Goal: Task Accomplishment & Management: Manage account settings

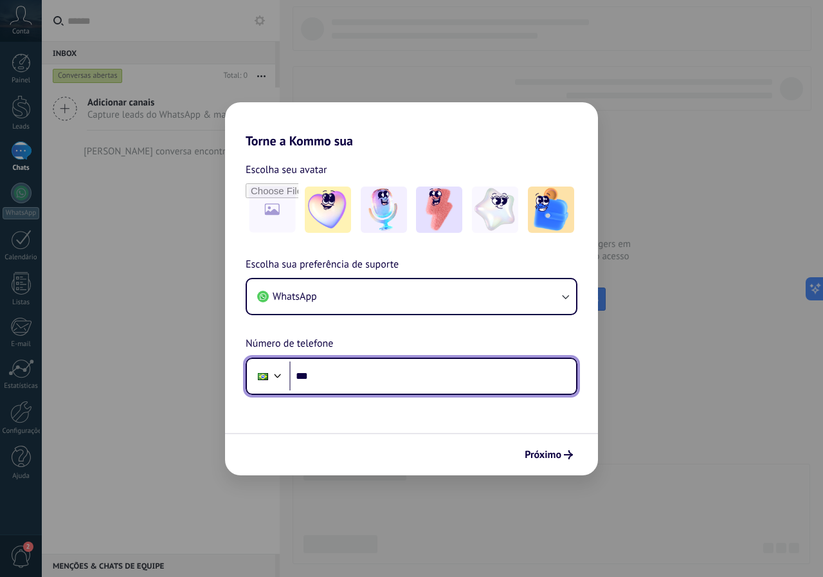
click at [372, 385] on input "***" at bounding box center [432, 376] width 287 height 30
type input "**********"
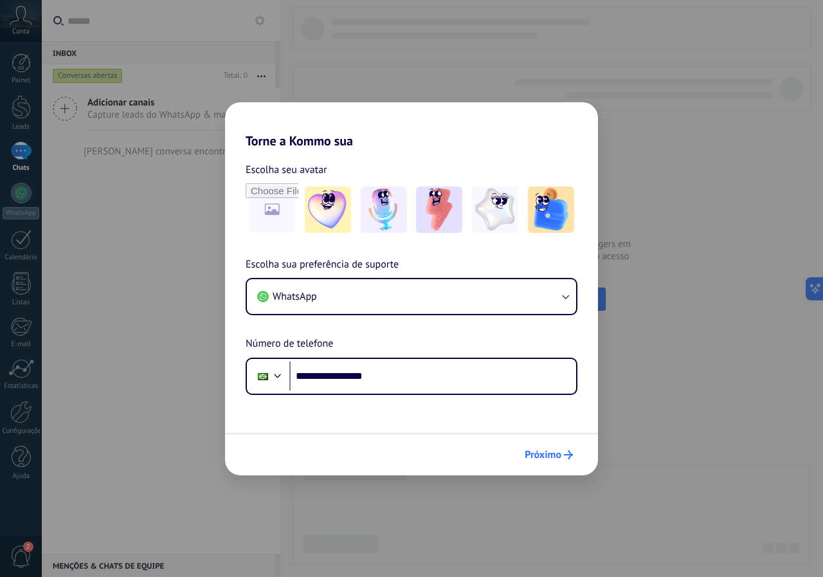
click at [527, 456] on span "Próximo" at bounding box center [543, 454] width 37 height 9
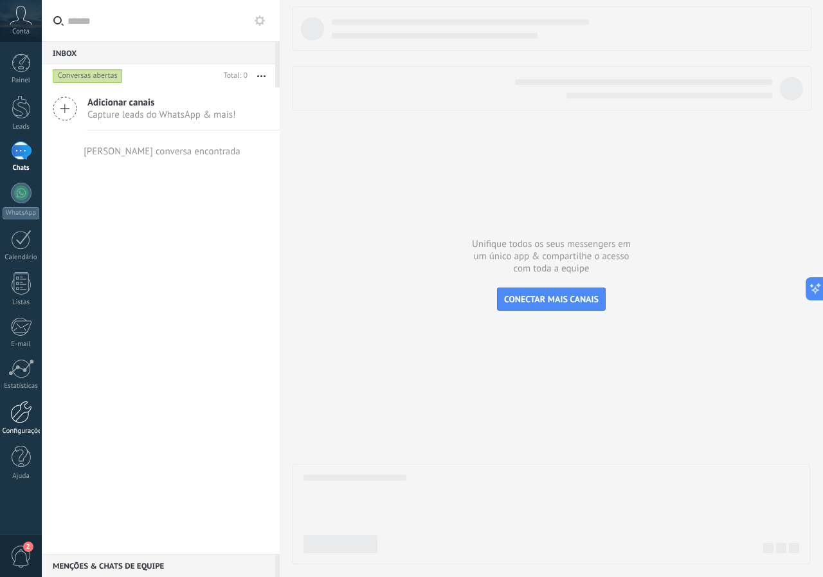
click at [25, 417] on div at bounding box center [21, 412] width 22 height 23
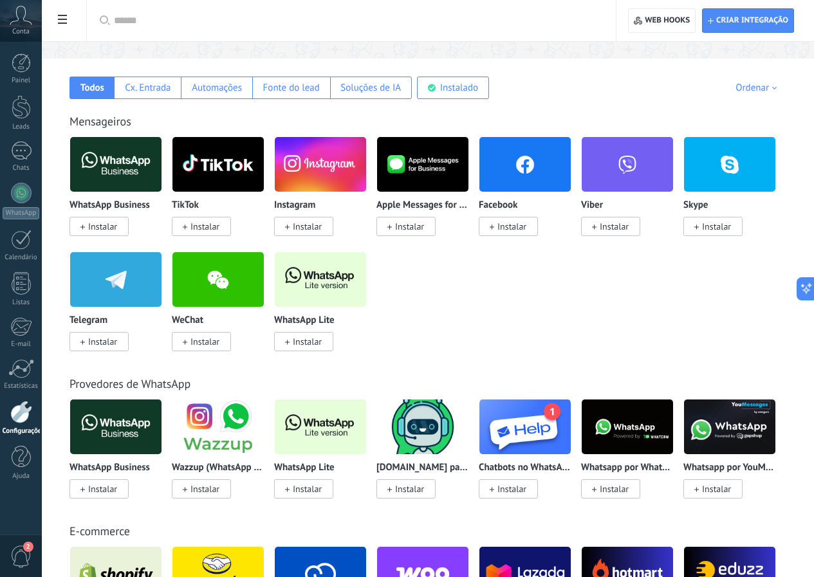
scroll to position [257, 0]
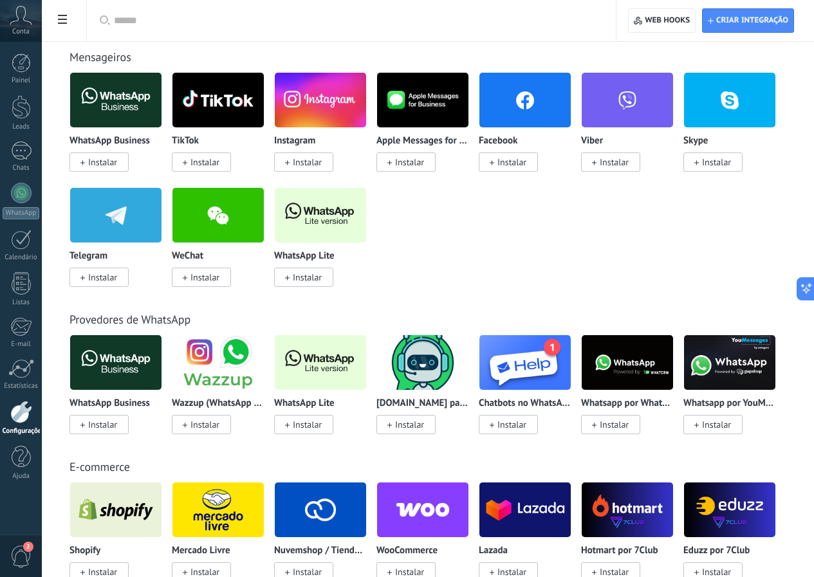
click at [322, 421] on span "Instalar" at bounding box center [307, 425] width 29 height 12
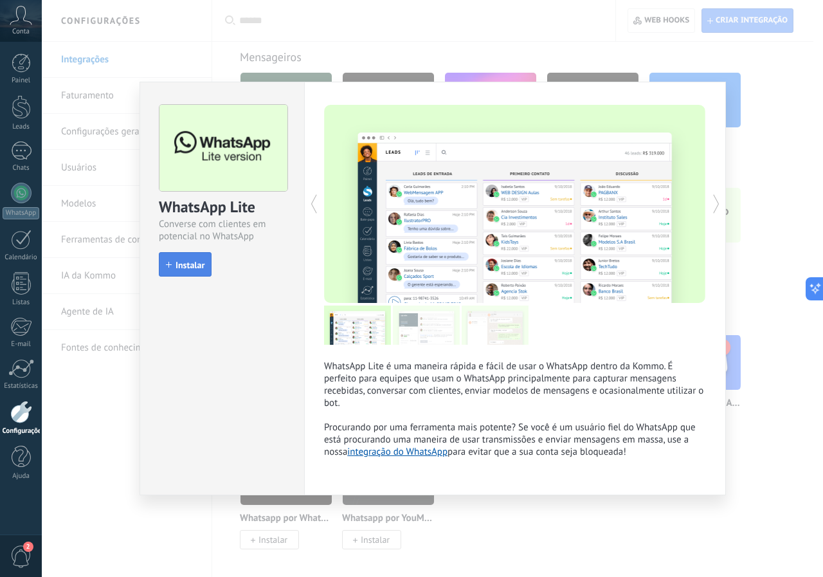
click at [195, 268] on span "Instalar" at bounding box center [190, 264] width 29 height 9
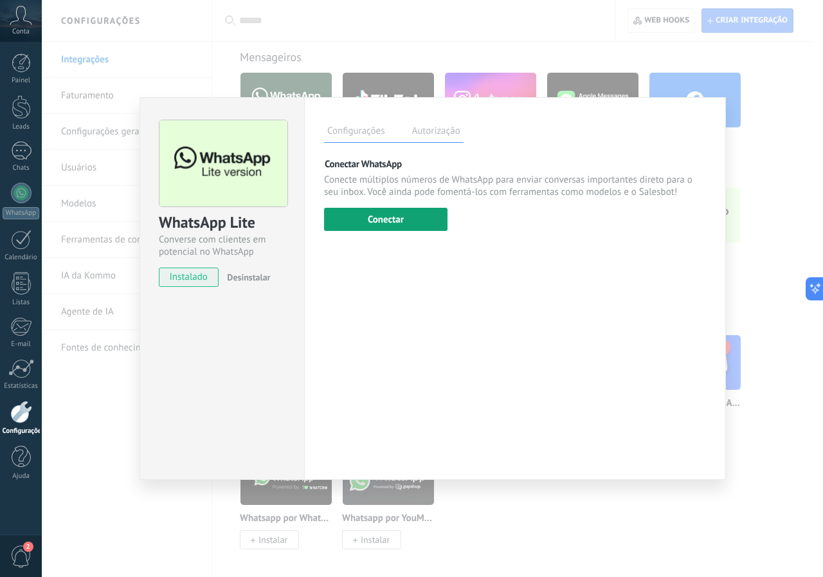
click at [404, 215] on button "Conectar" at bounding box center [385, 219] width 123 height 23
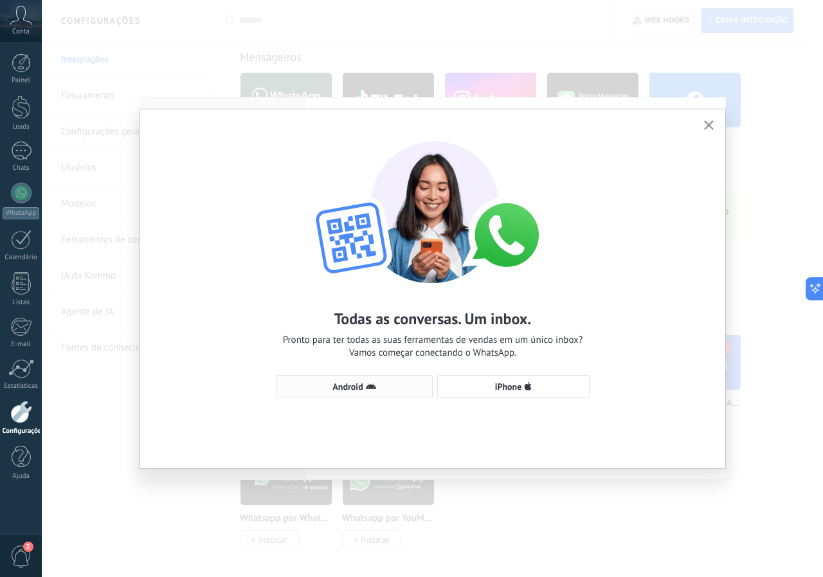
click at [371, 392] on button "Android" at bounding box center [354, 386] width 157 height 23
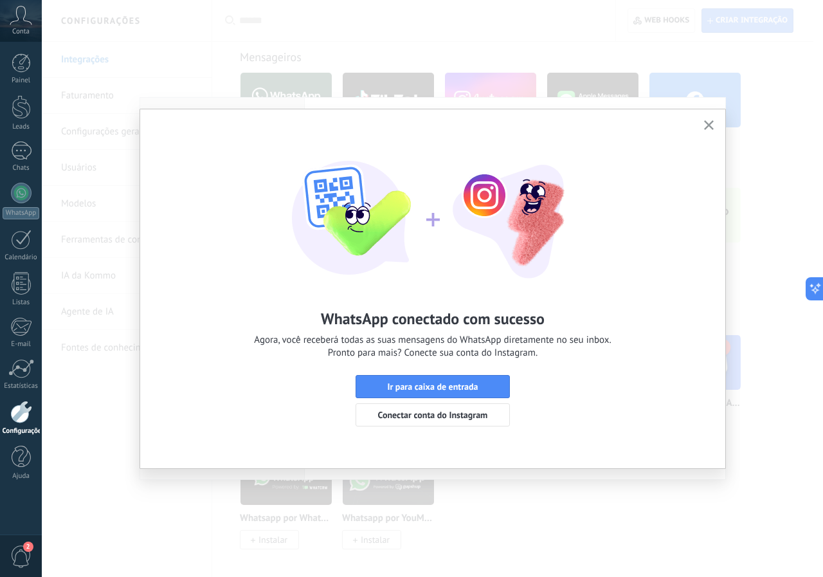
click at [704, 125] on icon "button" at bounding box center [709, 125] width 10 height 10
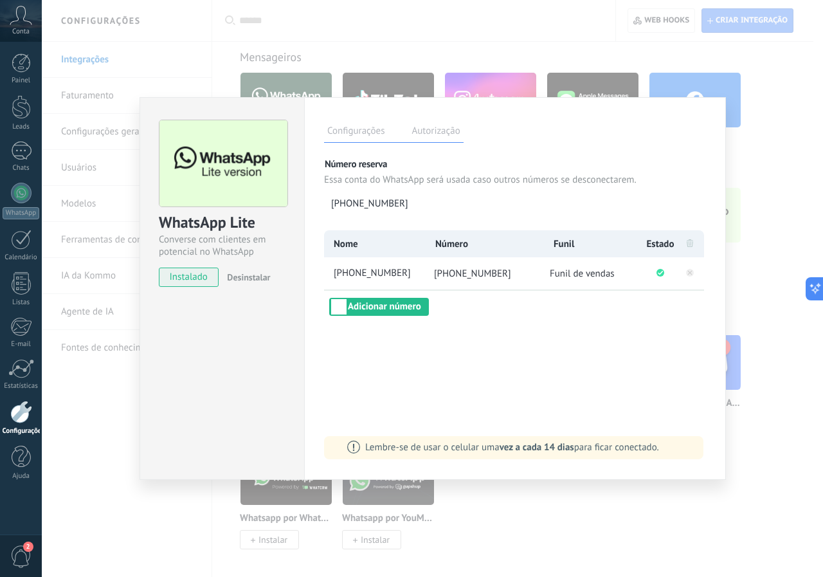
click at [668, 49] on div "WhatsApp Lite Converse com clientes em potencial no WhatsApp instalado Desinsta…" at bounding box center [432, 288] width 781 height 577
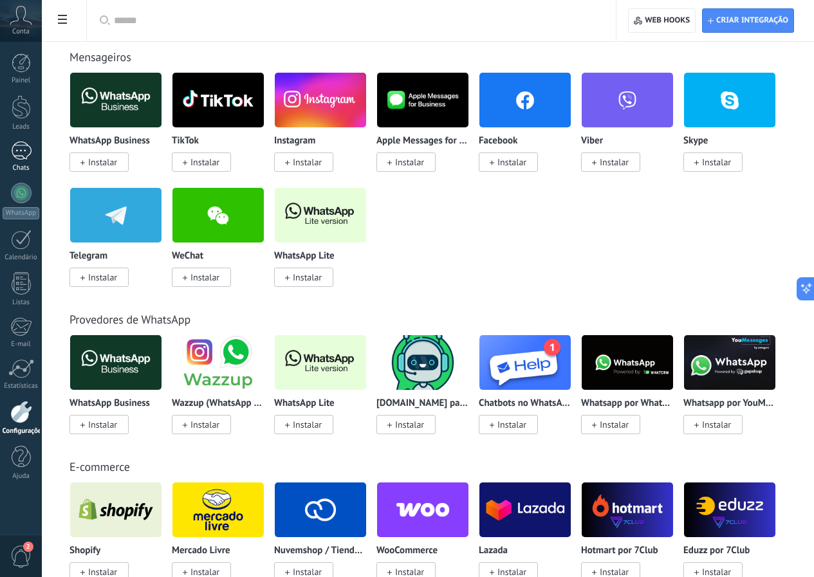
click at [17, 158] on div at bounding box center [21, 150] width 21 height 19
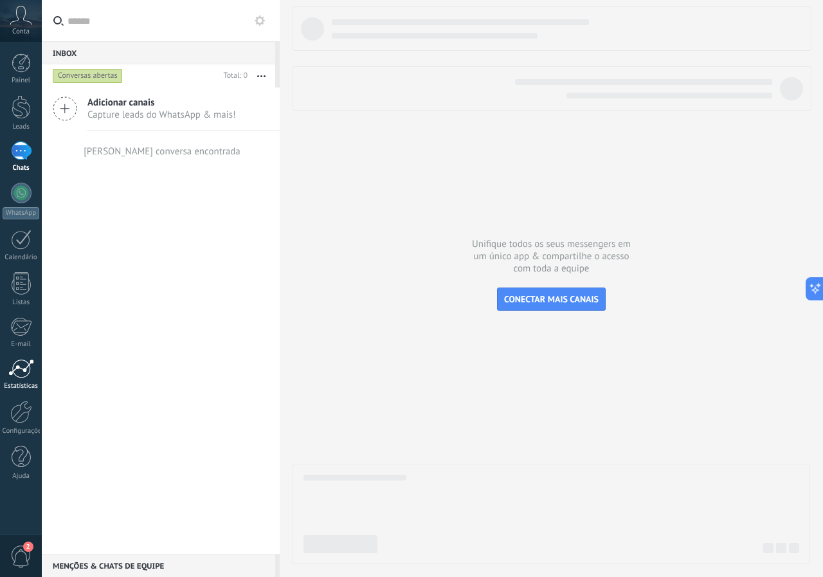
click at [14, 373] on div at bounding box center [21, 368] width 26 height 19
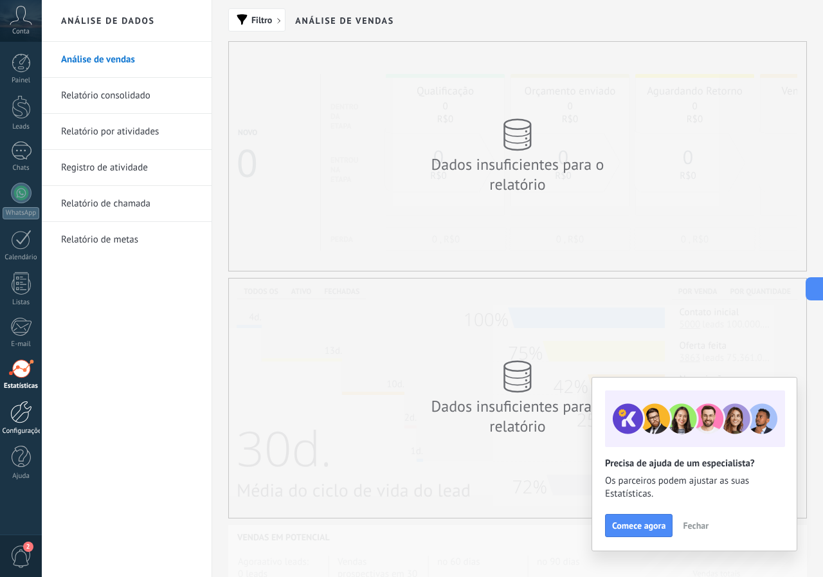
click at [24, 403] on div at bounding box center [21, 412] width 22 height 23
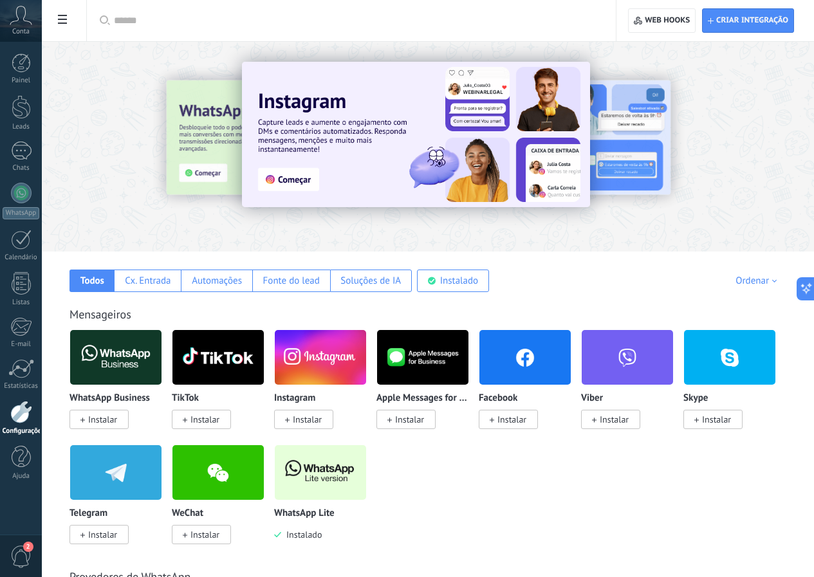
scroll to position [64, 0]
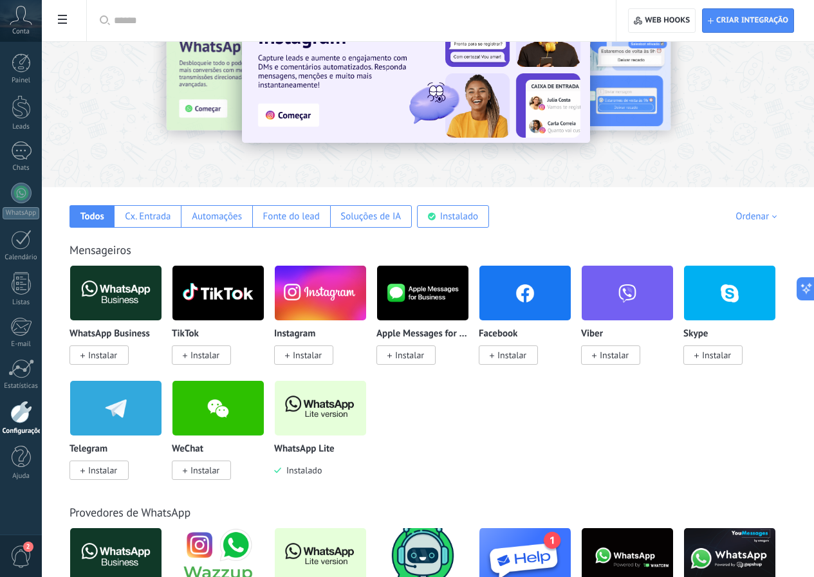
click at [366, 407] on img at bounding box center [320, 408] width 91 height 62
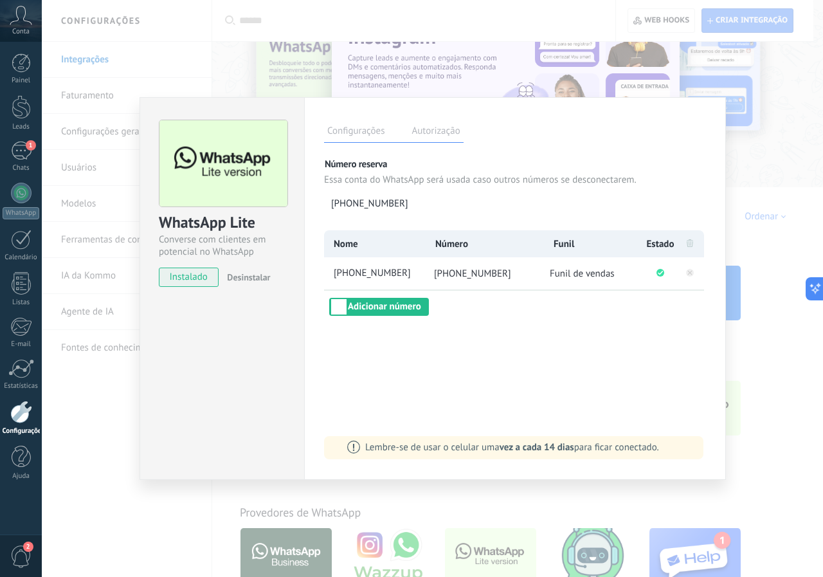
click at [734, 134] on div "WhatsApp Lite Converse com clientes em potencial no WhatsApp instalado Desinsta…" at bounding box center [432, 288] width 781 height 577
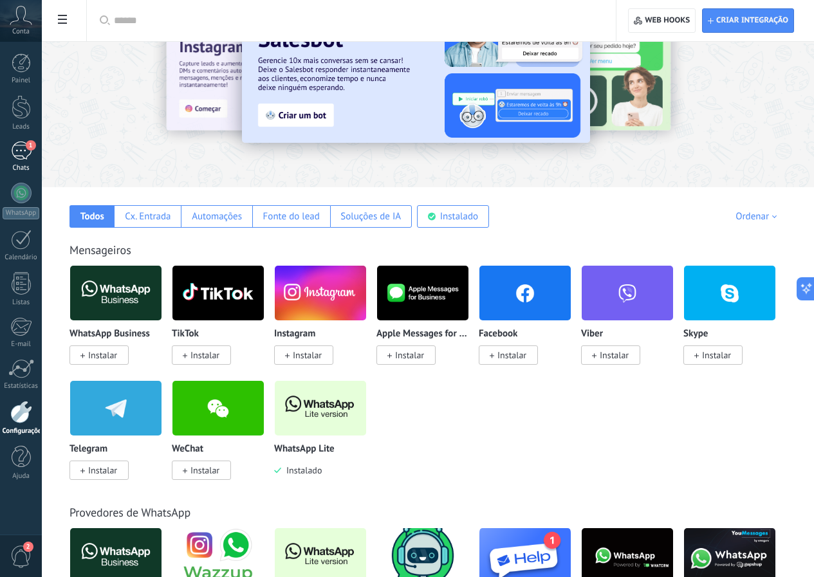
click at [19, 153] on div "1" at bounding box center [21, 150] width 21 height 19
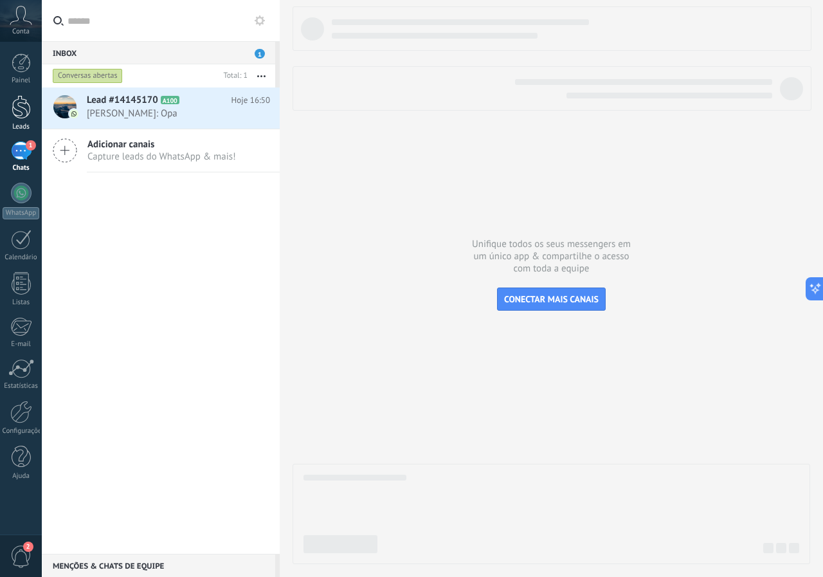
click at [12, 106] on div at bounding box center [21, 107] width 19 height 24
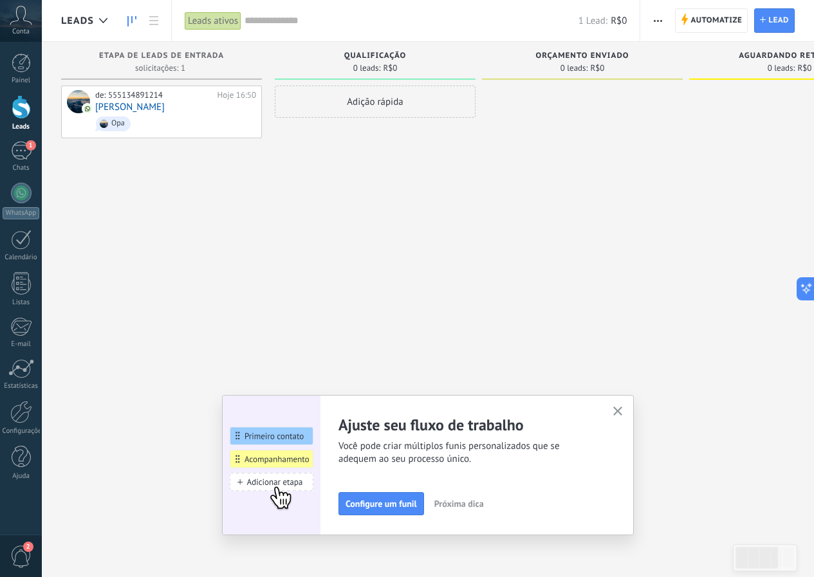
click at [624, 406] on button "button" at bounding box center [618, 411] width 16 height 17
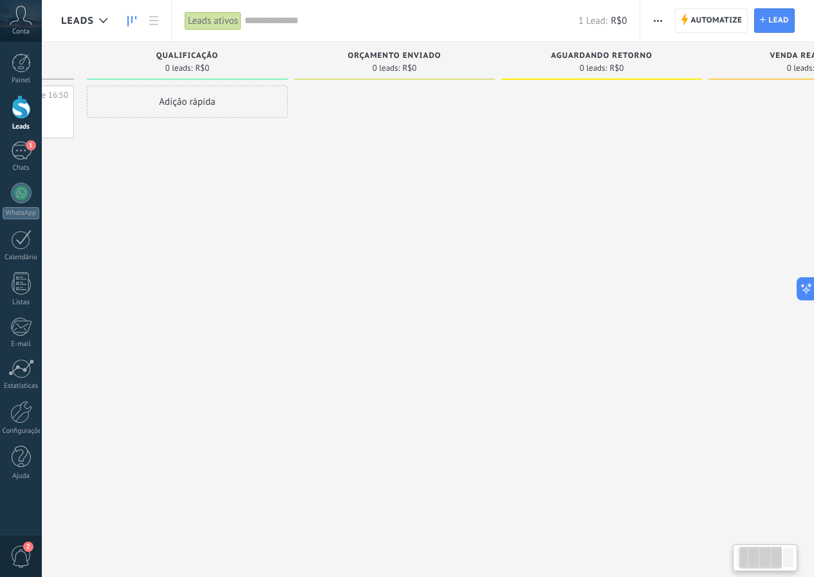
scroll to position [0, 302]
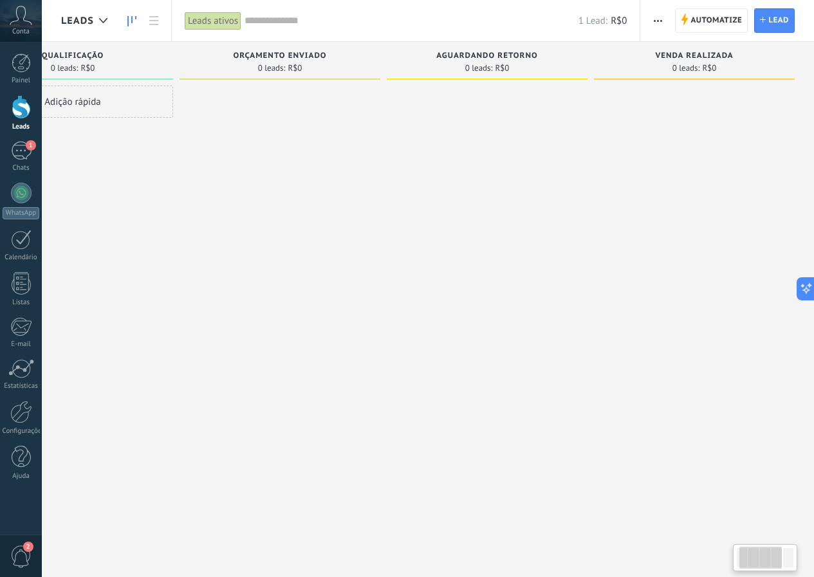
drag, startPoint x: 377, startPoint y: 226, endPoint x: 68, endPoint y: 231, distance: 308.7
click at [68, 231] on div "Adição rápida" at bounding box center [72, 290] width 201 height 409
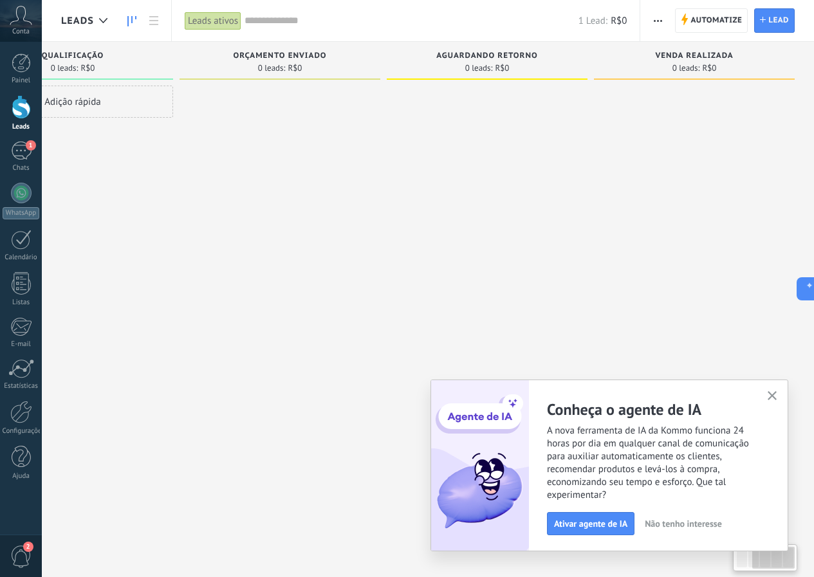
scroll to position [0, 0]
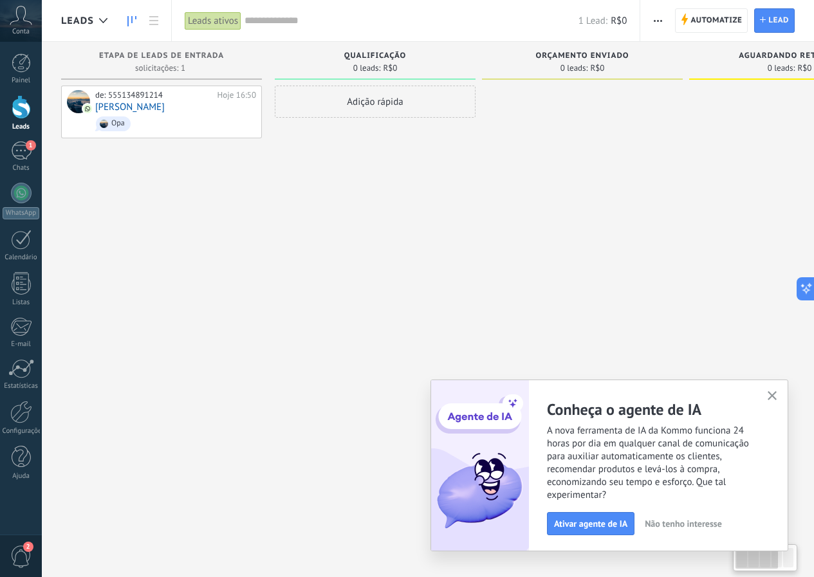
drag, startPoint x: 336, startPoint y: 266, endPoint x: 635, endPoint y: 296, distance: 301.2
click at [642, 302] on div at bounding box center [582, 290] width 201 height 409
click at [20, 65] on div at bounding box center [21, 62] width 19 height 19
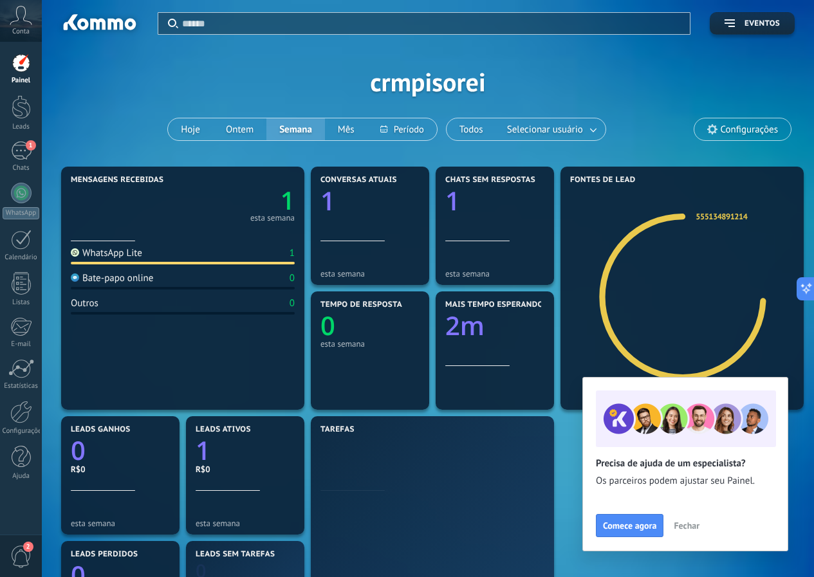
scroll to position [64, 0]
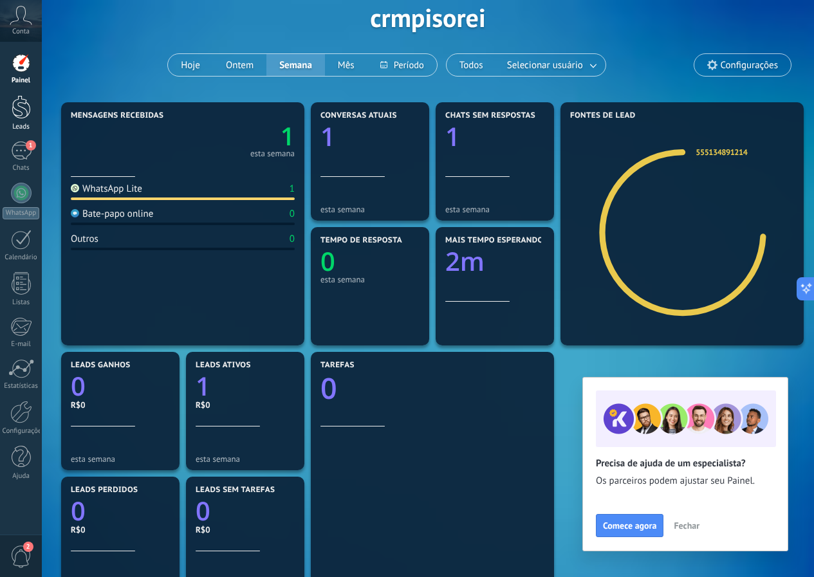
click at [12, 109] on div at bounding box center [21, 107] width 19 height 24
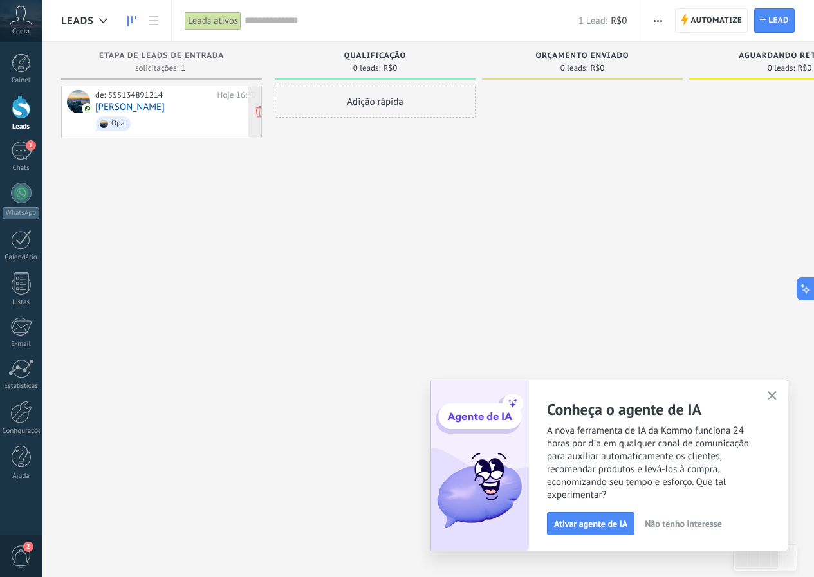
click at [129, 111] on div "de: 555134891214 Hoje 16:50 Pietro Opa" at bounding box center [175, 112] width 161 height 44
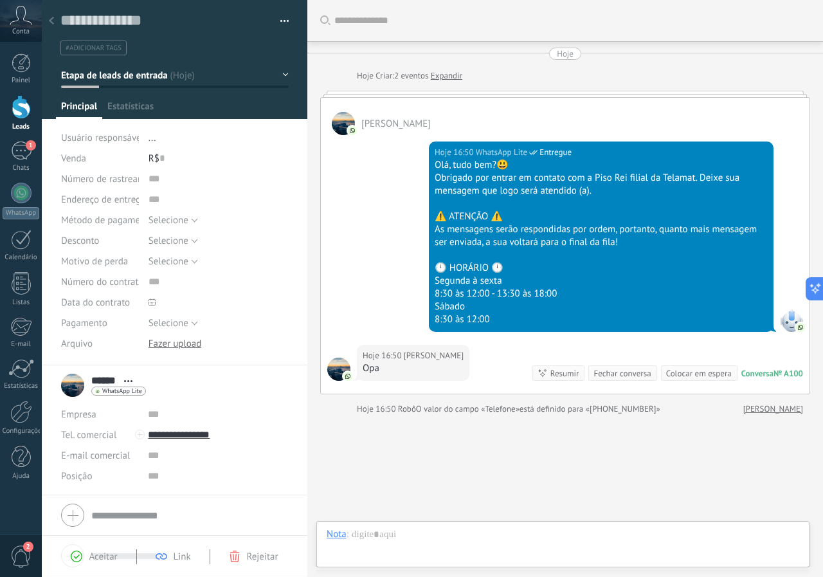
scroll to position [63, 0]
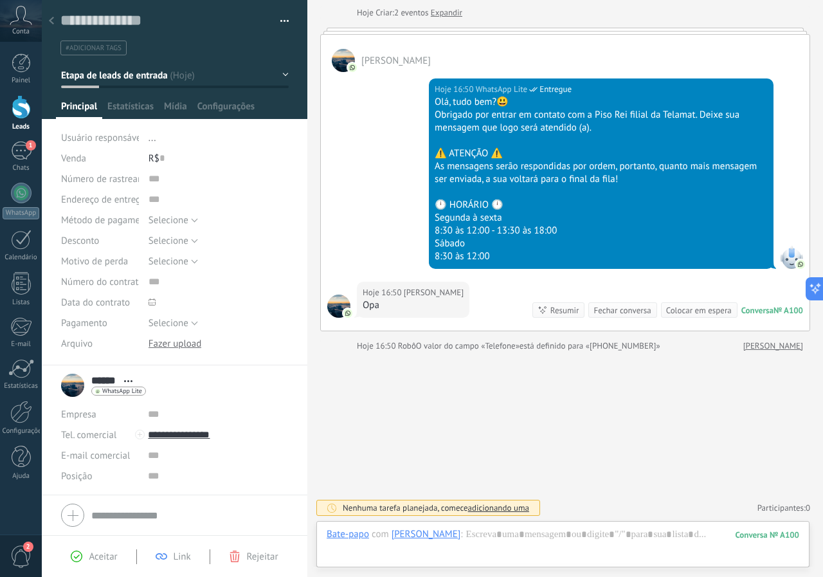
click at [54, 23] on div at bounding box center [51, 21] width 18 height 25
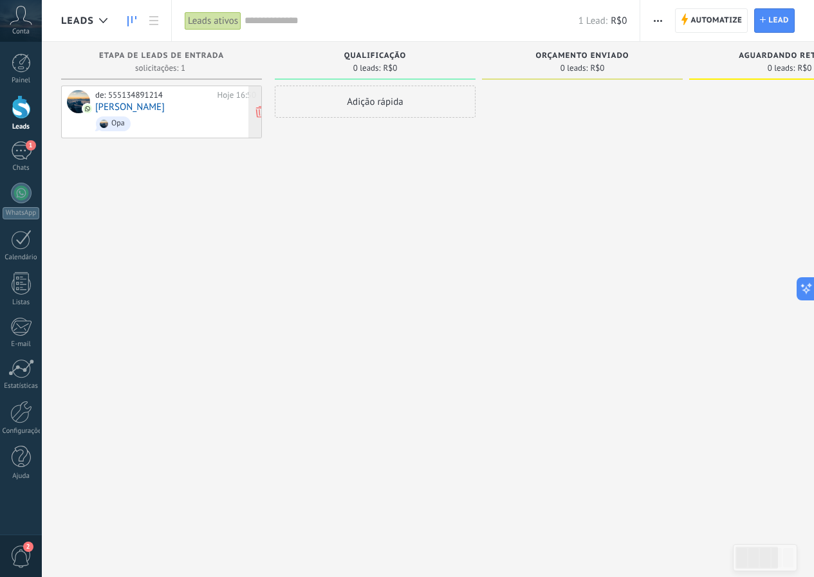
click at [138, 109] on div "de: 555134891214 Hoje 16:50 Pietro Opa" at bounding box center [175, 112] width 161 height 44
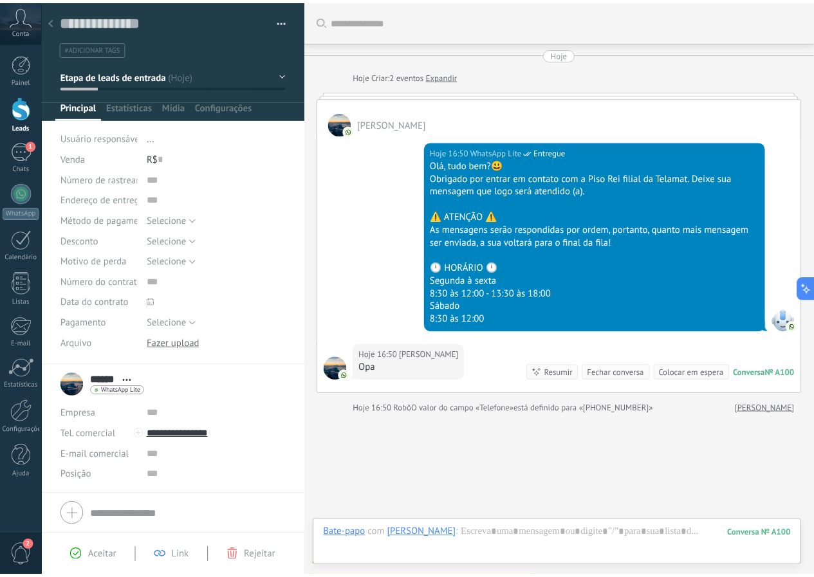
scroll to position [63, 0]
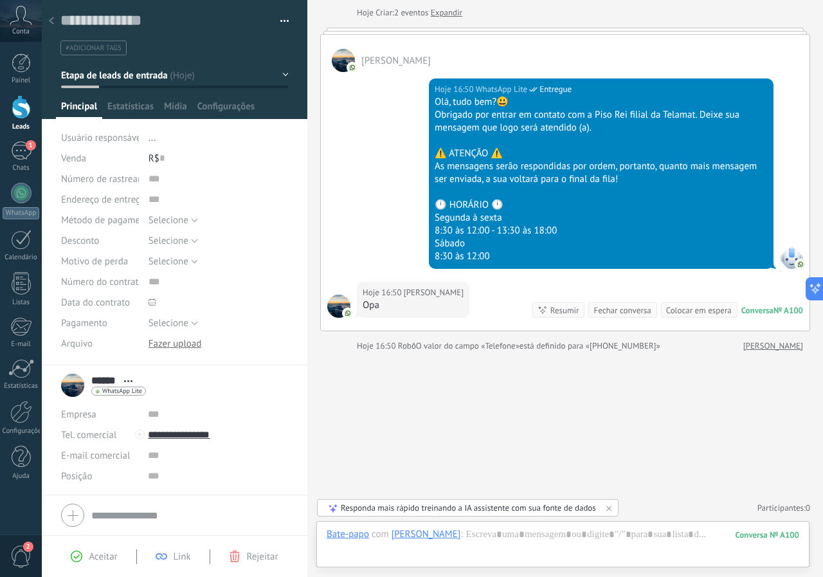
click at [51, 21] on use at bounding box center [51, 21] width 5 height 8
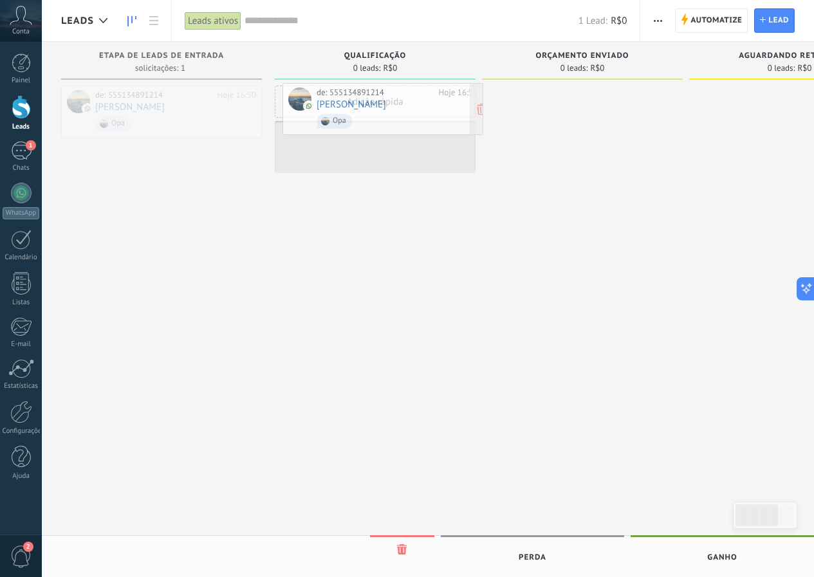
drag, startPoint x: 140, startPoint y: 114, endPoint x: 361, endPoint y: 111, distance: 221.3
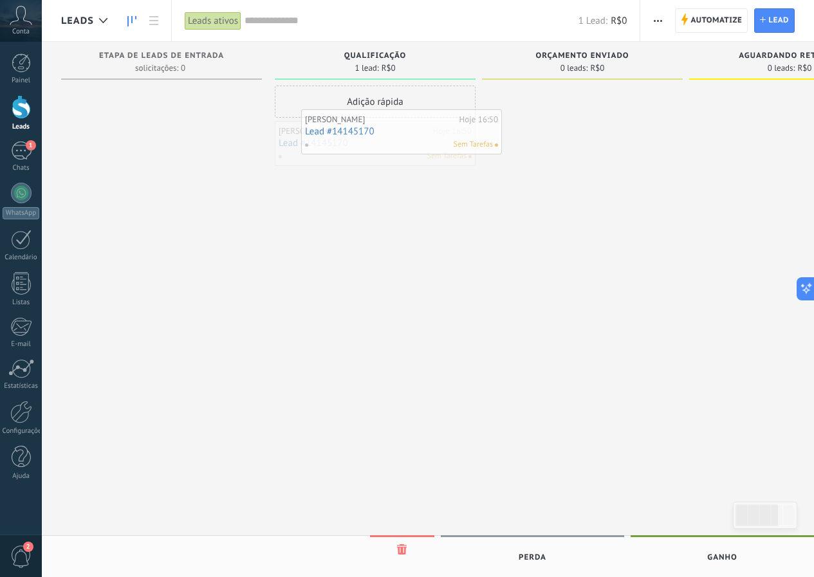
drag, startPoint x: 324, startPoint y: 141, endPoint x: 337, endPoint y: 134, distance: 15.0
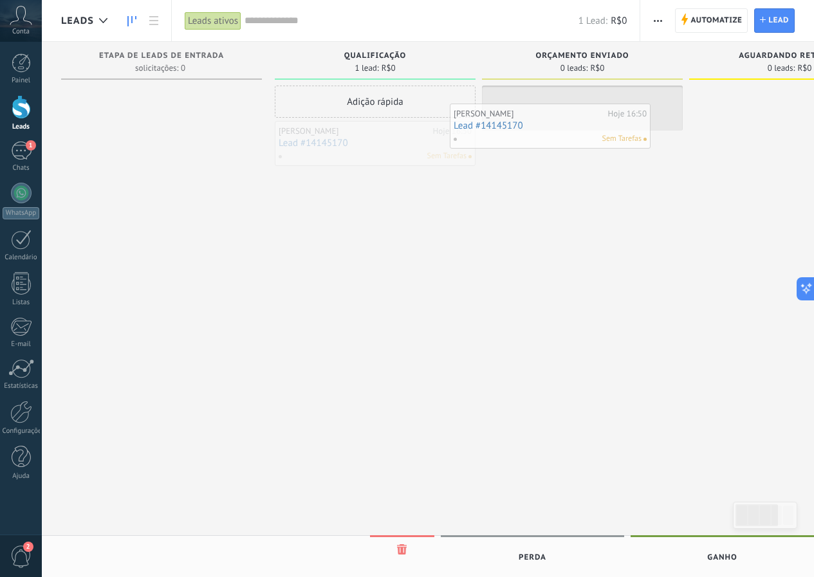
drag, startPoint x: 352, startPoint y: 145, endPoint x: 531, endPoint y: 127, distance: 179.1
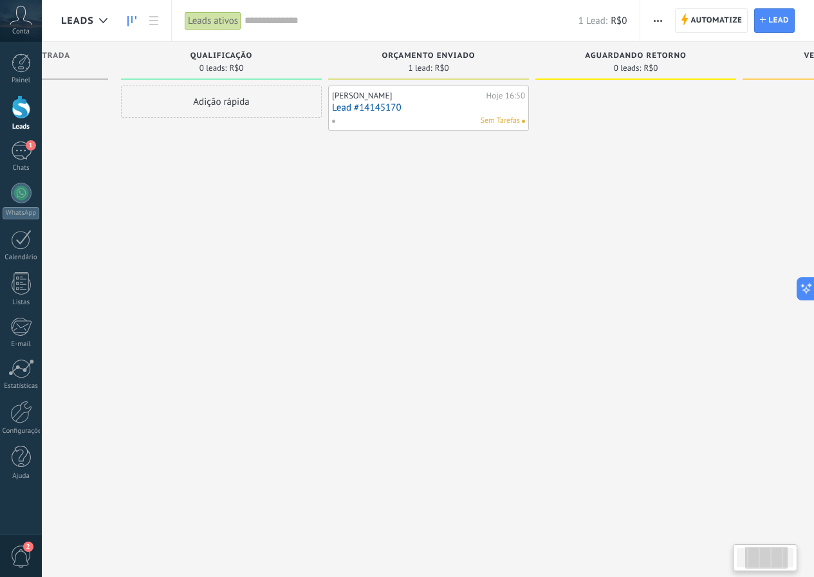
scroll to position [0, 169]
drag, startPoint x: 370, startPoint y: 229, endPoint x: 288, endPoint y: 231, distance: 81.7
click at [288, 231] on div "Adição rápida" at bounding box center [205, 290] width 201 height 409
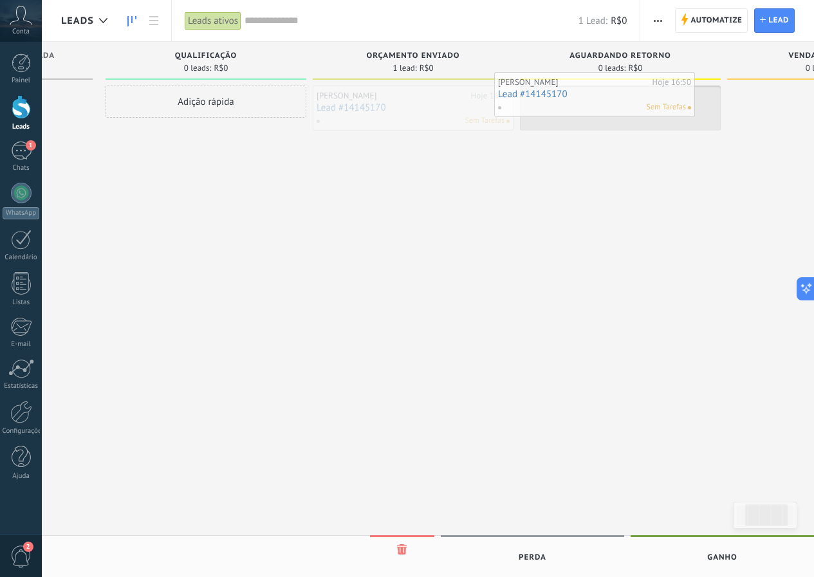
drag, startPoint x: 378, startPoint y: 109, endPoint x: 562, endPoint y: 107, distance: 184.0
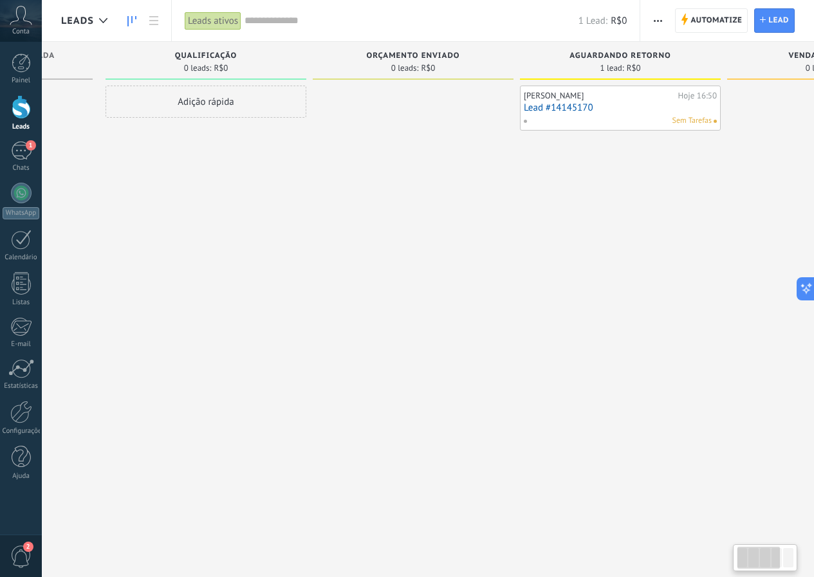
scroll to position [0, 0]
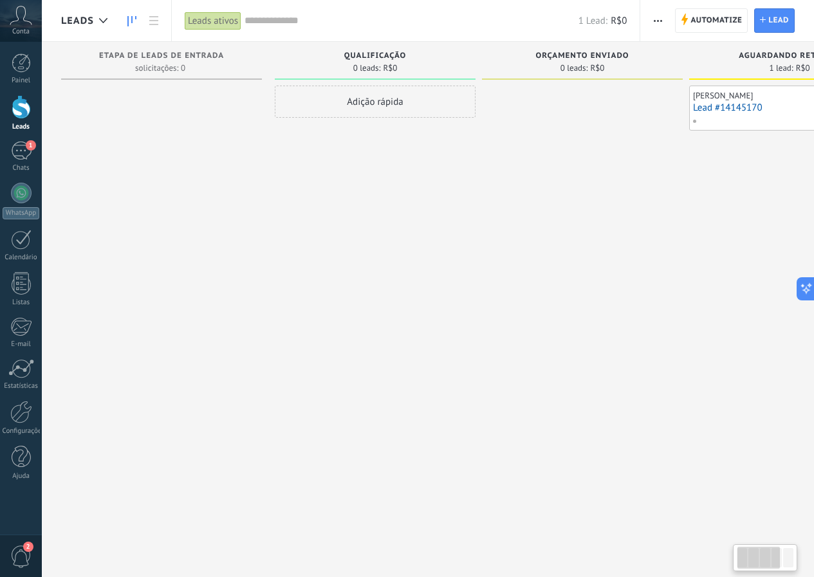
drag, startPoint x: 269, startPoint y: 246, endPoint x: 589, endPoint y: 277, distance: 321.1
click at [586, 279] on div "Etapa de leads de entrada solicitações: 0 0 0 0 1 Qualificação 0 leads: R$0 Adi…" at bounding box center [588, 268] width 1055 height 453
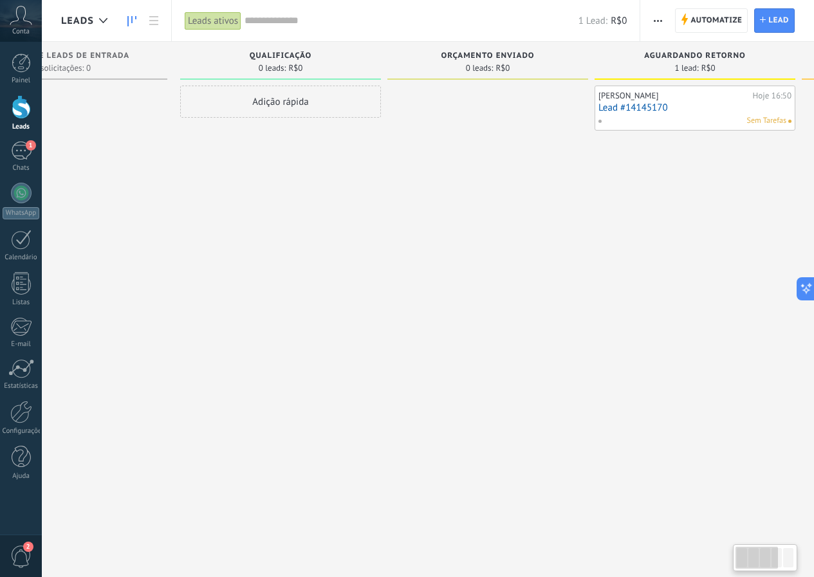
scroll to position [0, 147]
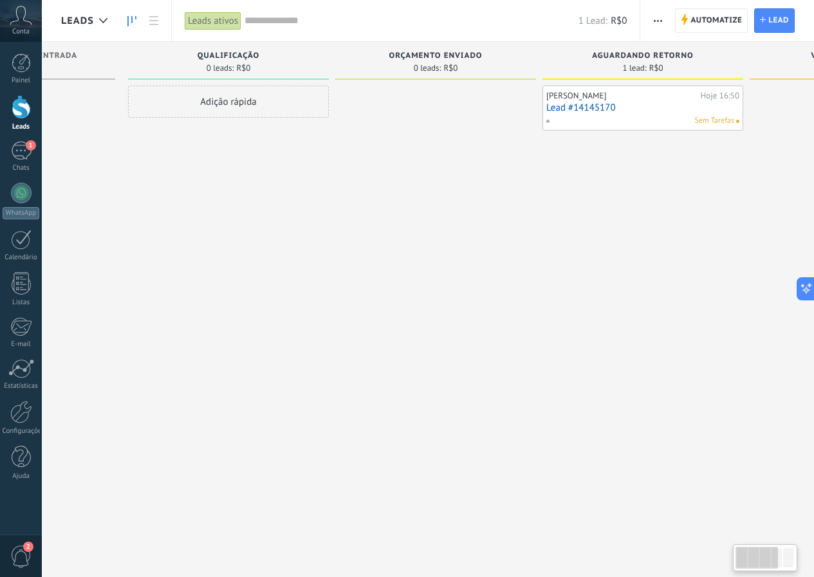
drag, startPoint x: 578, startPoint y: 269, endPoint x: 432, endPoint y: 269, distance: 146.0
click at [432, 269] on div at bounding box center [435, 290] width 201 height 409
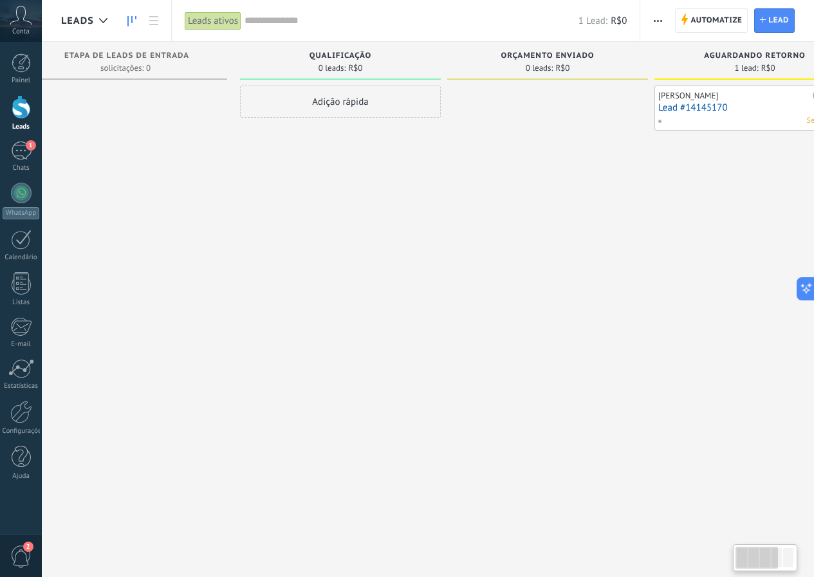
scroll to position [0, 0]
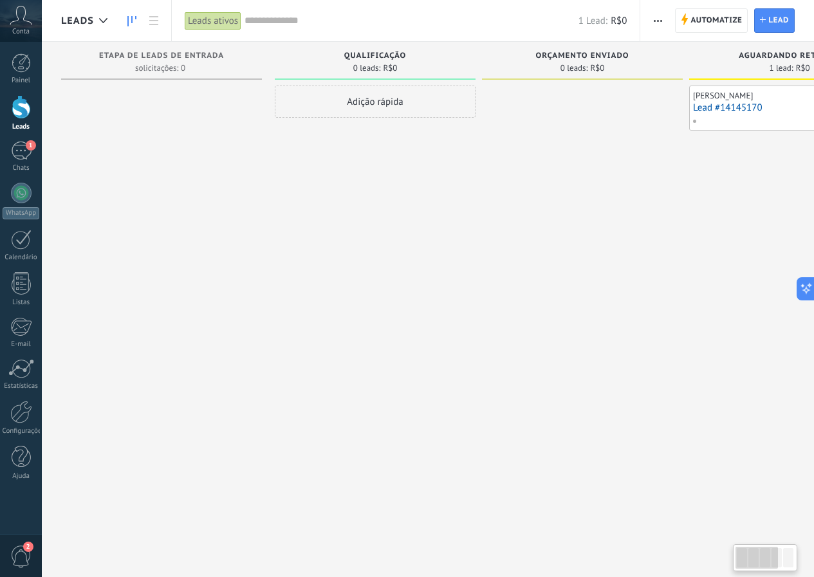
drag, startPoint x: 295, startPoint y: 246, endPoint x: 462, endPoint y: 260, distance: 168.5
click at [462, 260] on div "Adição rápida" at bounding box center [375, 290] width 201 height 409
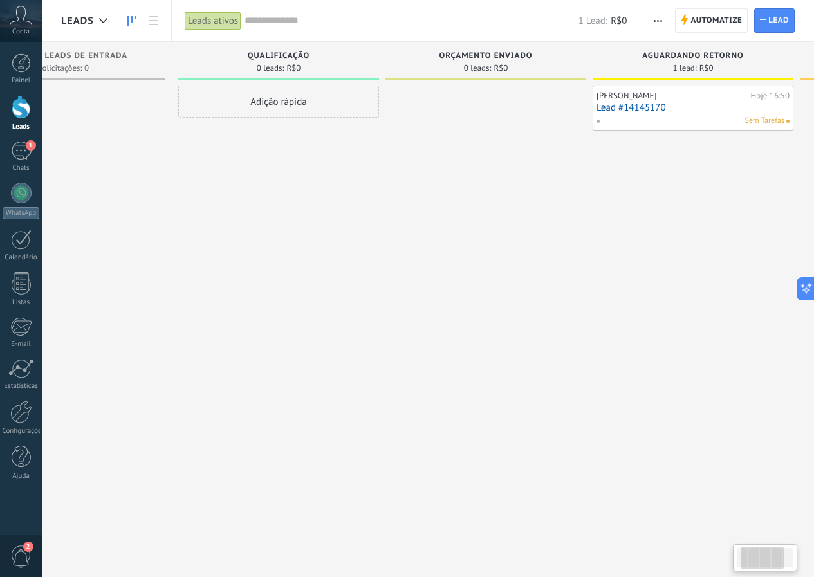
drag, startPoint x: 457, startPoint y: 275, endPoint x: 337, endPoint y: 287, distance: 120.9
click at [339, 289] on div "Adição rápida" at bounding box center [278, 290] width 201 height 409
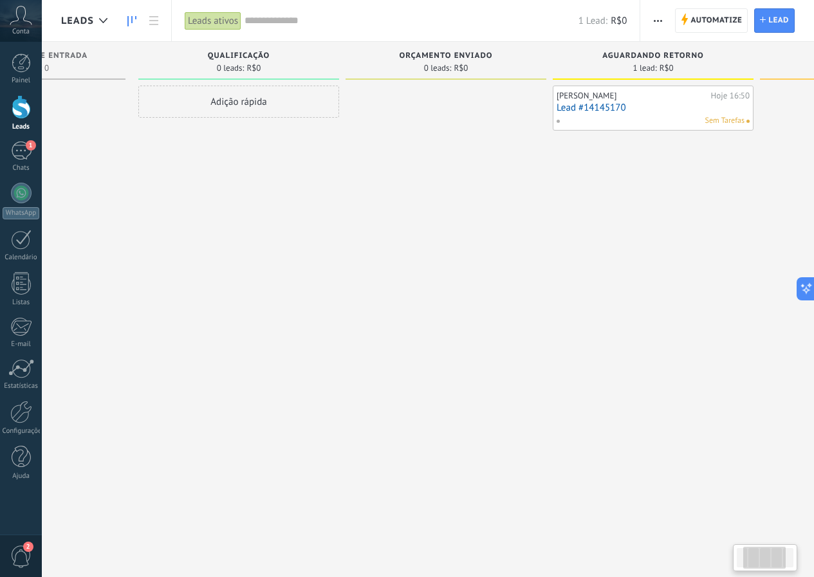
drag, startPoint x: 279, startPoint y: 280, endPoint x: 258, endPoint y: 274, distance: 22.2
click at [258, 274] on div "Adição rápida" at bounding box center [238, 290] width 201 height 409
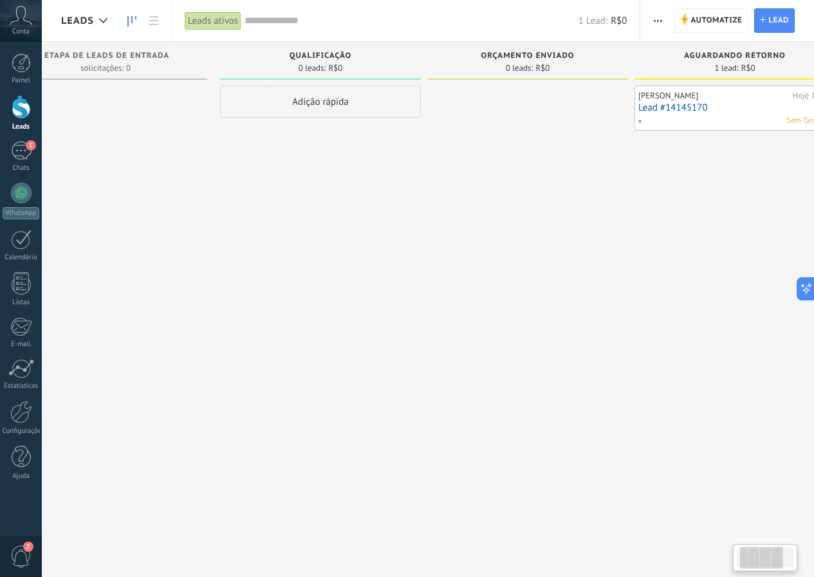
drag, startPoint x: 192, startPoint y: 217, endPoint x: 263, endPoint y: 226, distance: 71.3
click at [278, 221] on div "Adição rápida" at bounding box center [320, 290] width 201 height 409
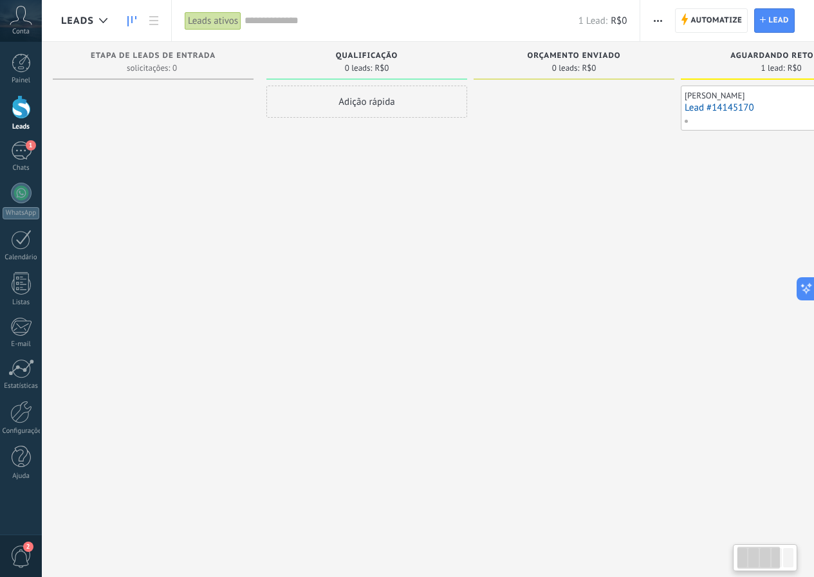
drag, startPoint x: 230, startPoint y: 253, endPoint x: 207, endPoint y: 241, distance: 25.6
click at [266, 241] on div "Etapa de leads de entrada solicitações: 0 0 0 0 1" at bounding box center [160, 268] width 214 height 453
drag, startPoint x: 112, startPoint y: 241, endPoint x: 342, endPoint y: 258, distance: 230.8
click at [342, 258] on div "Etapa de leads de entrada solicitações: 0 0 0 0 1 Qualificação 0 leads: R$0 Adi…" at bounding box center [588, 268] width 1055 height 453
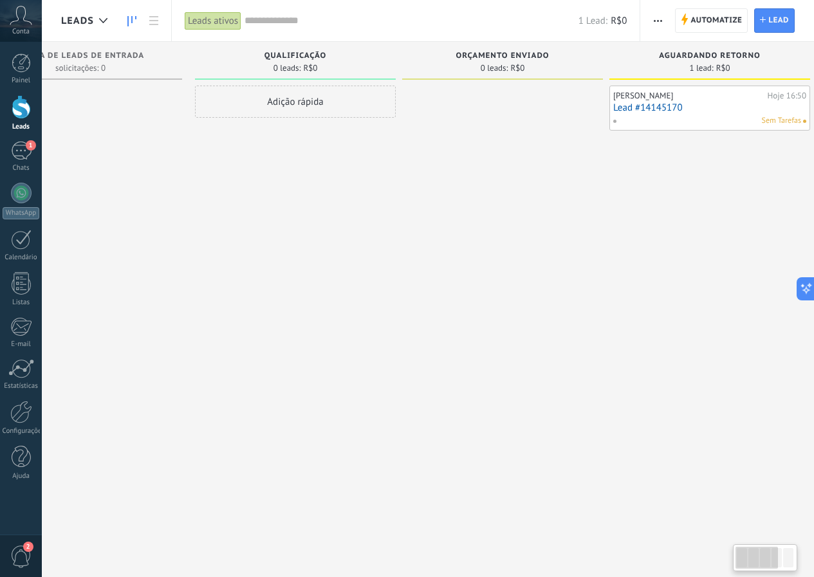
drag, startPoint x: 300, startPoint y: 222, endPoint x: 93, endPoint y: 223, distance: 207.7
click at [195, 223] on div "Adição rápida" at bounding box center [295, 290] width 201 height 409
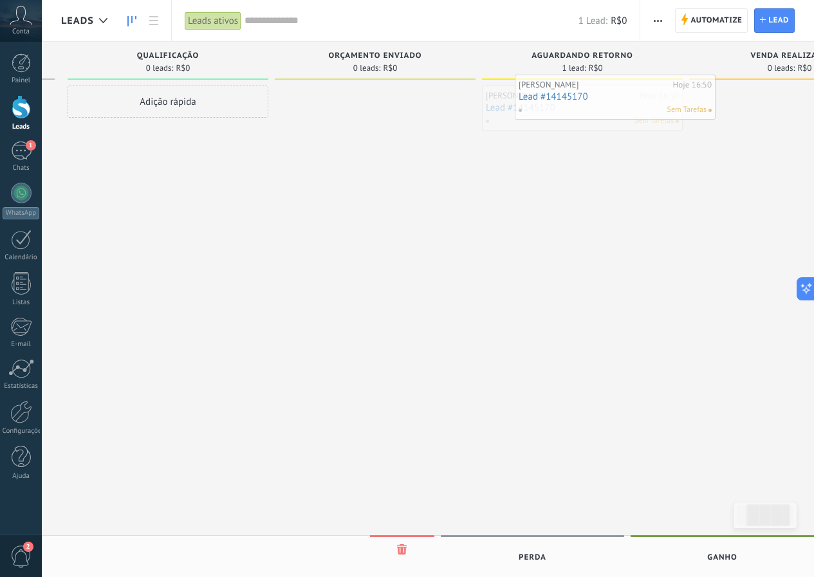
drag, startPoint x: 530, startPoint y: 107, endPoint x: 563, endPoint y: 96, distance: 34.6
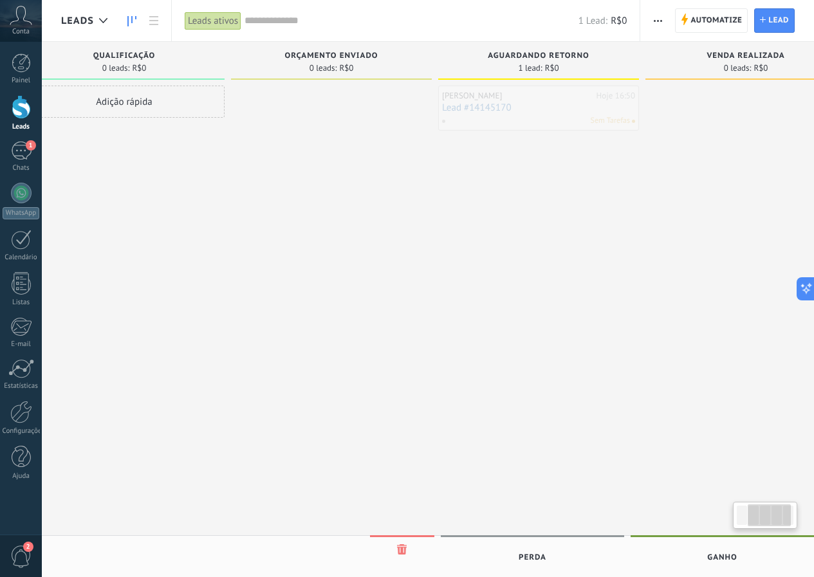
scroll to position [0, 280]
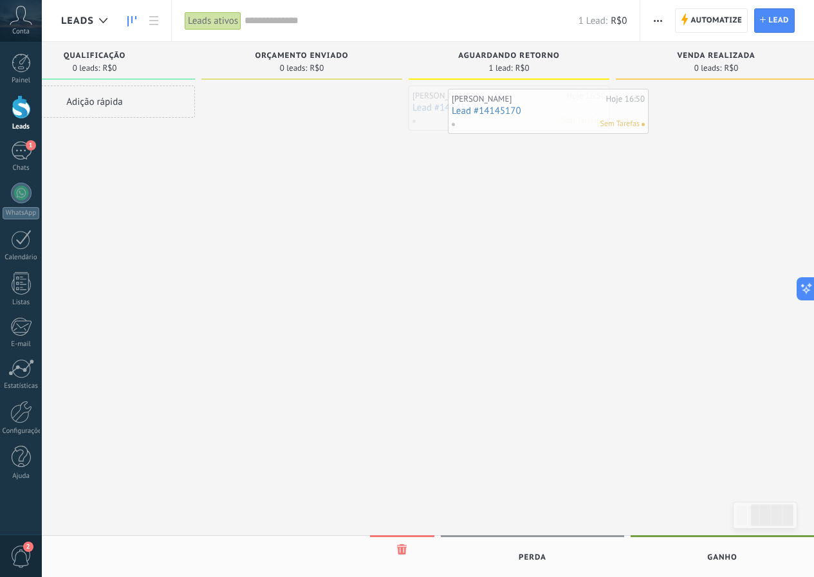
drag, startPoint x: 558, startPoint y: 105, endPoint x: 524, endPoint y: 107, distance: 34.1
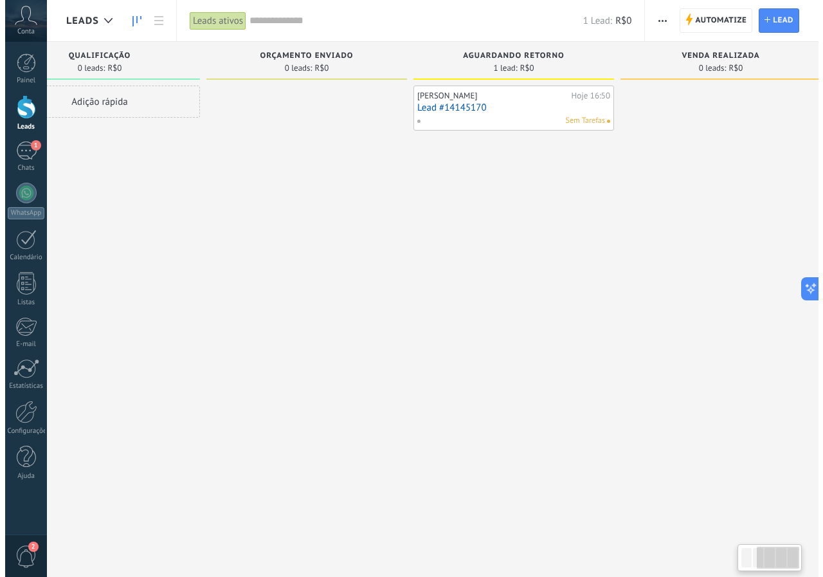
scroll to position [0, 302]
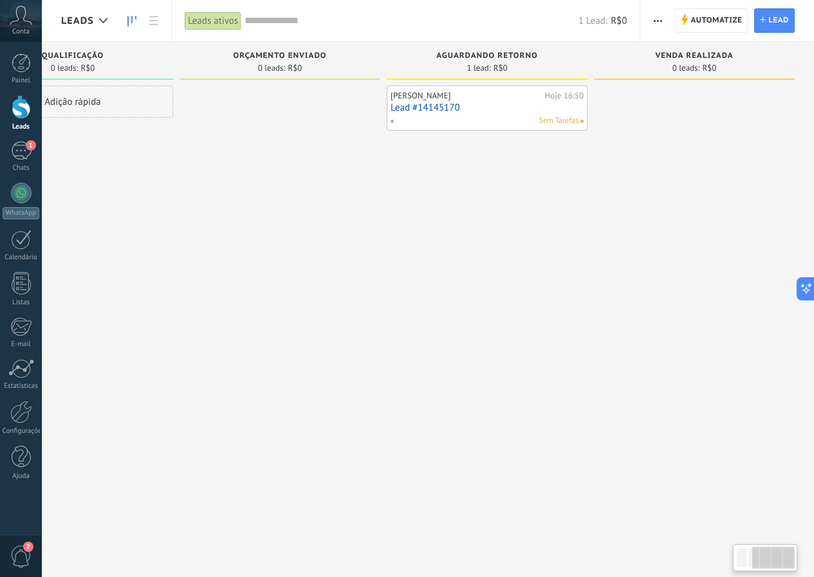
drag, startPoint x: 510, startPoint y: 403, endPoint x: 110, endPoint y: 352, distance: 403.3
click at [110, 352] on div "Etapa de leads de entrada solicitações: 0 0 0 0 1 Qualificação 0 leads: R$0 Adi…" at bounding box center [286, 268] width 1055 height 453
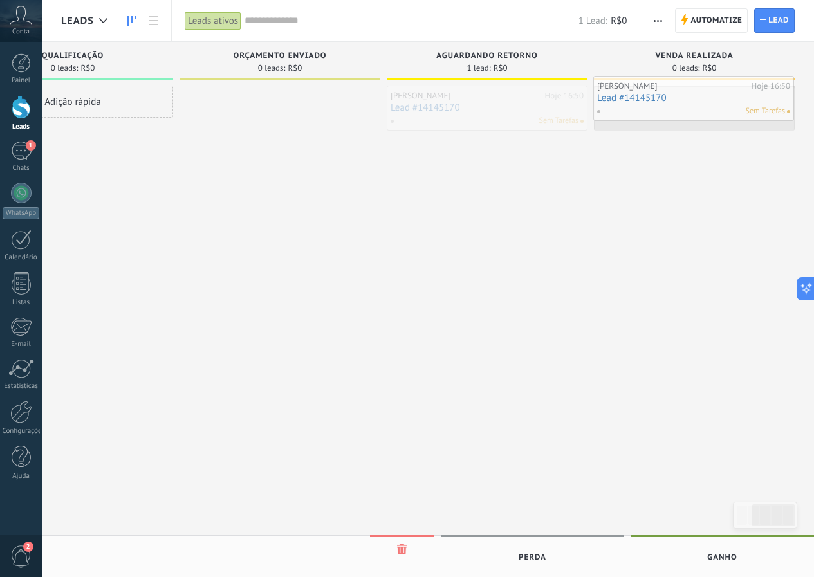
drag, startPoint x: 457, startPoint y: 105, endPoint x: 664, endPoint y: 96, distance: 206.7
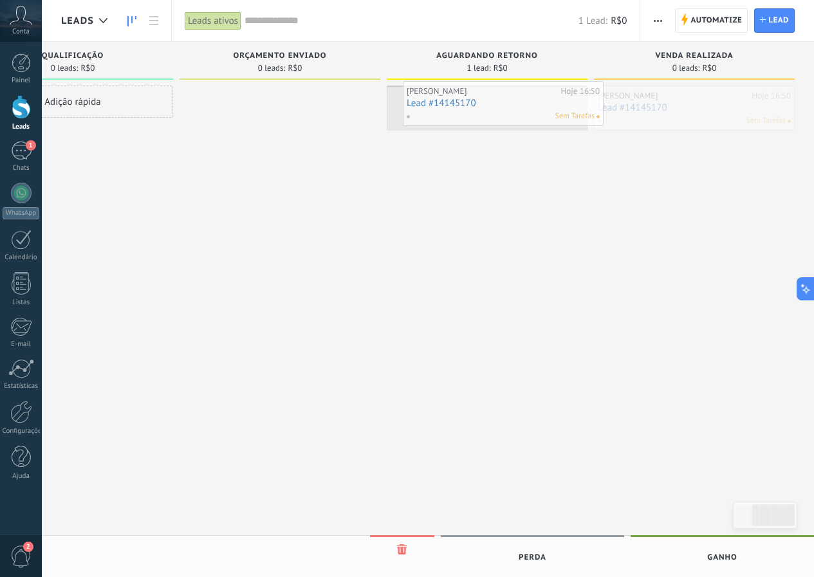
drag, startPoint x: 669, startPoint y: 104, endPoint x: 475, endPoint y: 97, distance: 193.7
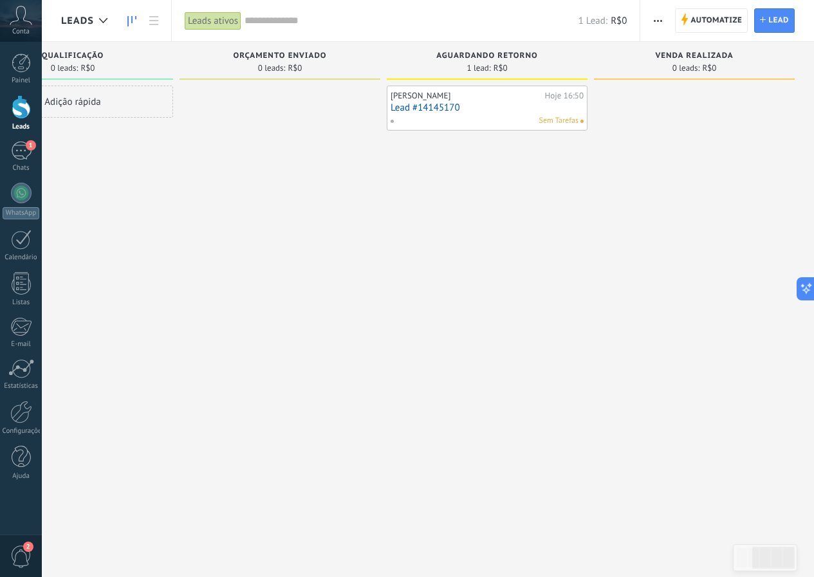
click at [448, 107] on link "Lead #14145170" at bounding box center [486, 107] width 193 height 11
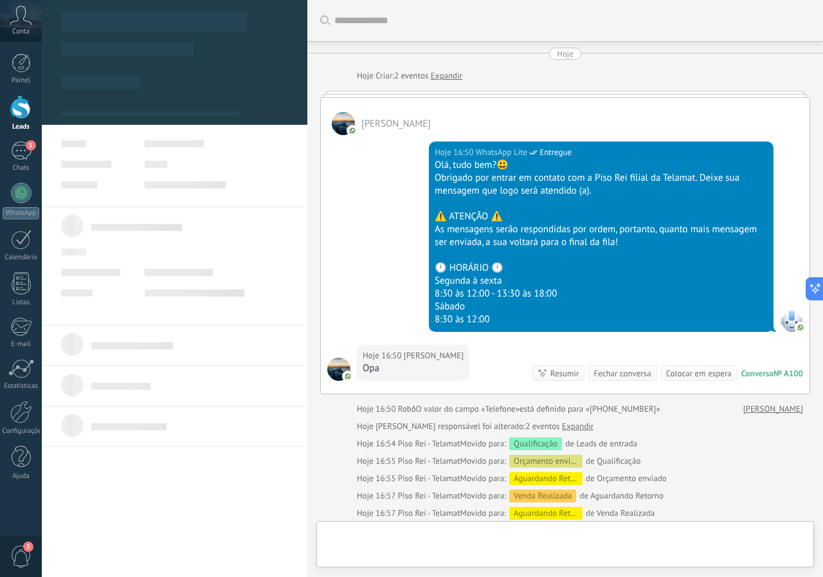
type textarea "**********"
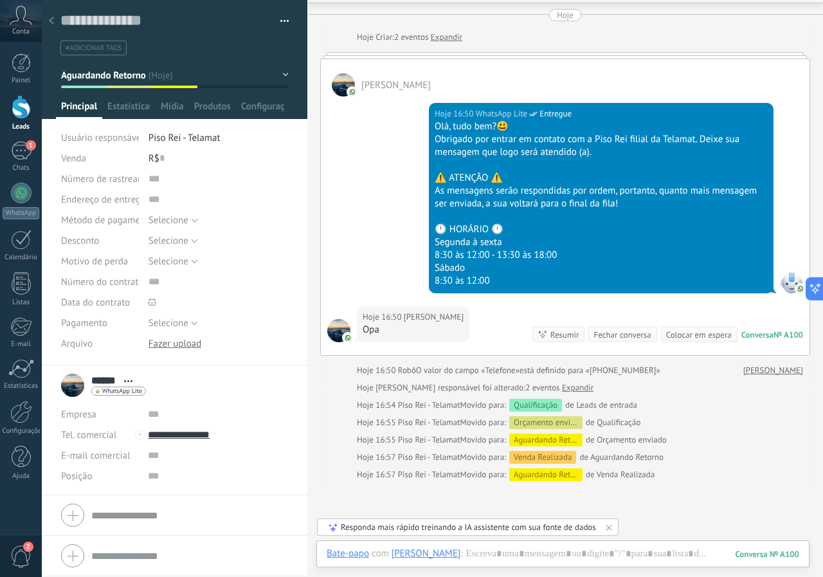
scroll to position [103, 0]
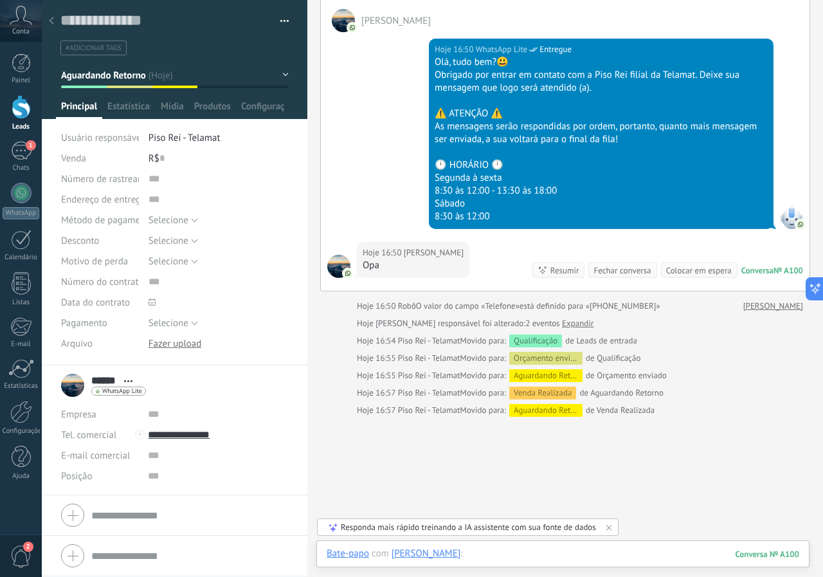
click at [470, 558] on div at bounding box center [563, 566] width 473 height 39
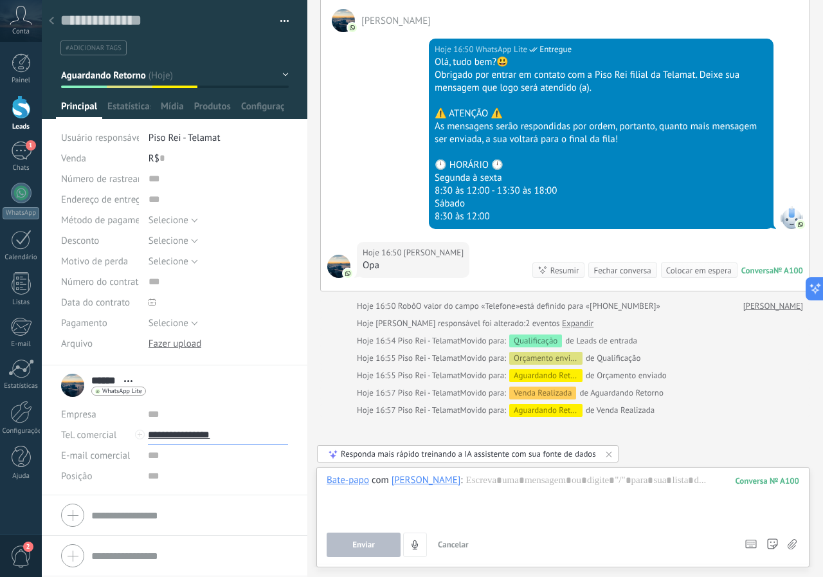
click at [189, 434] on input "**********" at bounding box center [218, 434] width 140 height 21
type input "**********"
click at [206, 476] on div "555134891214 (WhatsApp)" at bounding box center [218, 479] width 139 height 22
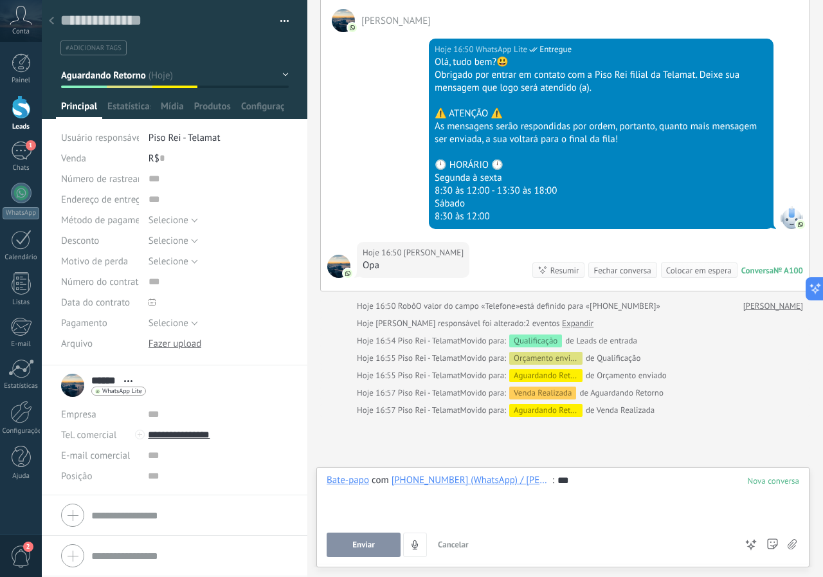
click at [369, 554] on button "Enviar" at bounding box center [364, 545] width 74 height 24
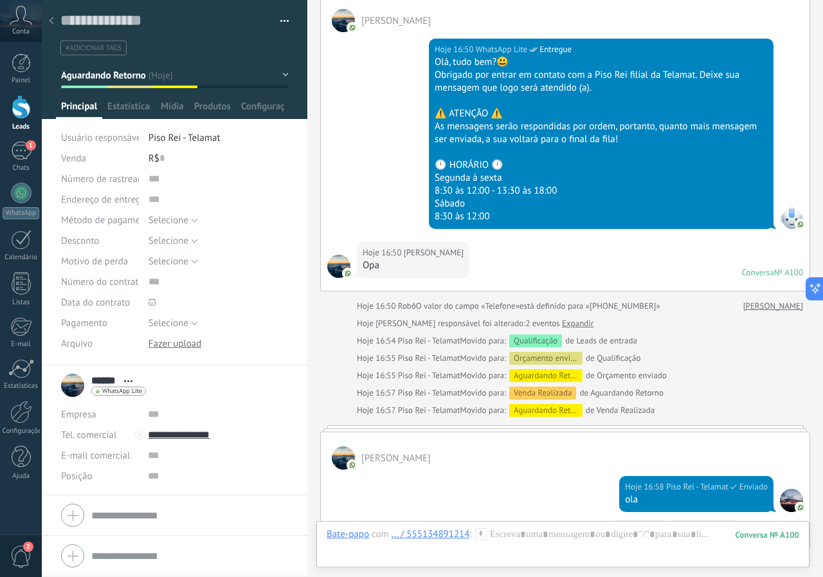
scroll to position [159, 0]
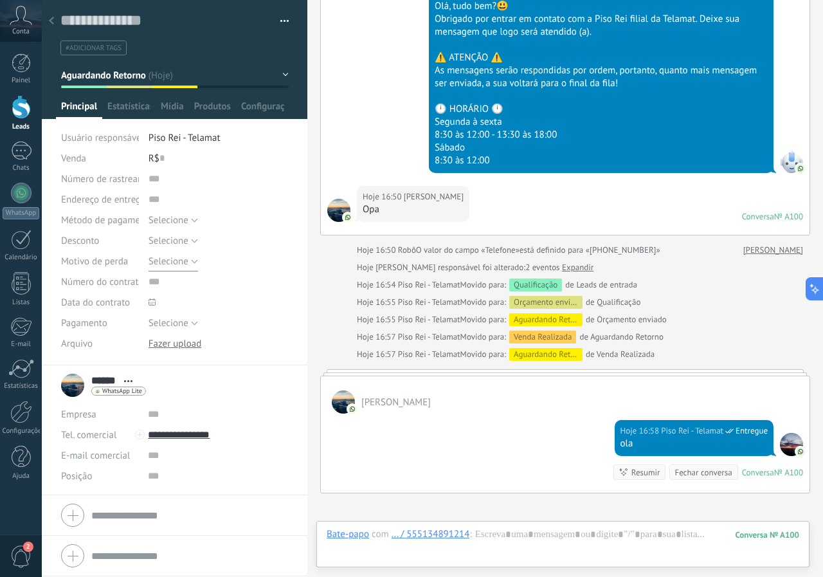
click at [179, 264] on span "Selecione" at bounding box center [169, 261] width 40 height 12
click at [193, 418] on input "text" at bounding box center [218, 414] width 140 height 21
click at [176, 241] on span "Selecione" at bounding box center [169, 241] width 40 height 12
click at [178, 244] on span "Selecione" at bounding box center [205, 241] width 143 height 12
click at [176, 219] on span "Selecione" at bounding box center [169, 220] width 40 height 12
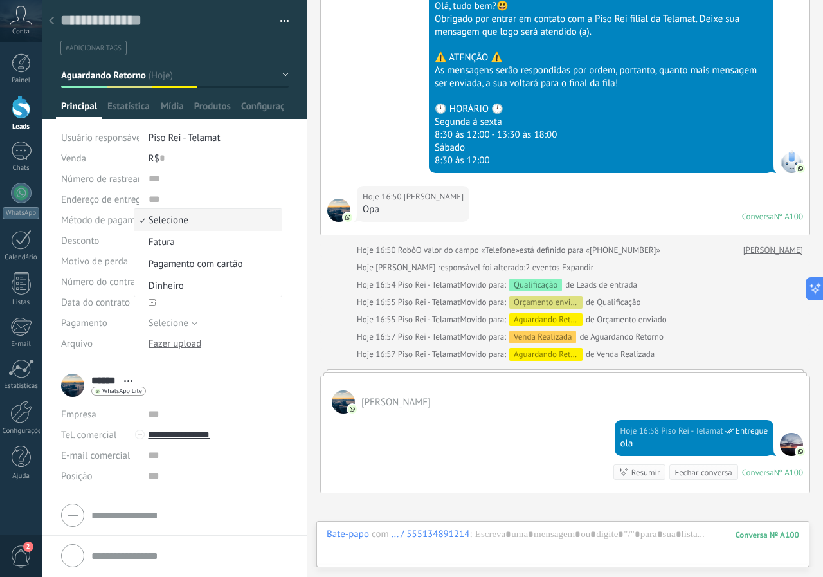
click at [176, 219] on span "Selecione" at bounding box center [205, 220] width 143 height 12
click at [177, 282] on input "text" at bounding box center [219, 281] width 140 height 21
click at [166, 305] on span at bounding box center [189, 302] width 80 height 21
click at [163, 300] on span at bounding box center [189, 302] width 80 height 21
click at [185, 323] on span "Selecione" at bounding box center [169, 323] width 40 height 12
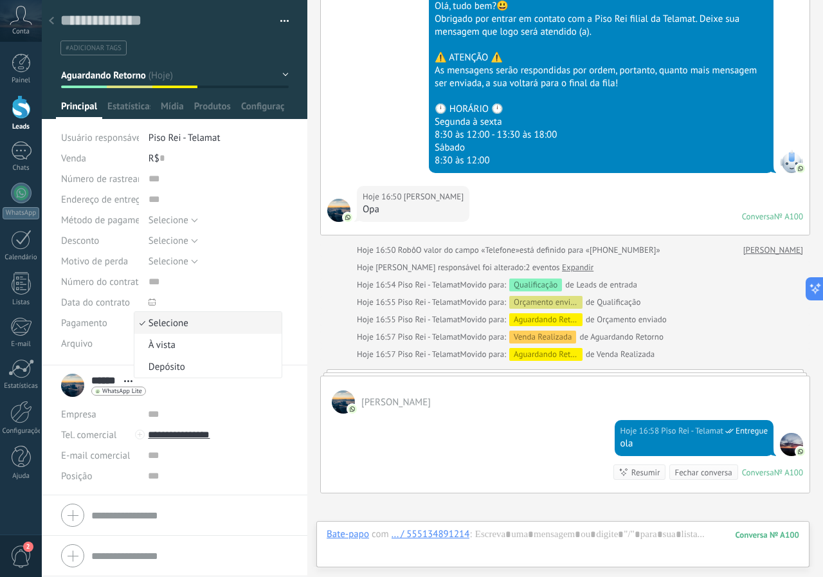
click at [246, 331] on li "Selecione" at bounding box center [207, 323] width 147 height 22
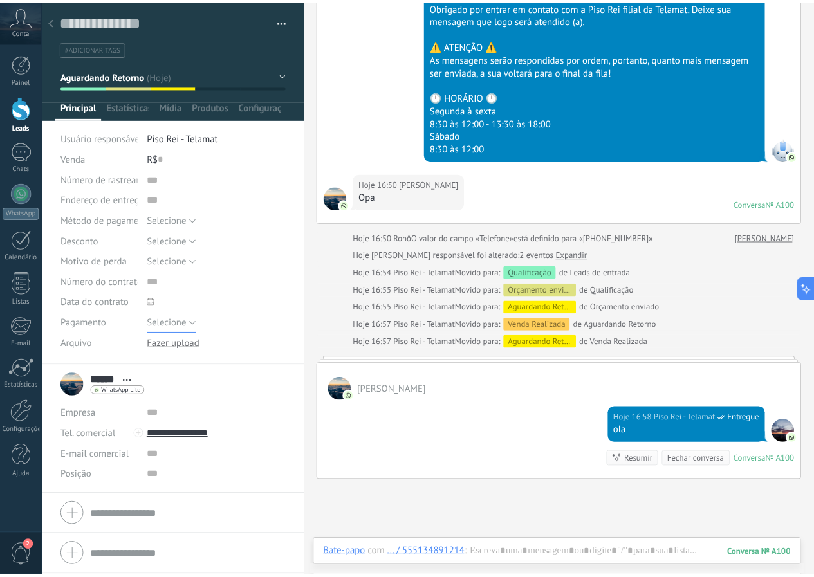
scroll to position [300, 0]
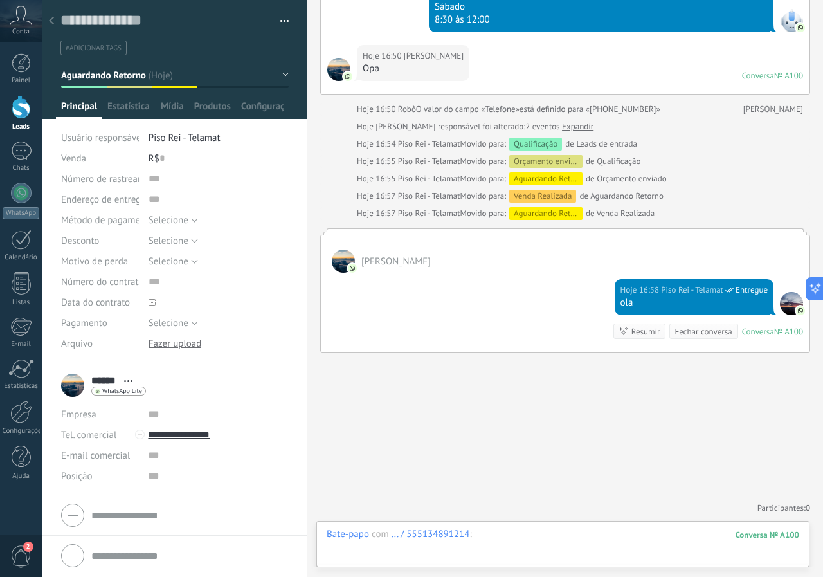
click at [528, 530] on div at bounding box center [563, 547] width 473 height 39
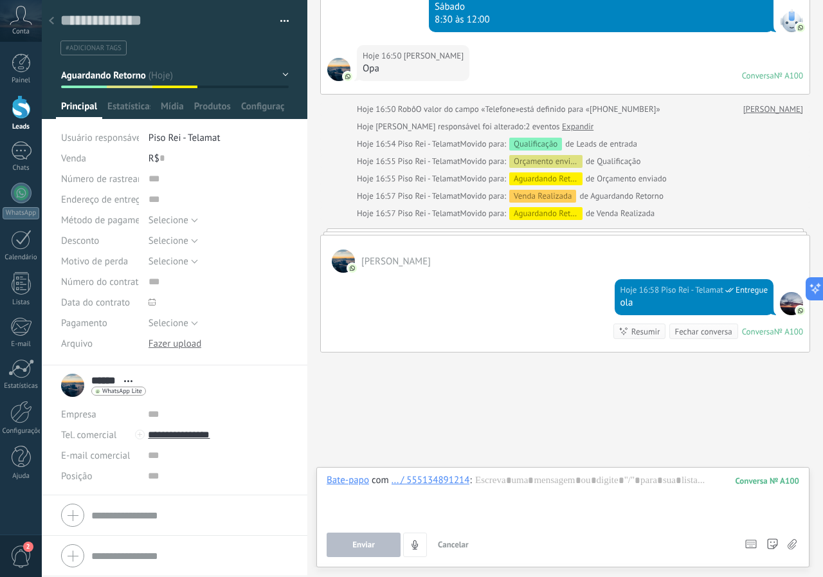
click at [55, 21] on div at bounding box center [51, 21] width 18 height 25
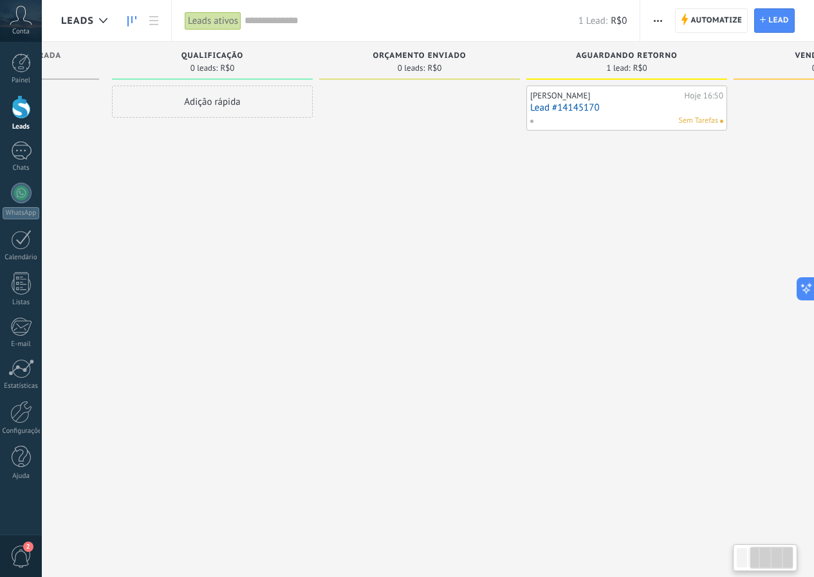
drag, startPoint x: 388, startPoint y: 231, endPoint x: 478, endPoint y: 225, distance: 89.6
click at [489, 225] on div at bounding box center [419, 290] width 201 height 409
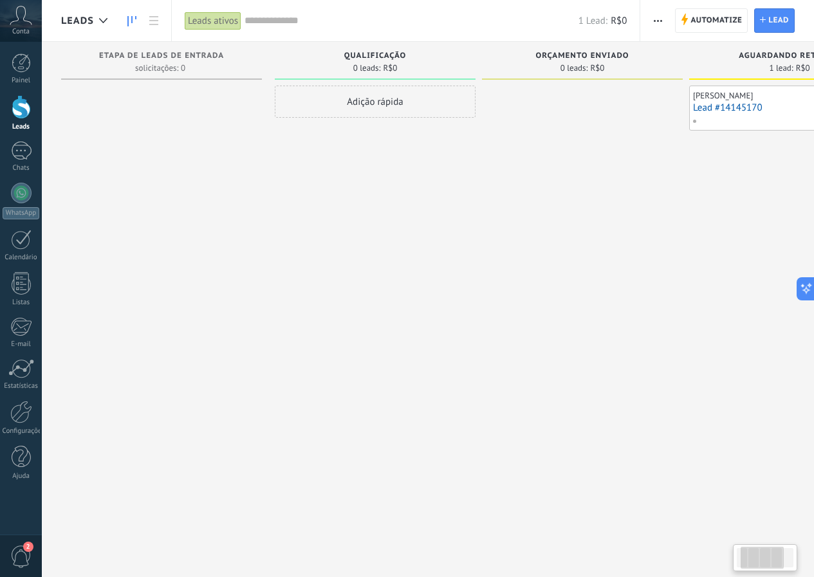
drag, startPoint x: 252, startPoint y: 260, endPoint x: 624, endPoint y: 302, distance: 374.7
click at [639, 305] on div "Etapa de leads de entrada solicitações: 0 0 0 0 1 Qualificação 0 leads: R$0 Adi…" at bounding box center [588, 268] width 1055 height 453
drag, startPoint x: 245, startPoint y: 241, endPoint x: 742, endPoint y: 303, distance: 500.3
click at [742, 303] on div "Etapa de leads de entrada solicitações: 0 0 0 0 1 Qualificação 0 leads: R$0 Adi…" at bounding box center [588, 268] width 1055 height 453
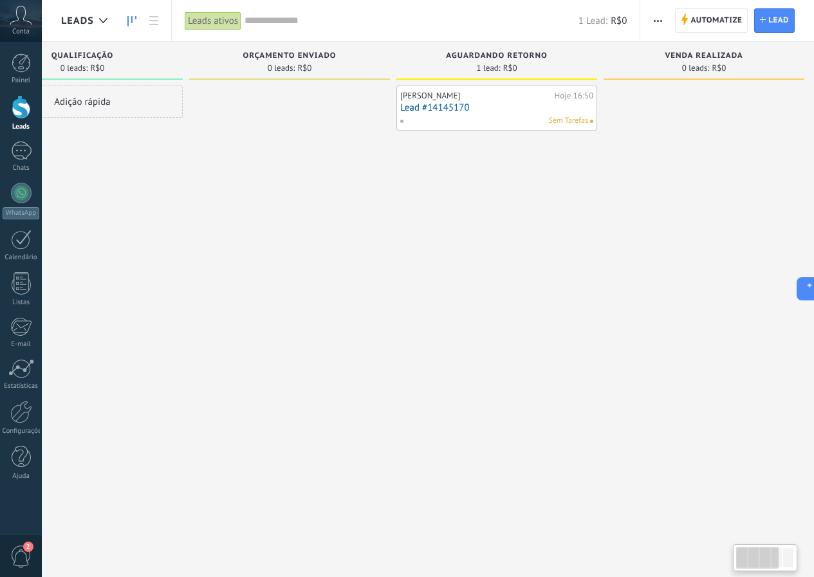
drag, startPoint x: 481, startPoint y: 223, endPoint x: 178, endPoint y: 208, distance: 303.9
click at [179, 208] on div "Etapa de leads de entrada solicitações: 0 0 0 0 1 Qualificação 0 leads: R$0 Adi…" at bounding box center [295, 268] width 1055 height 453
click at [250, 212] on div at bounding box center [279, 290] width 201 height 409
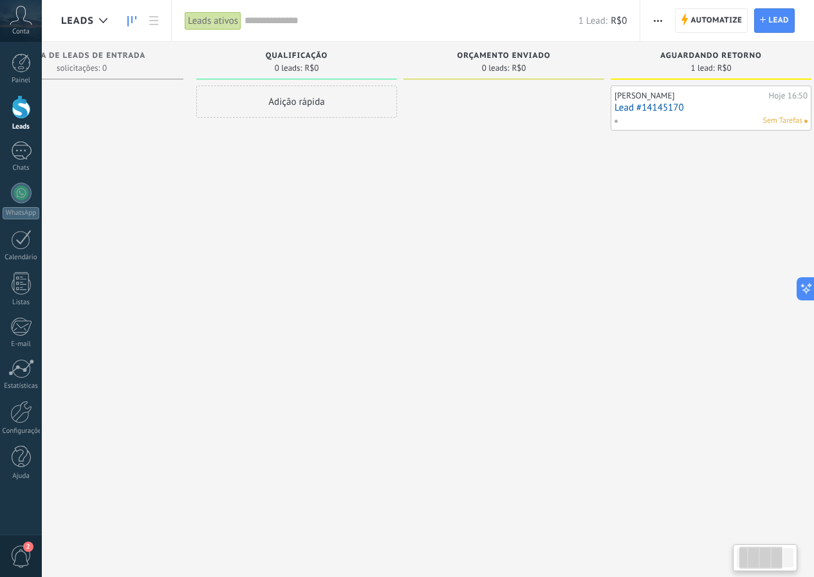
scroll to position [0, 78]
drag, startPoint x: 336, startPoint y: 190, endPoint x: 560, endPoint y: 262, distance: 235.7
click at [560, 262] on div at bounding box center [504, 290] width 201 height 409
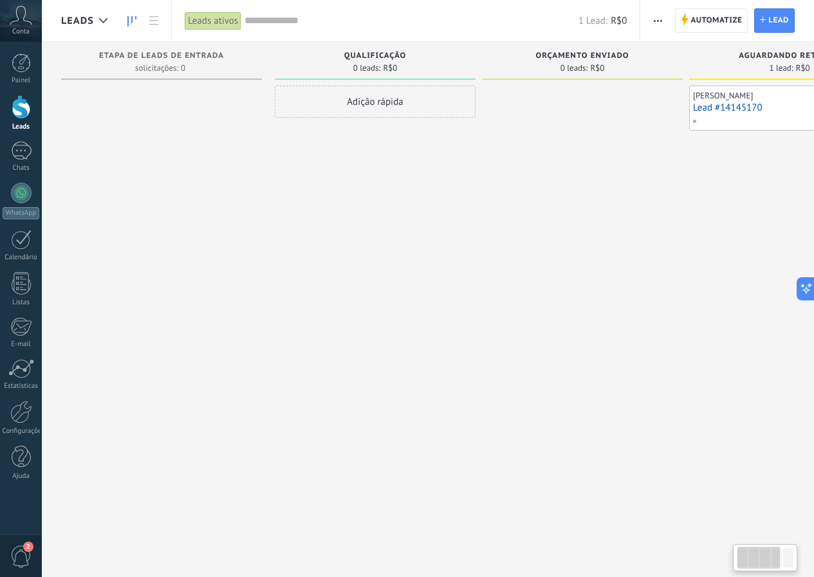
drag, startPoint x: 242, startPoint y: 299, endPoint x: 544, endPoint y: 272, distance: 303.5
click at [544, 272] on div "Etapa de leads de entrada solicitações: 0 0 0 0 1 Qualificação 0 leads: R$0 Adi…" at bounding box center [588, 268] width 1055 height 453
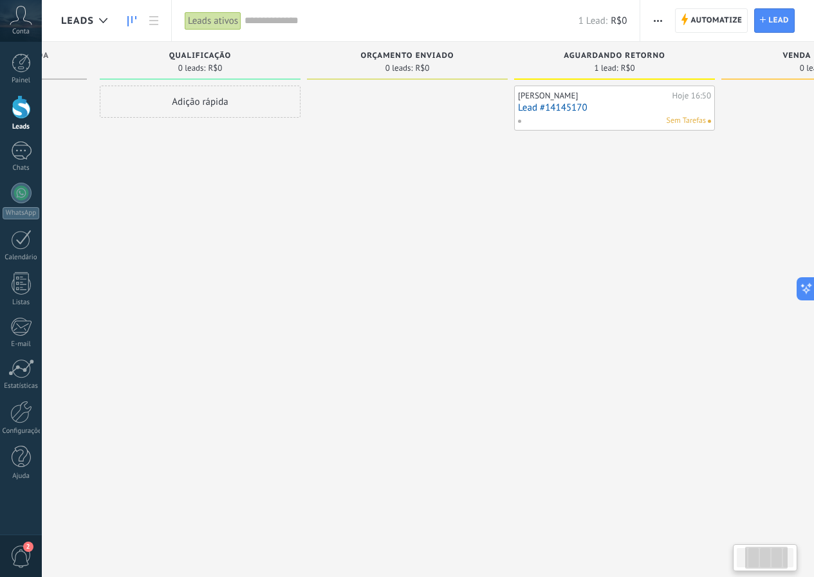
drag, startPoint x: 594, startPoint y: 214, endPoint x: 315, endPoint y: 223, distance: 278.6
click at [360, 232] on div at bounding box center [407, 290] width 201 height 409
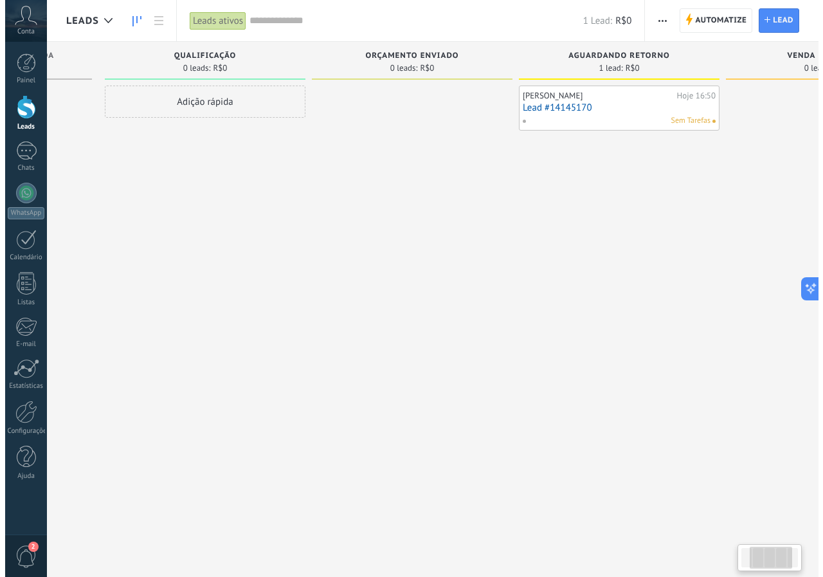
scroll to position [0, 226]
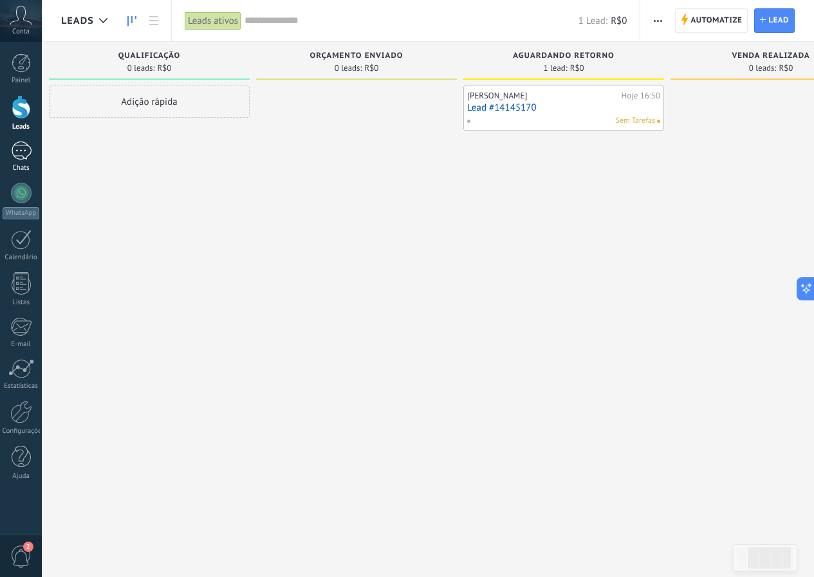
click at [15, 154] on div "1" at bounding box center [21, 150] width 21 height 19
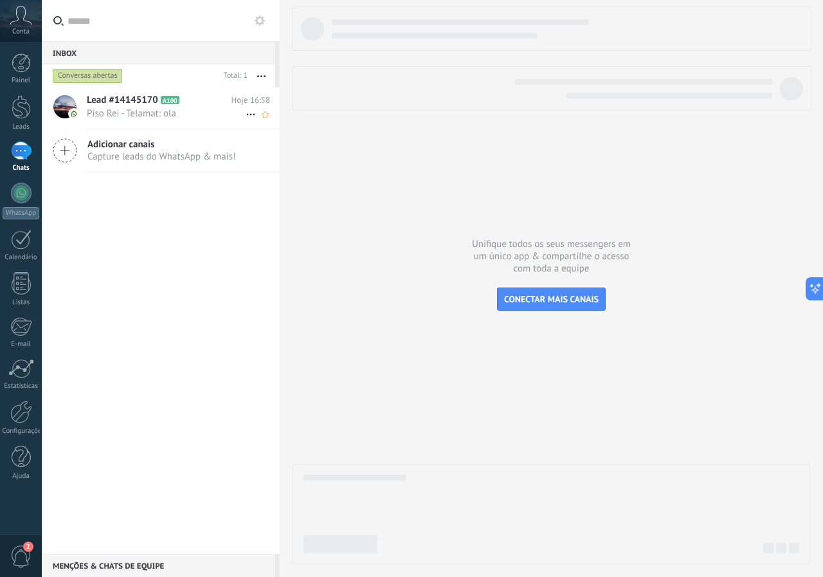
click at [125, 110] on span "Piso Rei - Telamat: ola" at bounding box center [166, 113] width 159 height 12
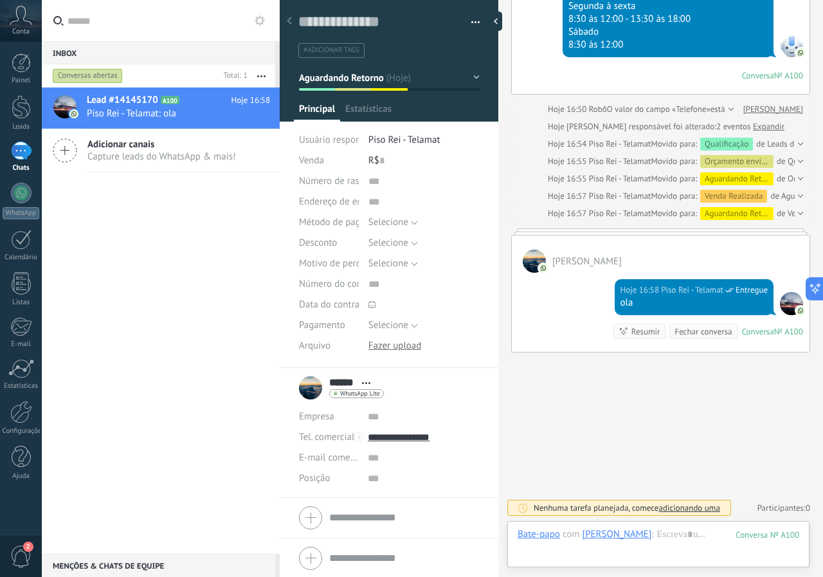
scroll to position [19, 0]
click at [42, 87] on link "Lead #14145170 A100 Hoje 16:58 Piso Rei - Telamat: ola" at bounding box center [161, 107] width 238 height 41
click at [21, 245] on div at bounding box center [21, 240] width 21 height 20
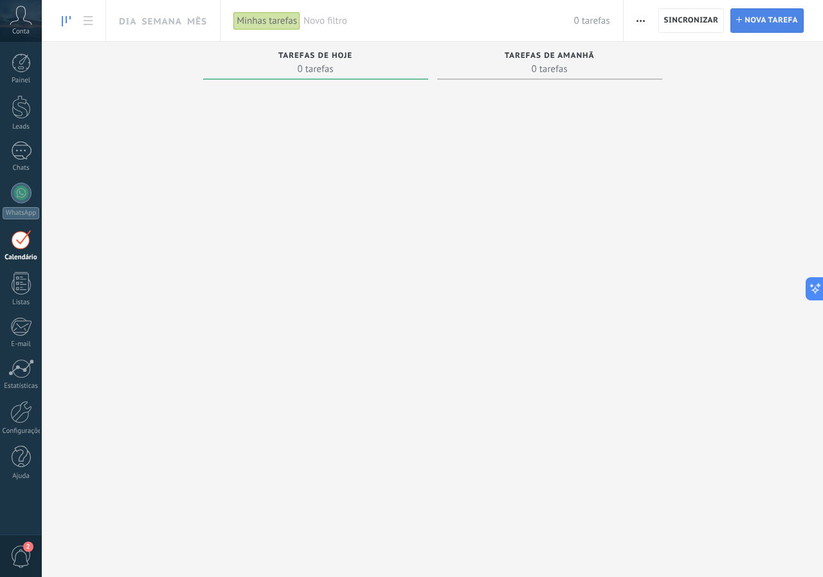
click at [774, 23] on span "Nova tarefa" at bounding box center [771, 20] width 53 height 23
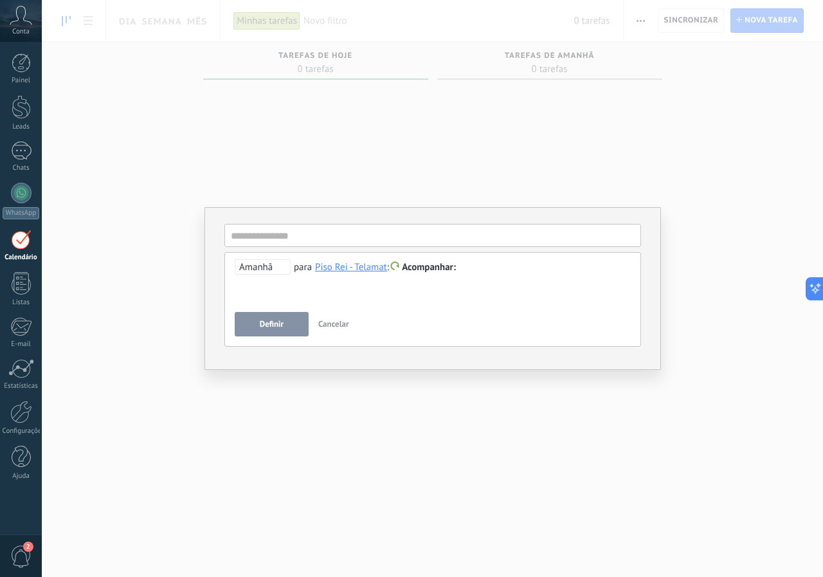
click at [334, 324] on span "Cancelar" at bounding box center [333, 323] width 31 height 11
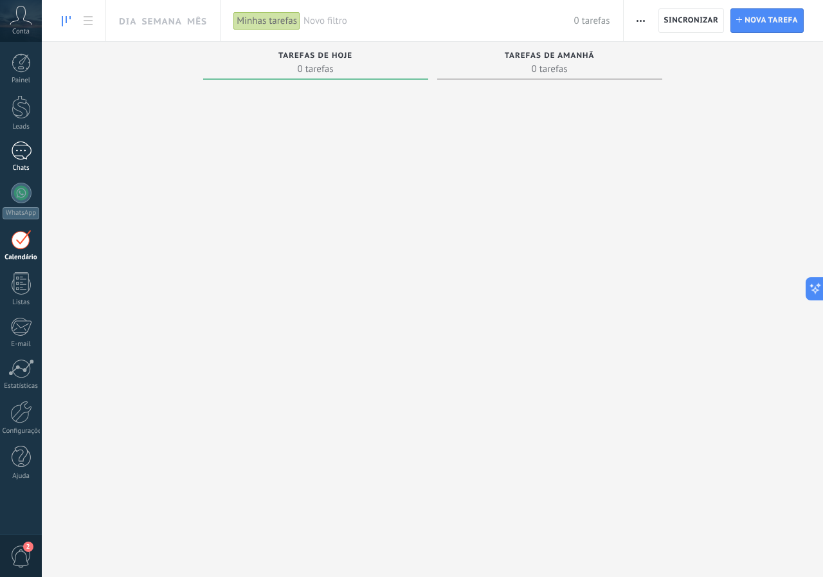
click at [14, 150] on div "1" at bounding box center [21, 150] width 21 height 19
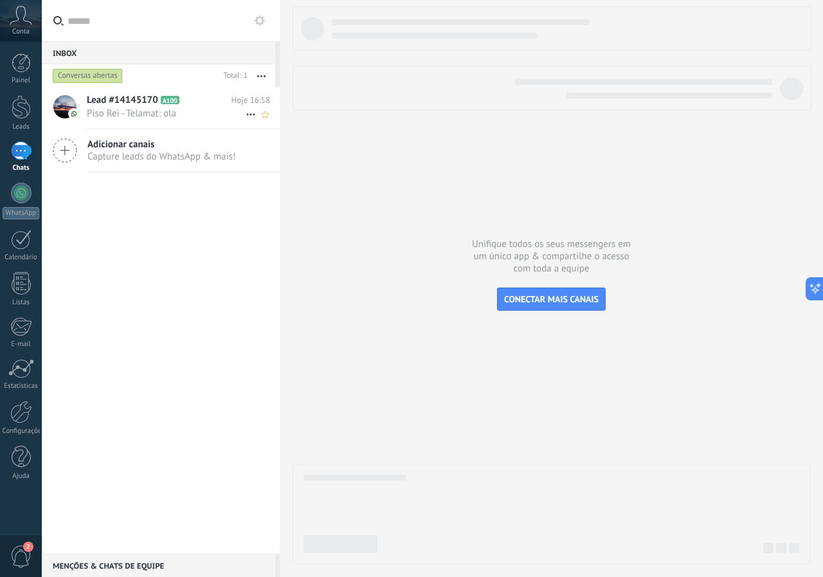
click at [169, 109] on span "Piso Rei - Telamat: ola" at bounding box center [166, 113] width 159 height 12
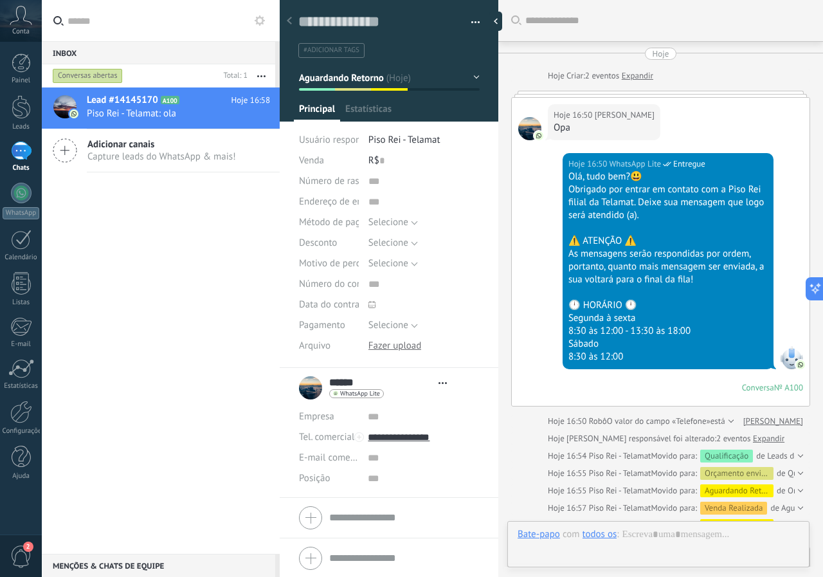
type textarea "**********"
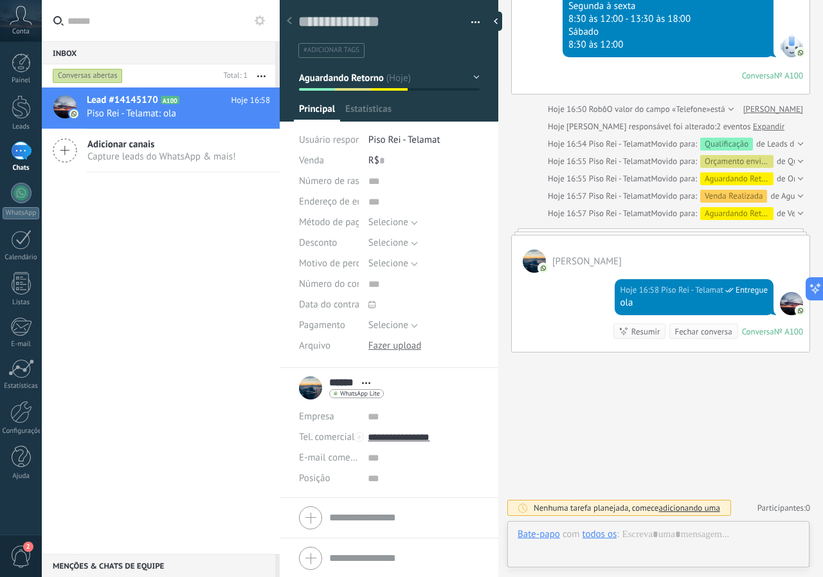
scroll to position [19, 0]
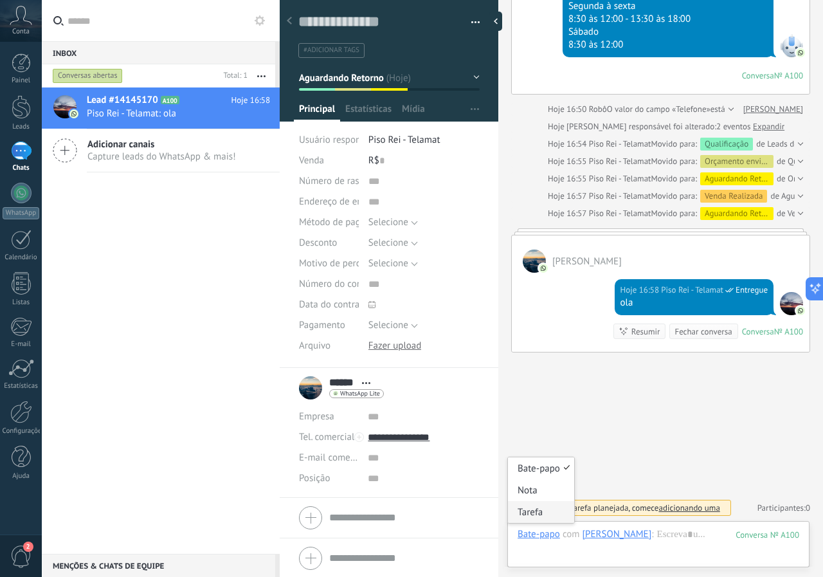
click at [539, 512] on div "Tarefa" at bounding box center [541, 512] width 66 height 22
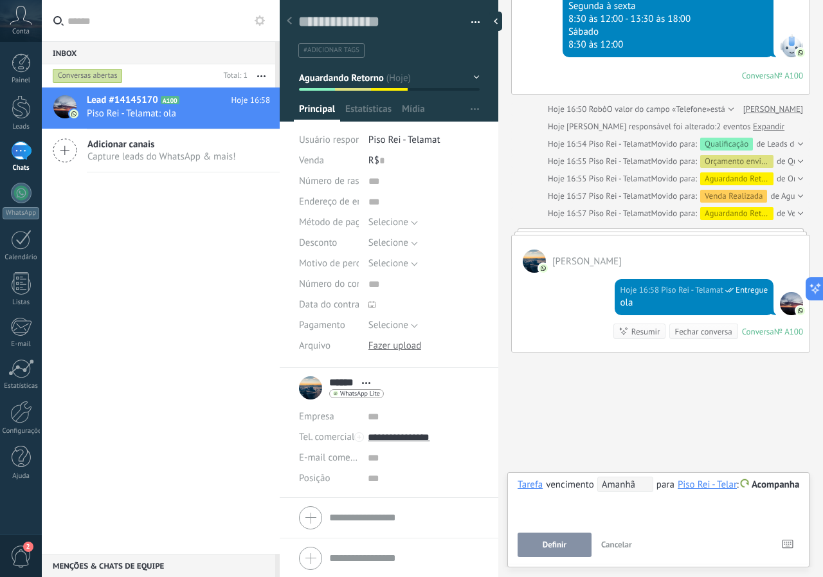
scroll to position [0, 12]
click at [781, 489] on span "Acompanhar" at bounding box center [767, 484] width 54 height 12
click at [742, 419] on div at bounding box center [411, 288] width 823 height 577
click at [615, 477] on span "Amanhã" at bounding box center [625, 484] width 56 height 15
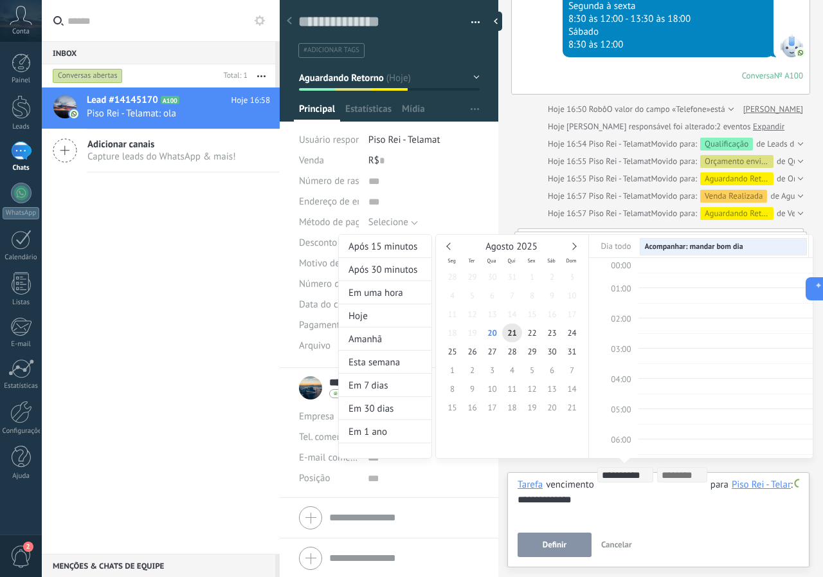
scroll to position [242, 0]
click at [453, 352] on span "25" at bounding box center [452, 351] width 20 height 19
type input "**********"
click at [541, 545] on div at bounding box center [411, 288] width 823 height 577
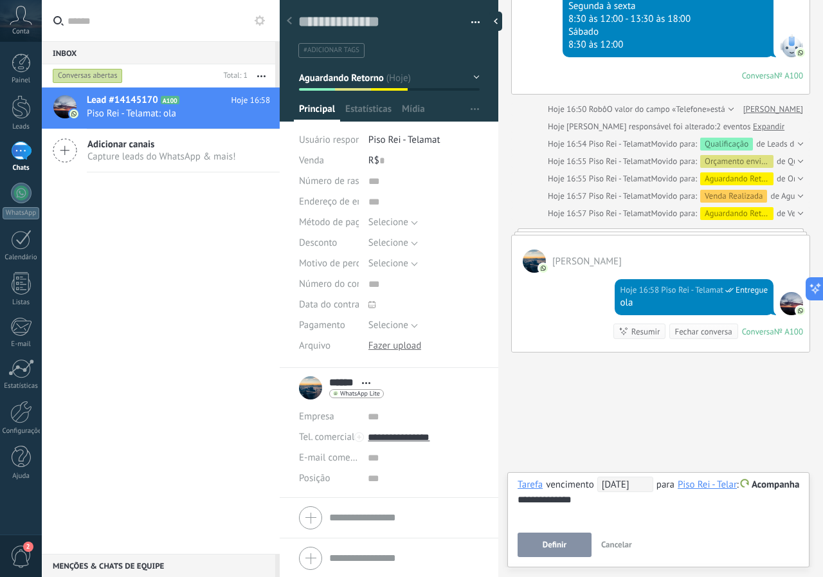
click at [546, 542] on span "Definir" at bounding box center [555, 544] width 24 height 9
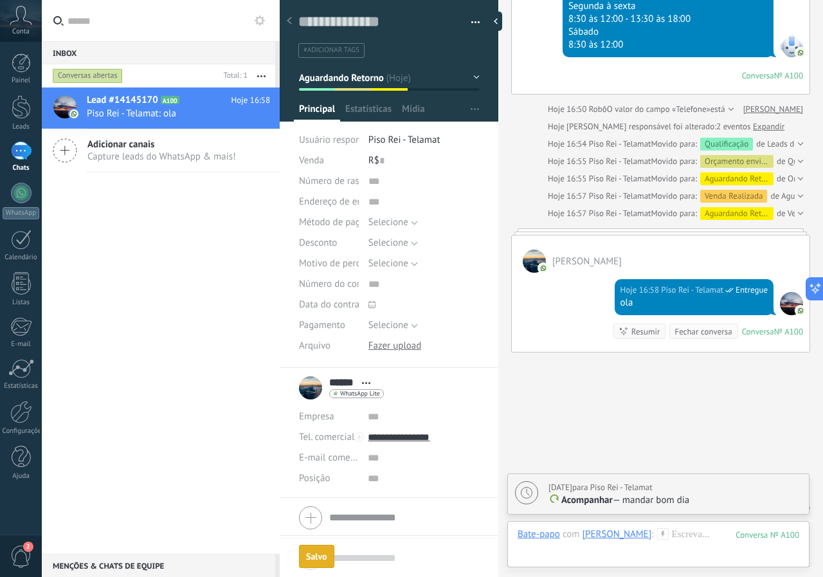
scroll to position [357, 0]
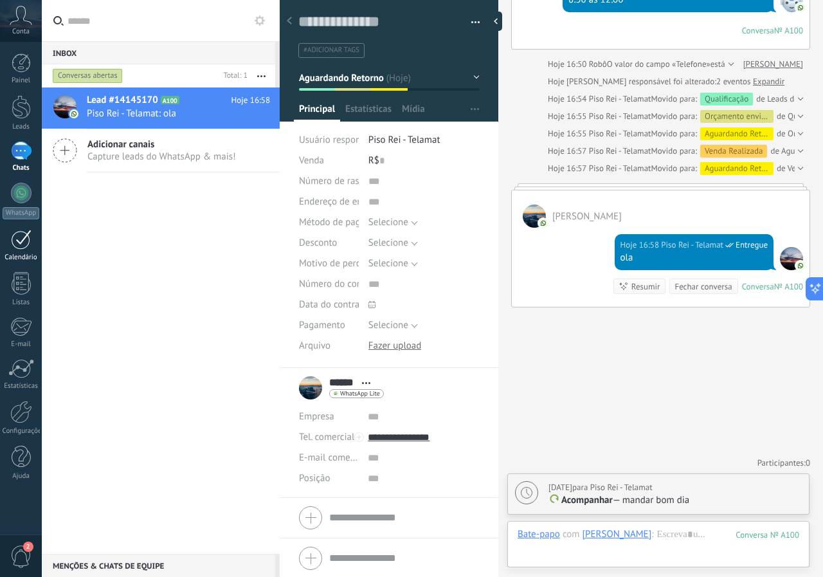
click at [22, 250] on link "Calendário" at bounding box center [21, 246] width 42 height 32
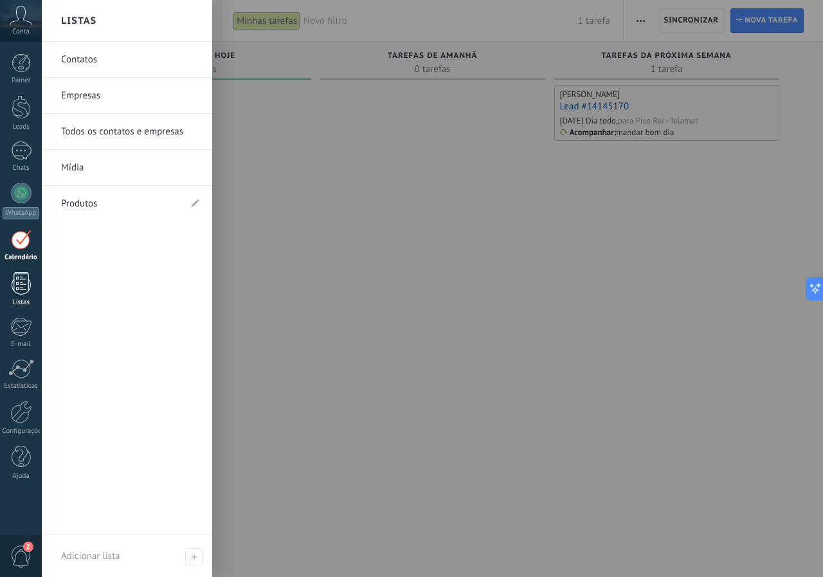
click at [14, 276] on div at bounding box center [21, 283] width 19 height 23
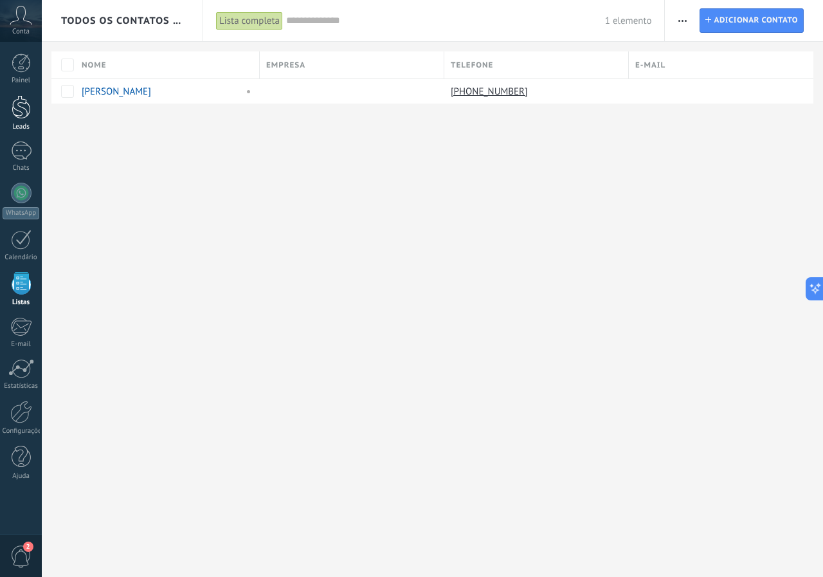
click at [26, 112] on div at bounding box center [21, 107] width 19 height 24
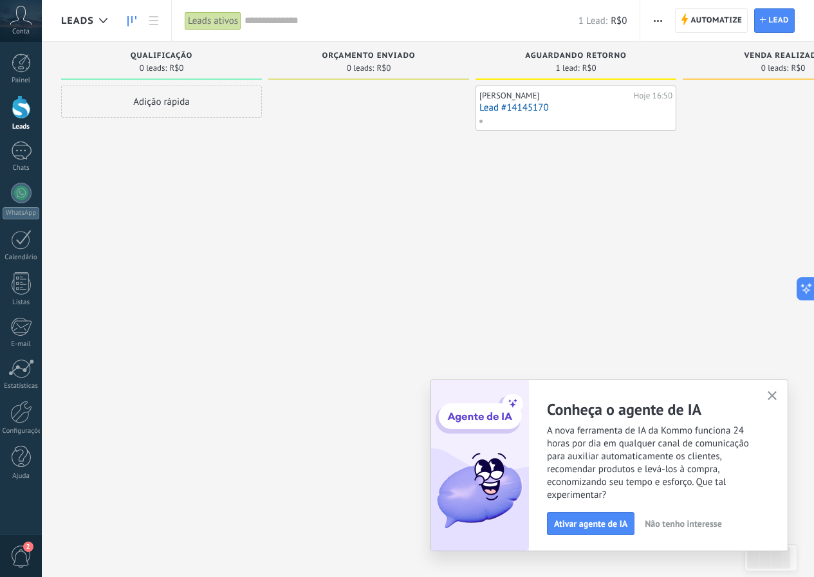
click at [772, 391] on button "button" at bounding box center [772, 396] width 16 height 17
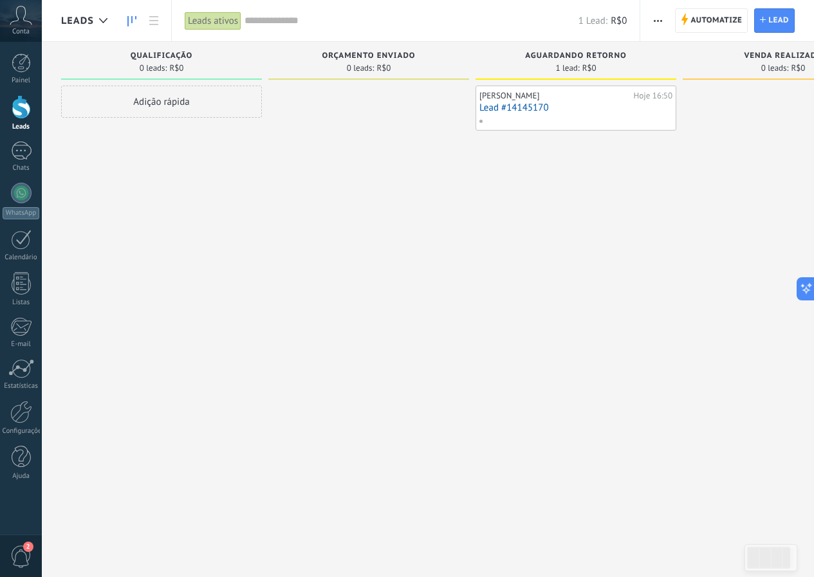
click at [532, 115] on div at bounding box center [574, 121] width 192 height 12
click at [527, 111] on link "Lead #14145170" at bounding box center [575, 107] width 193 height 11
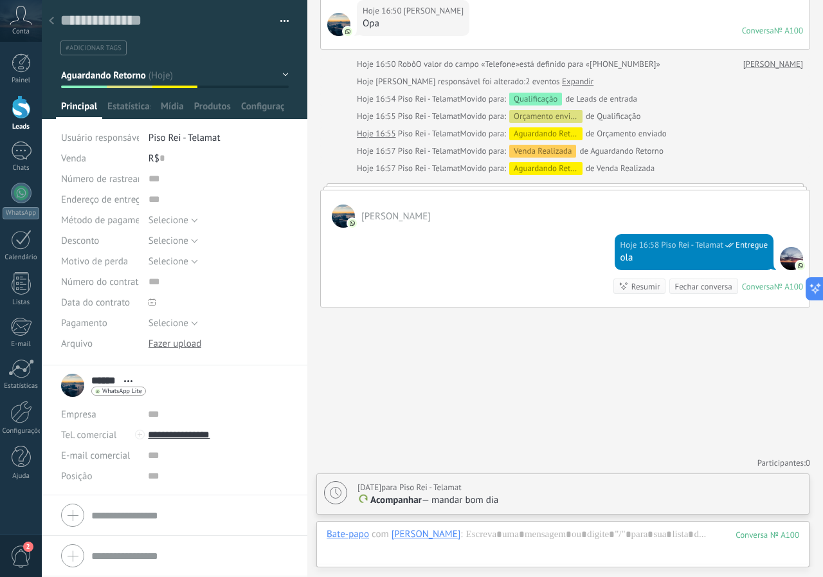
scroll to position [19, 0]
click at [178, 71] on button "Aguardando Retorno" at bounding box center [175, 75] width 228 height 23
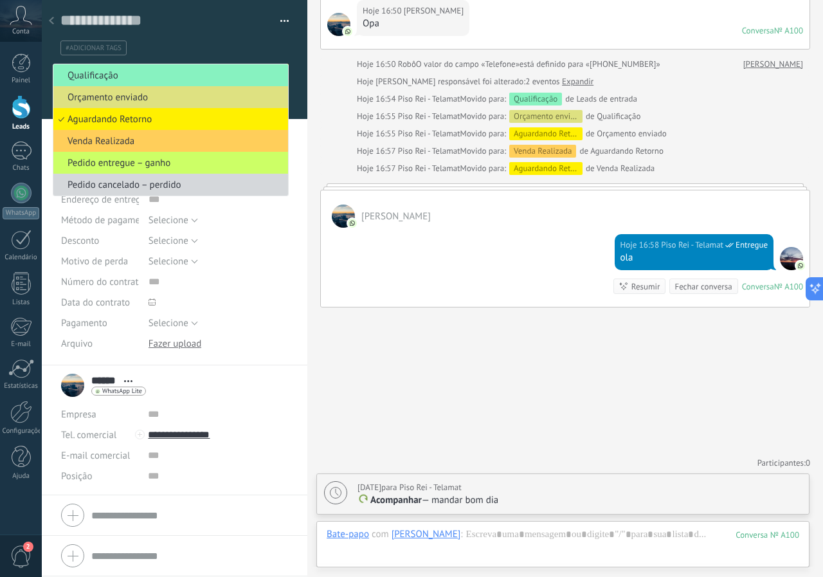
click at [300, 89] on div at bounding box center [175, 59] width 266 height 119
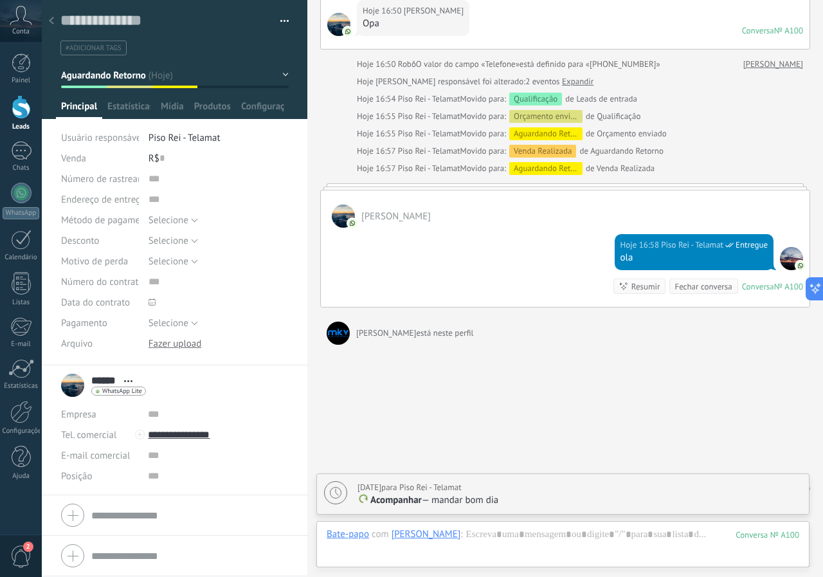
click at [197, 66] on button "Aguardando Retorno" at bounding box center [175, 75] width 228 height 23
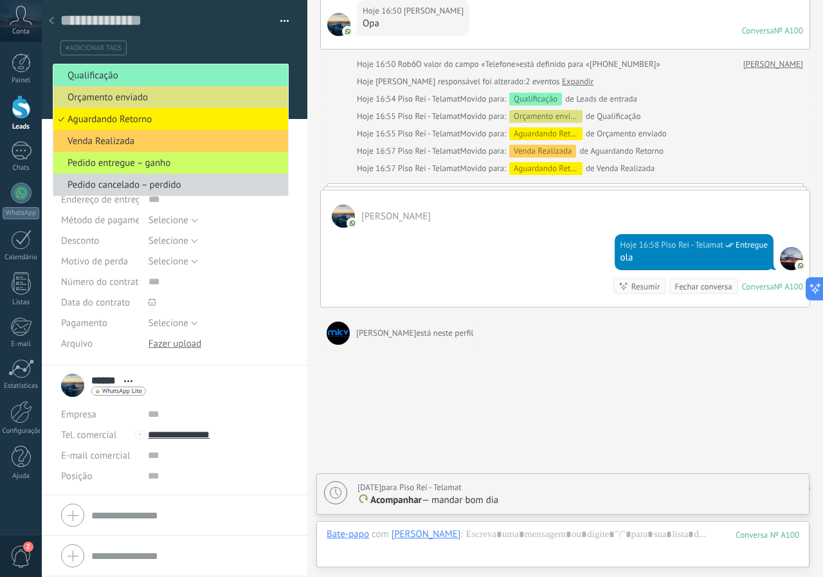
click at [307, 116] on div at bounding box center [307, 288] width 0 height 577
type textarea "**********"
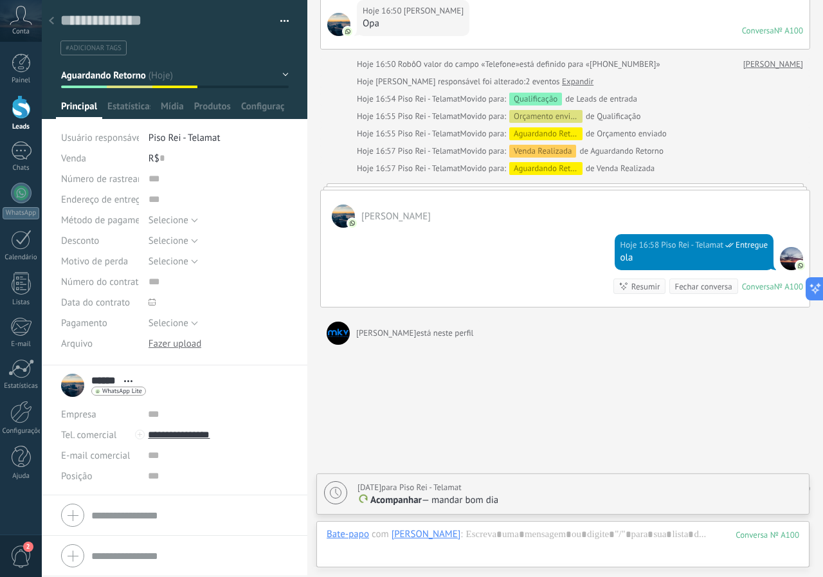
scroll to position [12, 0]
click at [93, 44] on span "#adicionar tags" at bounding box center [94, 48] width 56 height 9
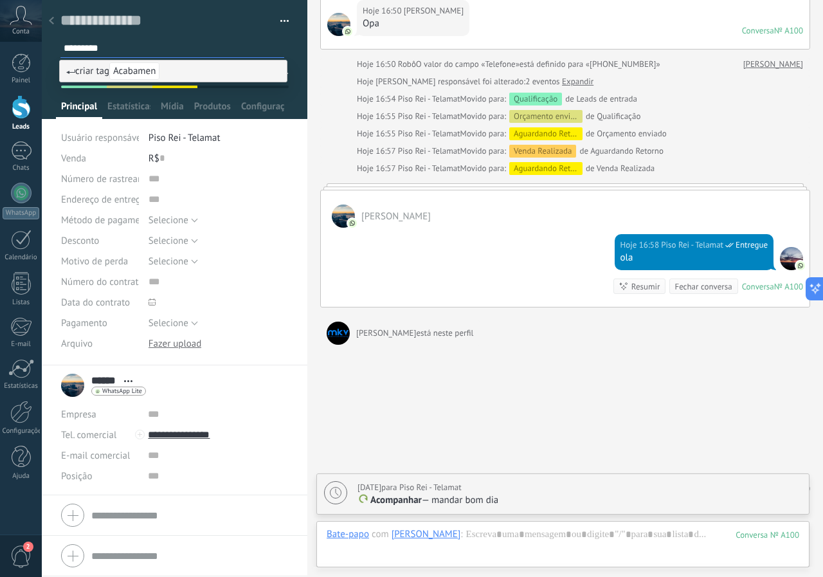
type input "**********"
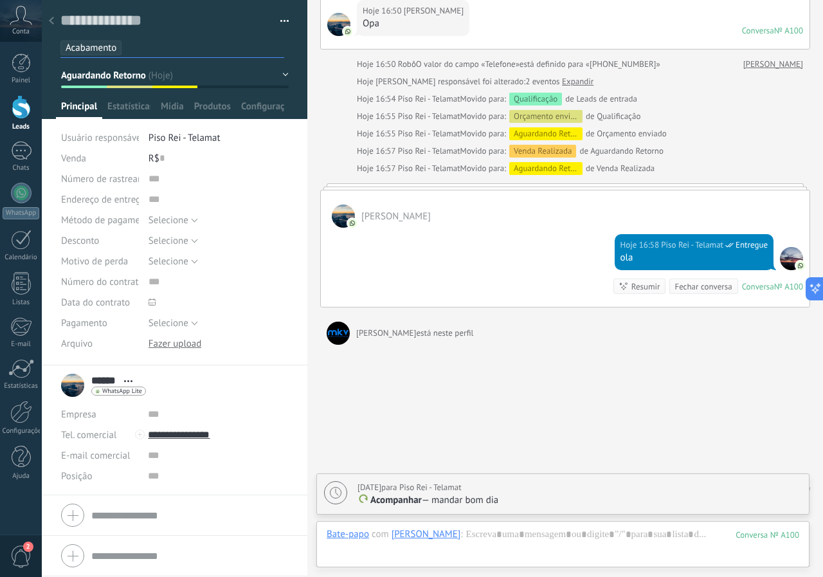
click at [104, 42] on span "Acabamento" at bounding box center [91, 48] width 51 height 12
click at [127, 50] on input "text" at bounding box center [174, 48] width 220 height 14
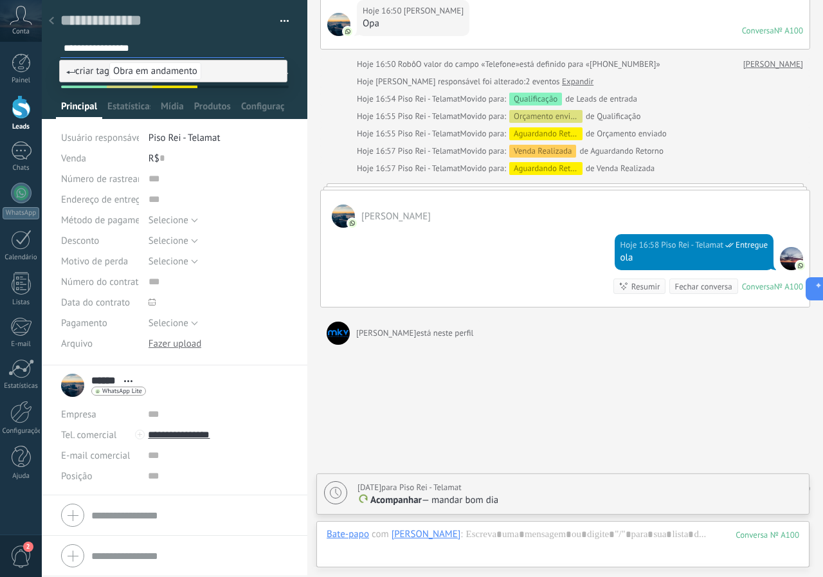
type input "**********"
click at [168, 70] on span "Obra em andamento" at bounding box center [155, 70] width 92 height 17
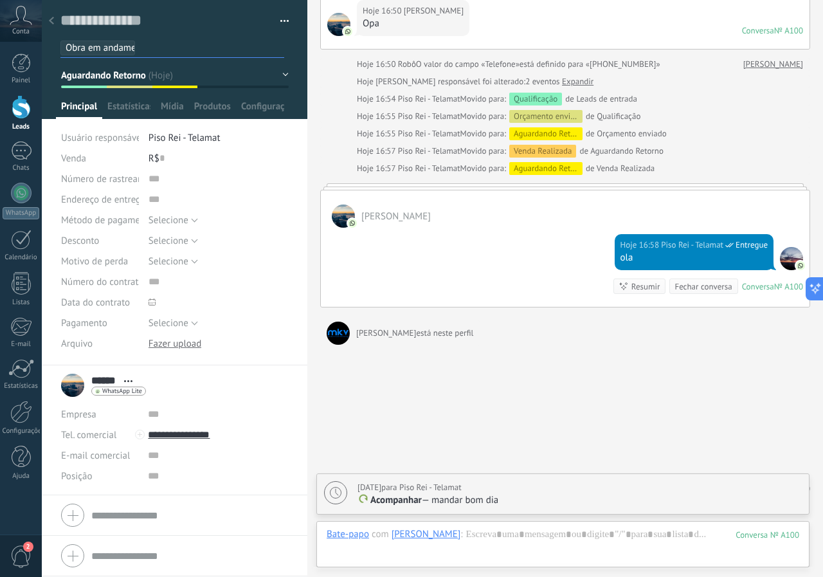
scroll to position [0, 0]
click at [141, 48] on input "text" at bounding box center [212, 48] width 143 height 14
click at [77, 44] on span "Obra em andamento" at bounding box center [108, 48] width 84 height 12
click at [141, 105] on span "Estatísticas" at bounding box center [128, 109] width 43 height 19
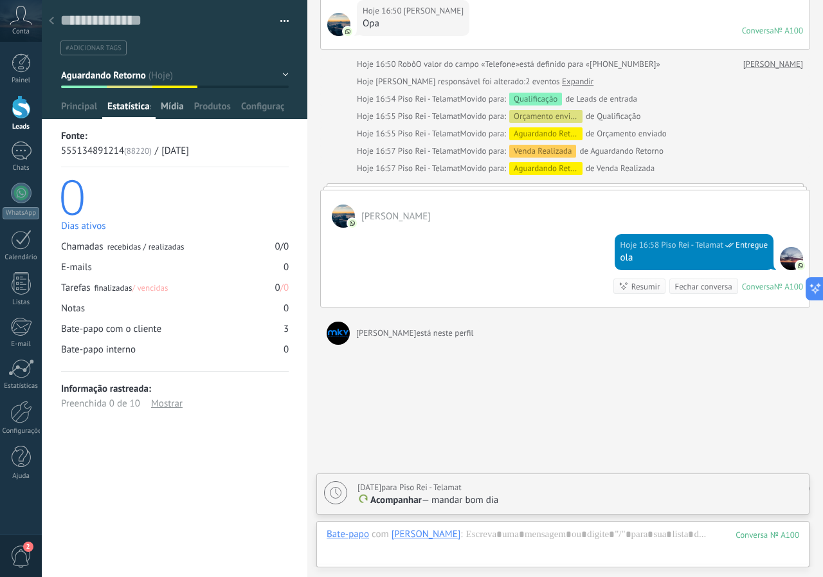
click at [167, 107] on span "Mídia" at bounding box center [172, 109] width 23 height 19
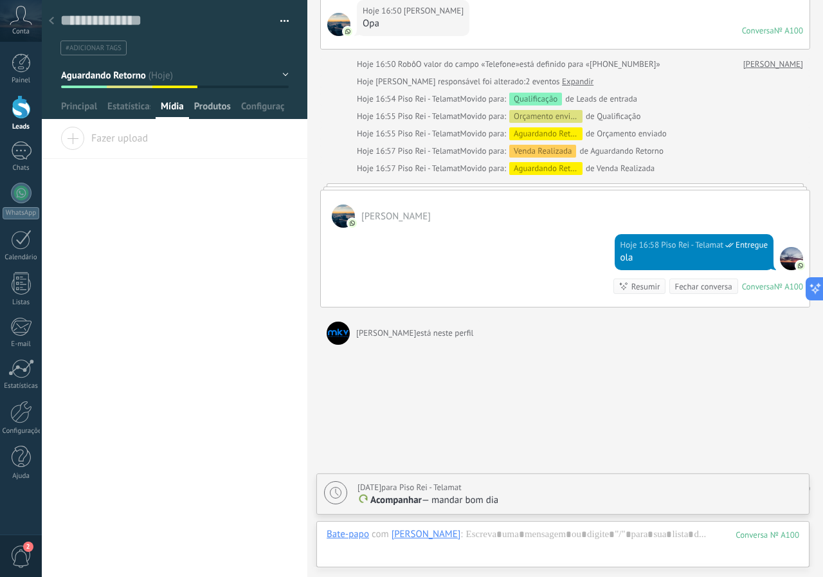
click at [208, 109] on span "Produtos" at bounding box center [212, 109] width 37 height 19
click at [269, 106] on span "Configurações" at bounding box center [262, 109] width 43 height 19
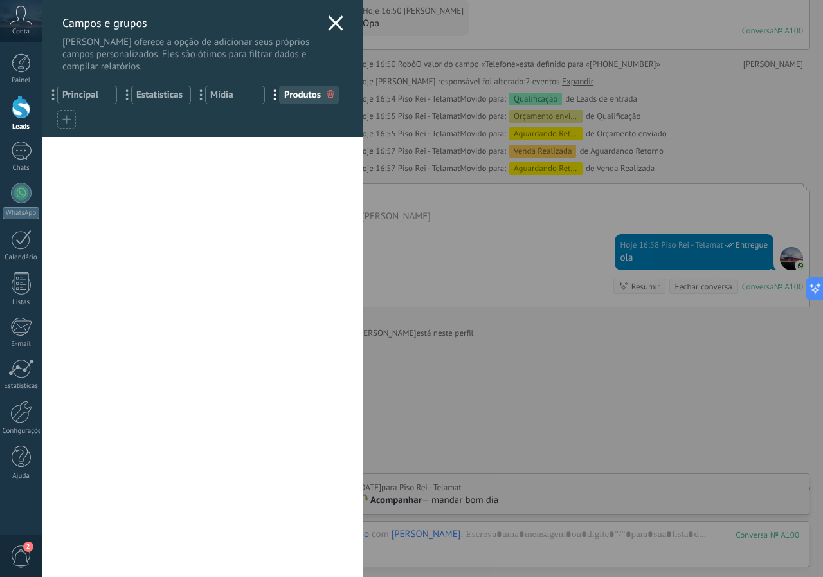
click at [329, 24] on use at bounding box center [335, 22] width 15 height 15
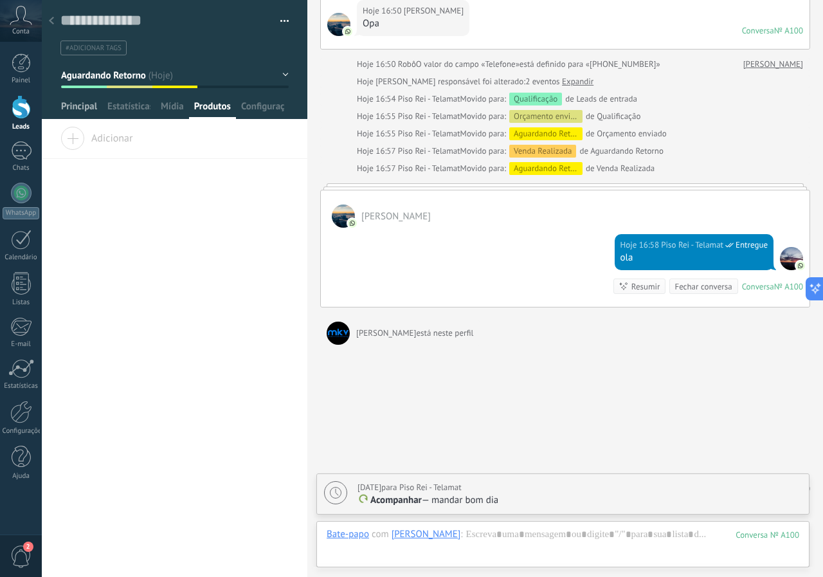
click at [71, 102] on span "Principal" at bounding box center [79, 109] width 36 height 19
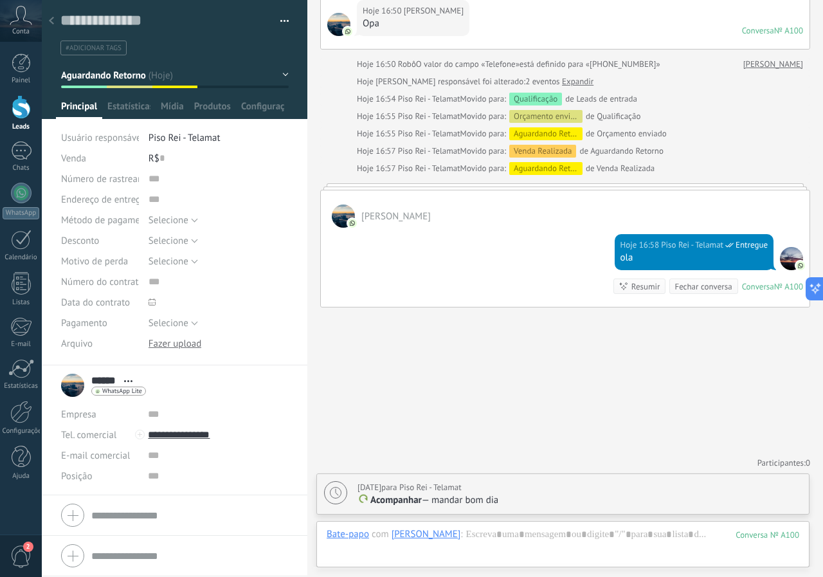
scroll to position [345, 0]
click at [197, 80] on button "Aguardando Retorno" at bounding box center [175, 75] width 228 height 23
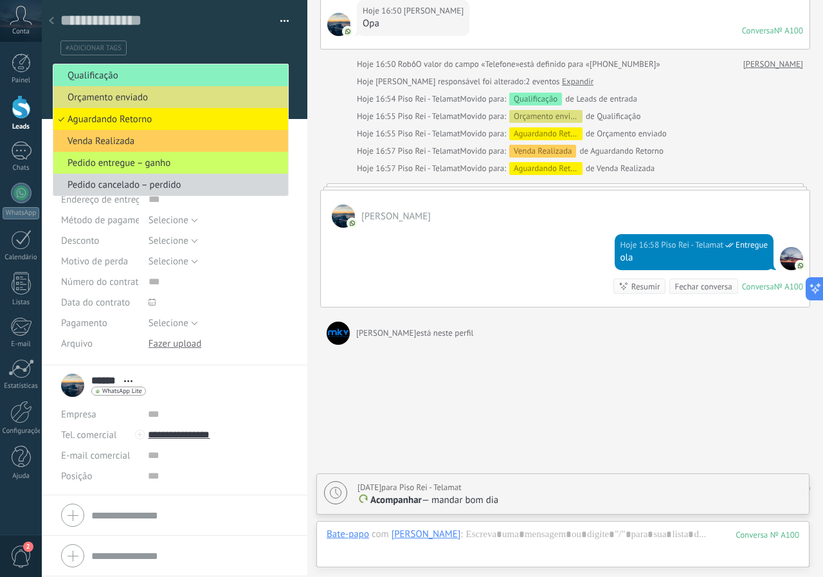
click at [296, 99] on div at bounding box center [175, 59] width 266 height 119
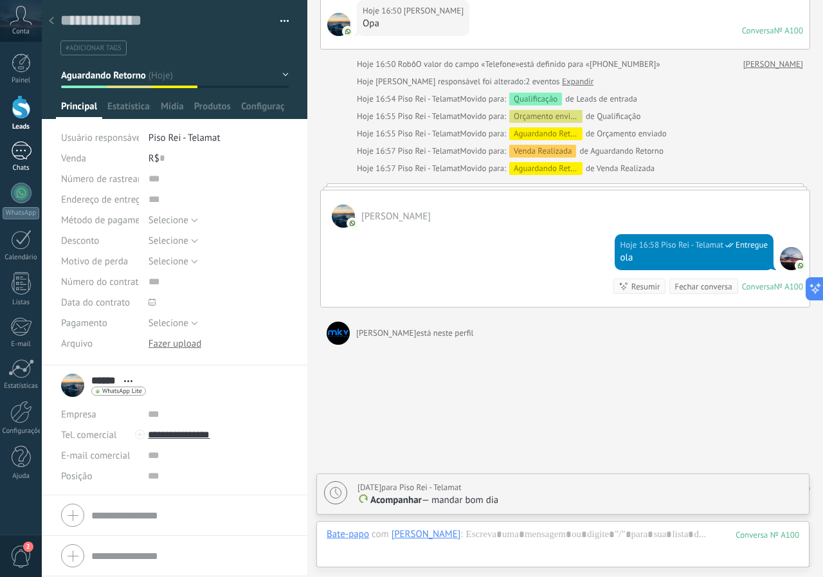
click at [19, 147] on div "1" at bounding box center [21, 150] width 21 height 19
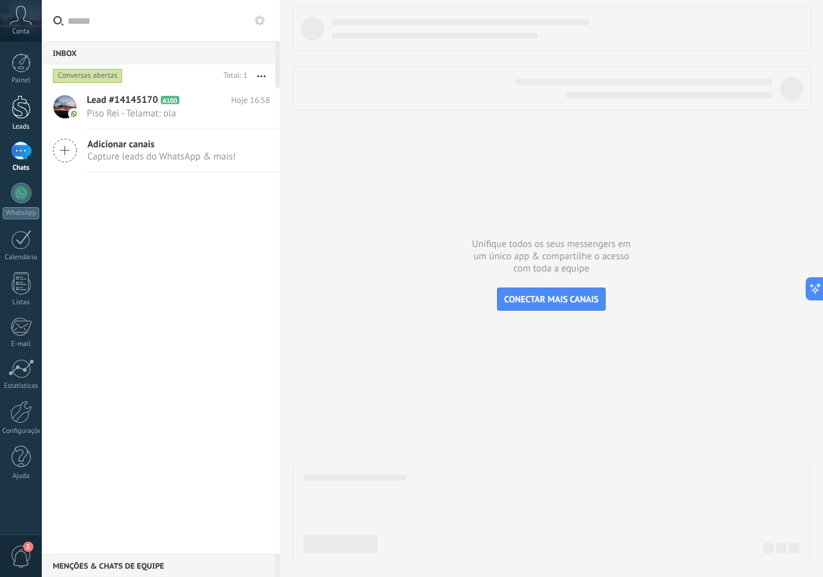
click at [14, 104] on div at bounding box center [21, 107] width 19 height 24
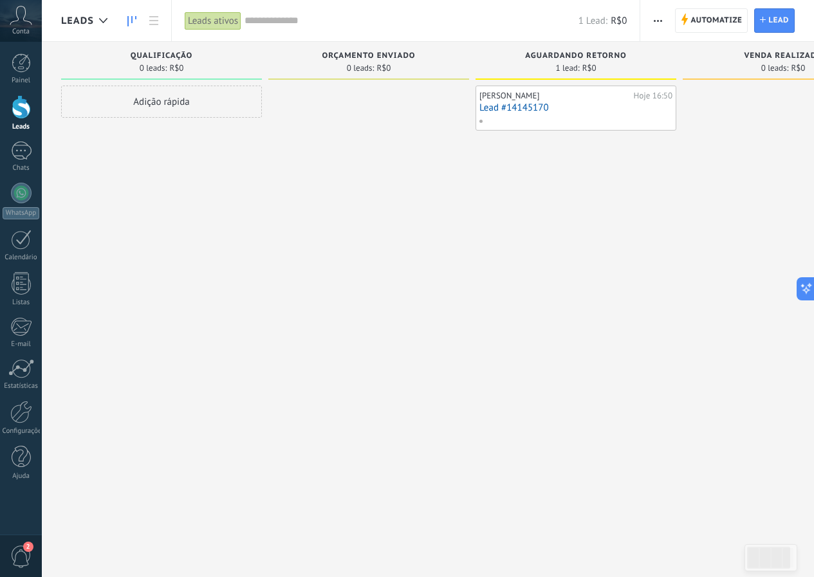
click at [501, 112] on link "Lead #14145170" at bounding box center [575, 107] width 193 height 11
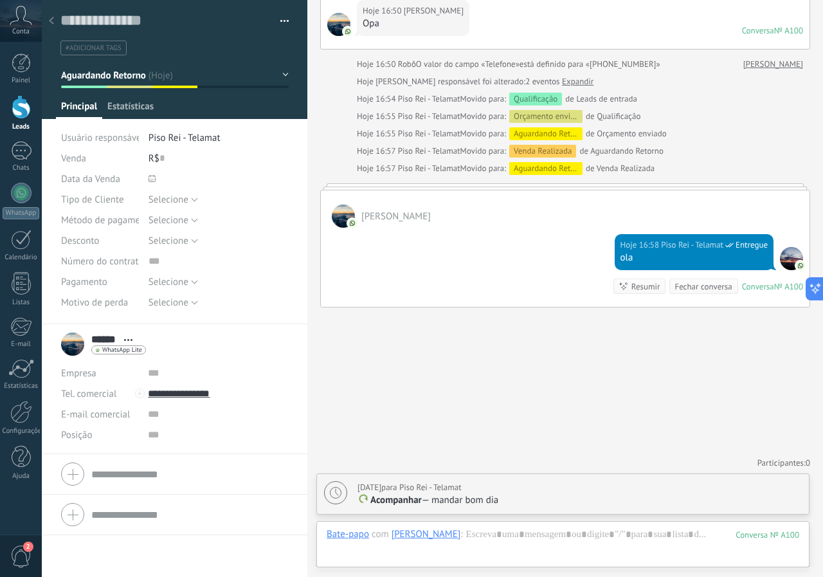
scroll to position [19, 0]
click at [205, 77] on button "Aguardando Retorno" at bounding box center [175, 75] width 228 height 23
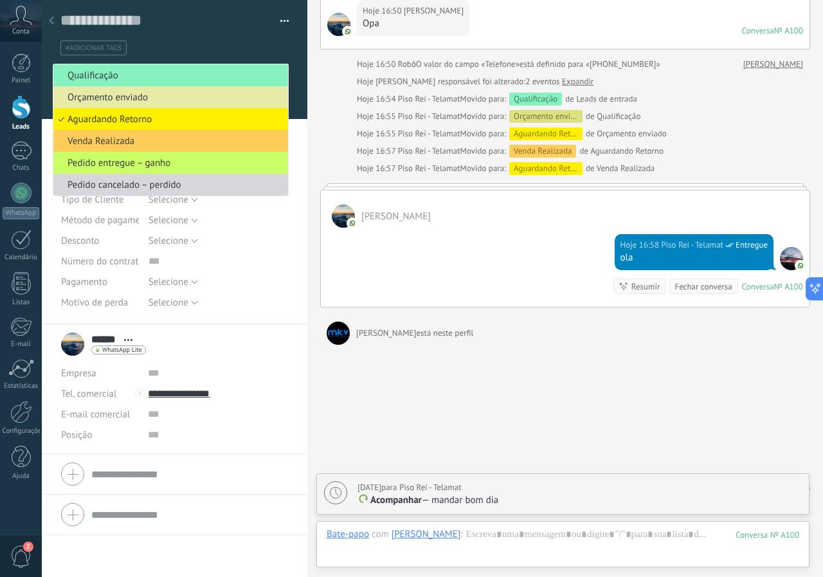
click at [120, 93] on span "Orçamento enviado" at bounding box center [168, 97] width 231 height 12
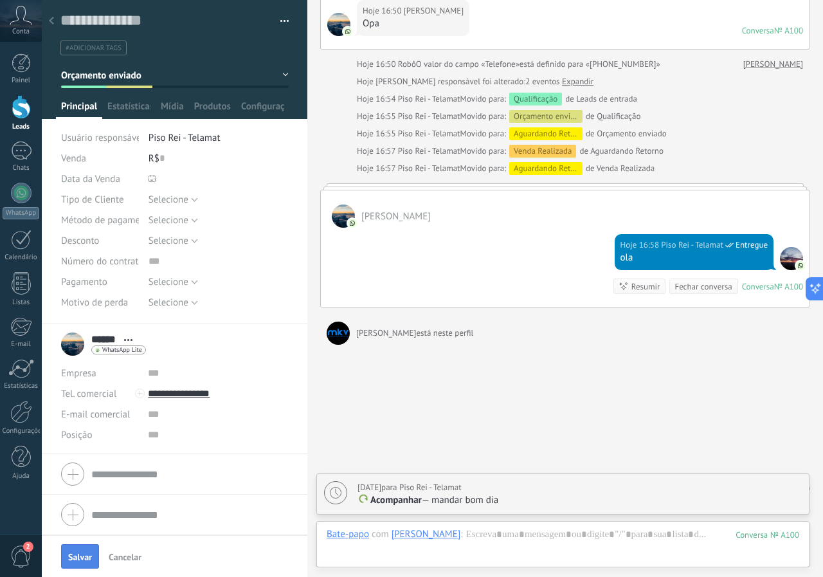
click at [78, 554] on span "Salvar" at bounding box center [80, 556] width 24 height 9
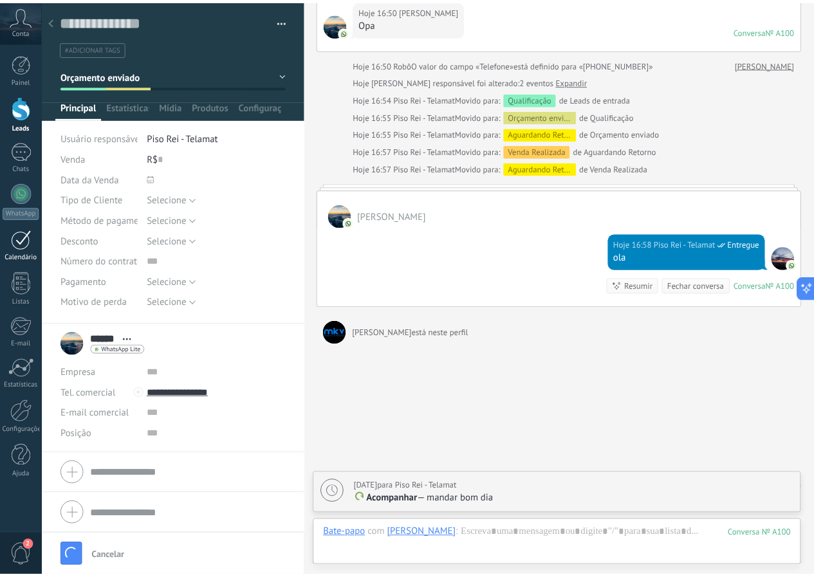
scroll to position [366, 0]
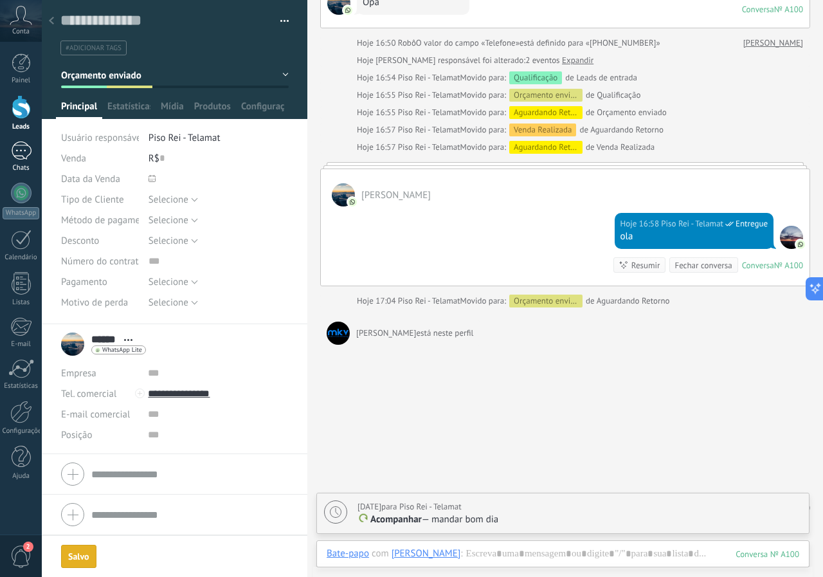
click at [17, 158] on div "1" at bounding box center [21, 150] width 21 height 19
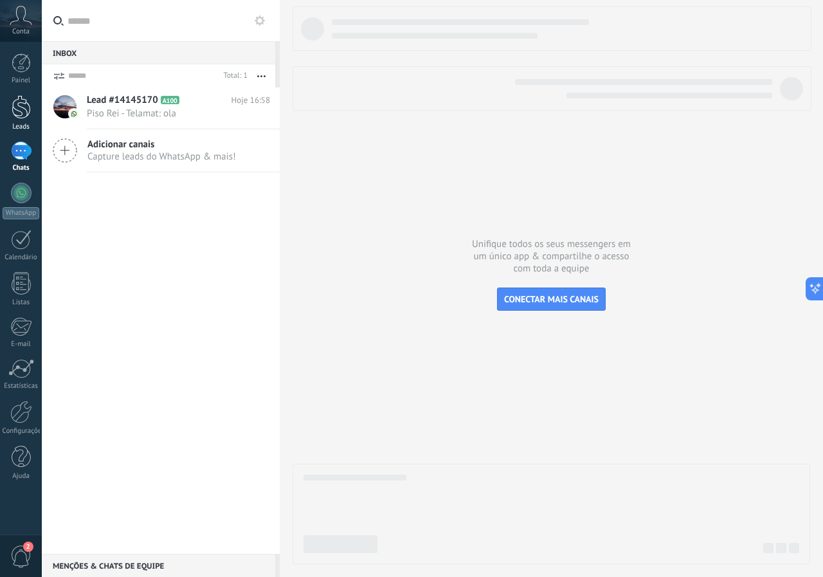
click at [20, 100] on div at bounding box center [21, 107] width 19 height 24
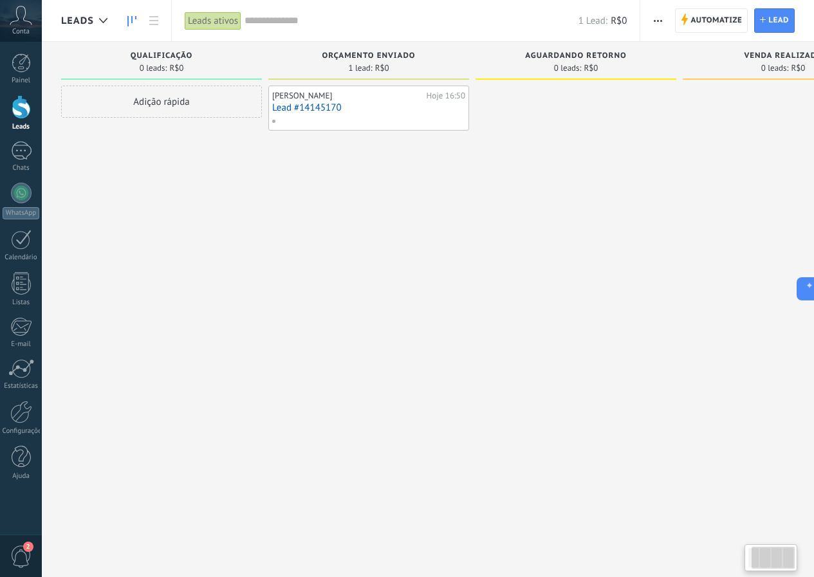
click at [120, 235] on div "Etapa de leads de entrada solicitações: 0 0 0 0 0 0 0 0 0 Qualificação 0 leads:…" at bounding box center [481, 268] width 841 height 453
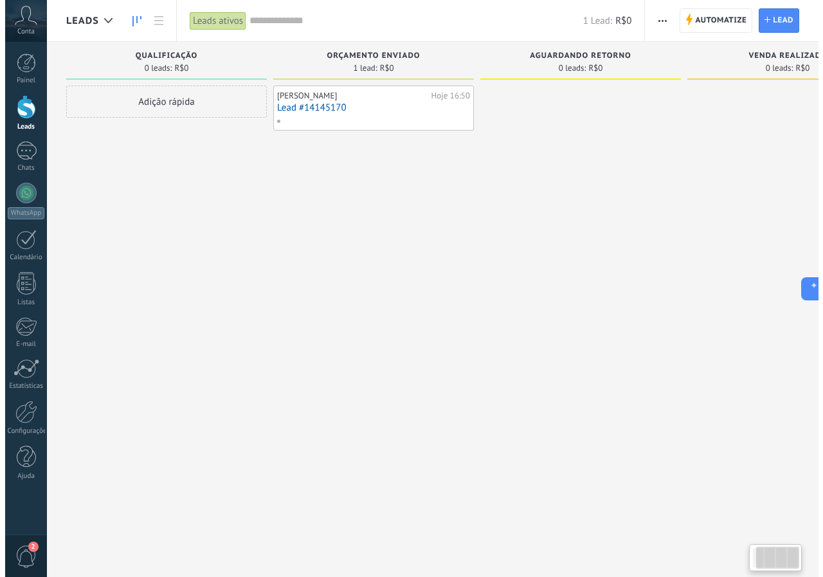
scroll to position [0, 89]
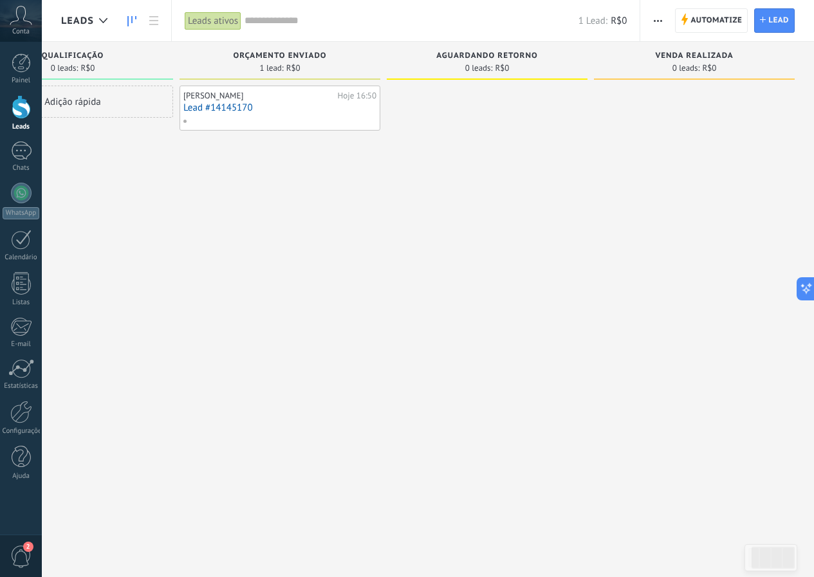
click at [231, 107] on link "Lead #14145170" at bounding box center [279, 107] width 193 height 11
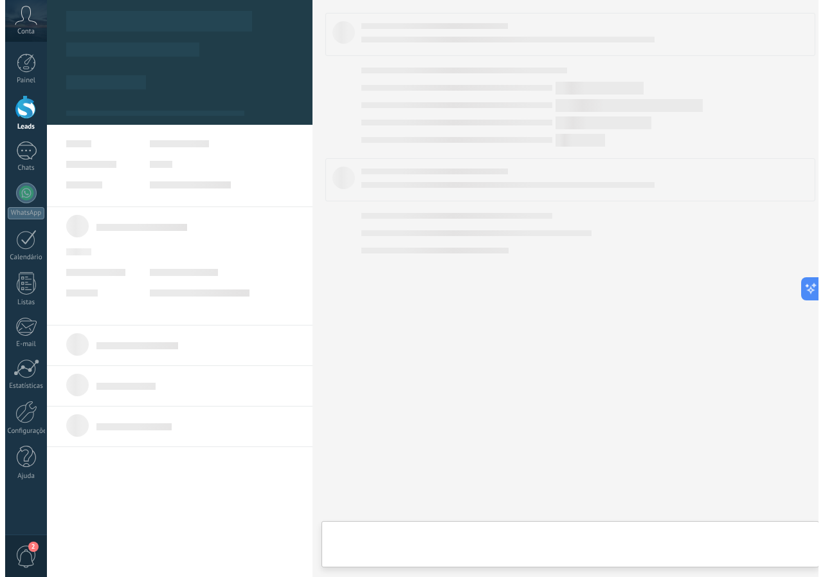
scroll to position [0, 79]
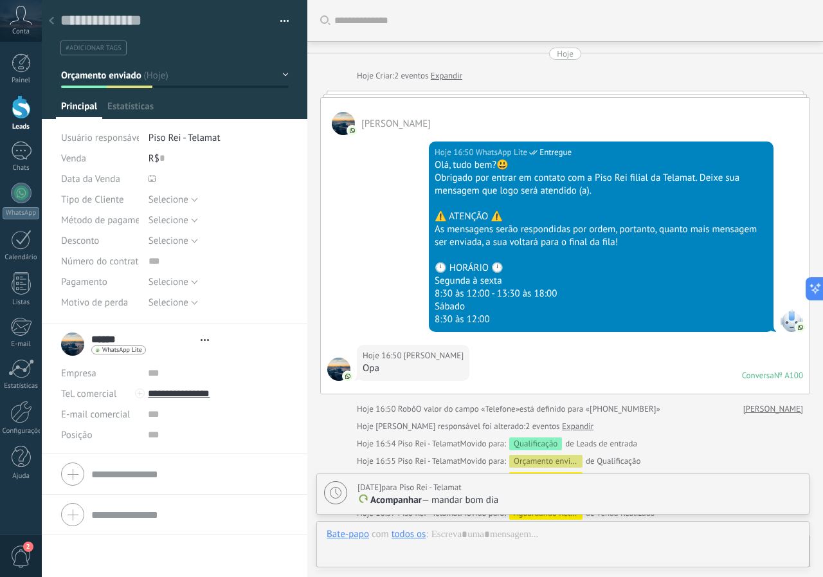
type textarea "**********"
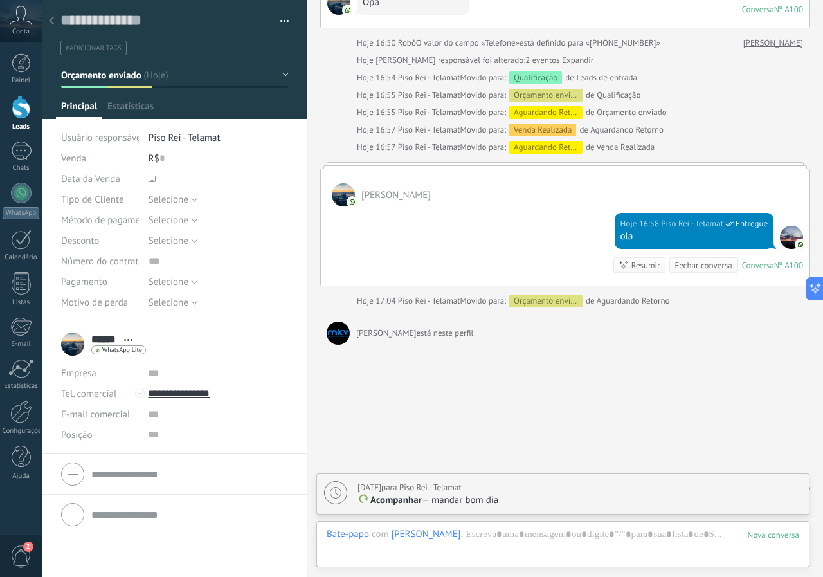
scroll to position [19, 0]
click at [112, 48] on span "#adicionar tags" at bounding box center [94, 48] width 56 height 9
click at [123, 51] on input "text" at bounding box center [174, 48] width 220 height 14
click at [235, 48] on input "text" at bounding box center [174, 48] width 220 height 14
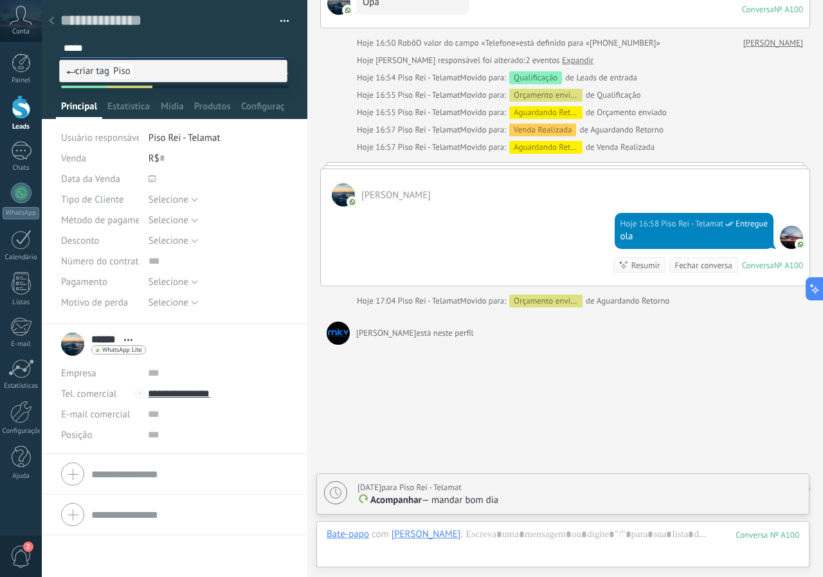
type input "******"
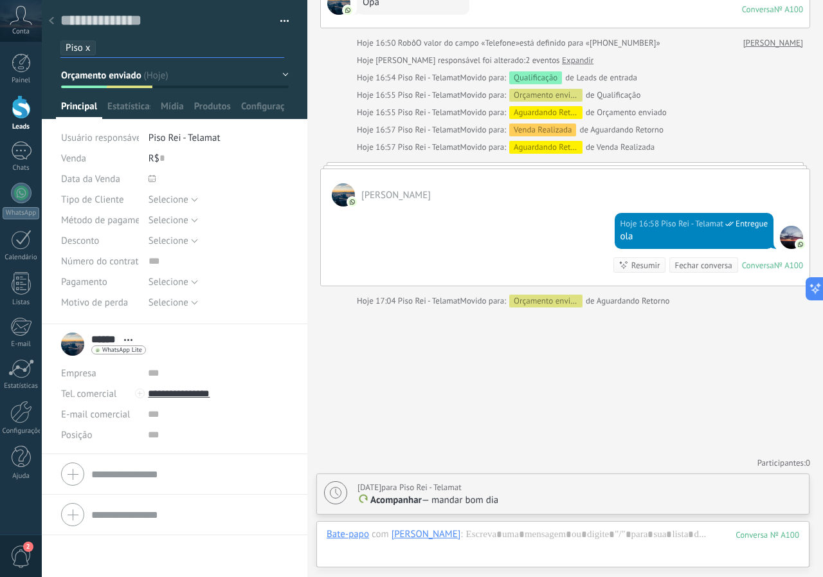
click at [73, 47] on span "Piso x" at bounding box center [78, 48] width 25 height 12
click at [104, 49] on input "text" at bounding box center [174, 48] width 220 height 14
click at [277, 74] on button "Orçamento enviado" at bounding box center [175, 75] width 228 height 23
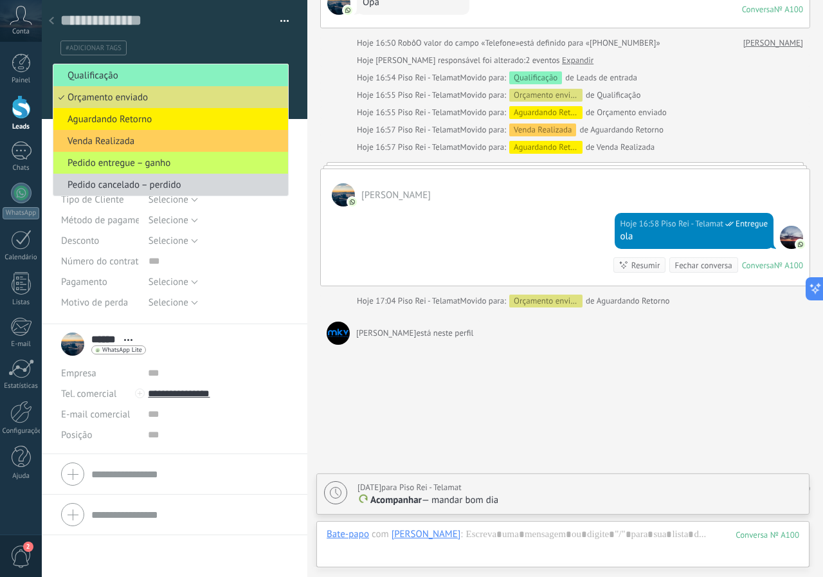
click at [277, 74] on span "Qualificação" at bounding box center [168, 75] width 231 height 12
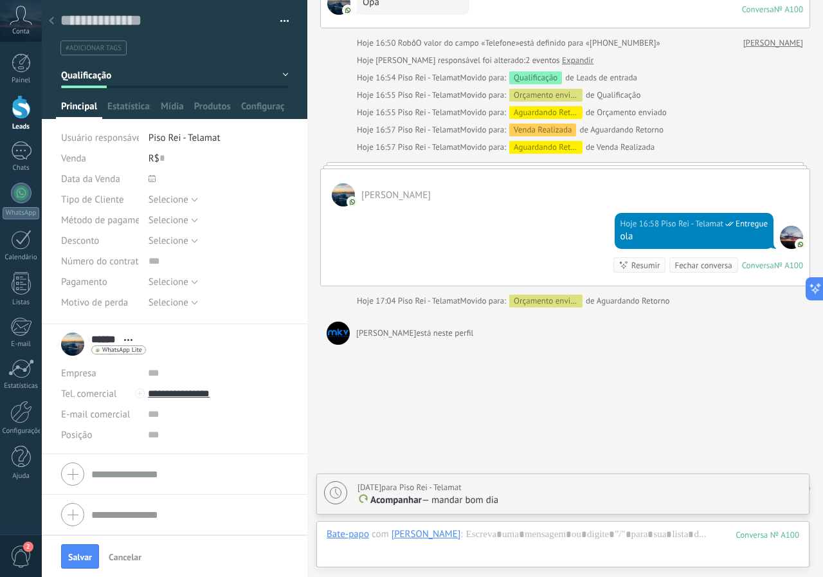
click at [73, 42] on li "#adicionar tags" at bounding box center [93, 48] width 66 height 15
click at [302, 63] on div at bounding box center [175, 59] width 266 height 119
click at [108, 22] on textarea at bounding box center [165, 21] width 210 height 20
type textarea "*"
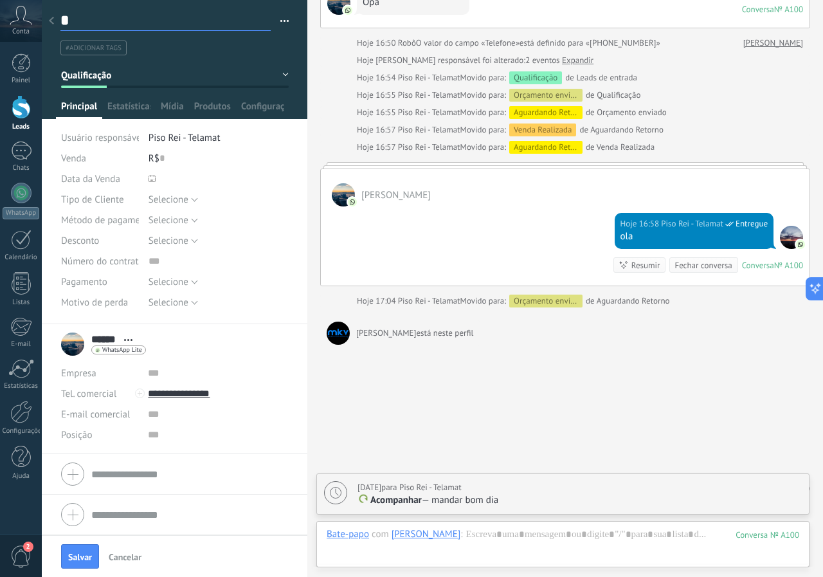
type textarea "**"
type textarea "***"
type textarea "****"
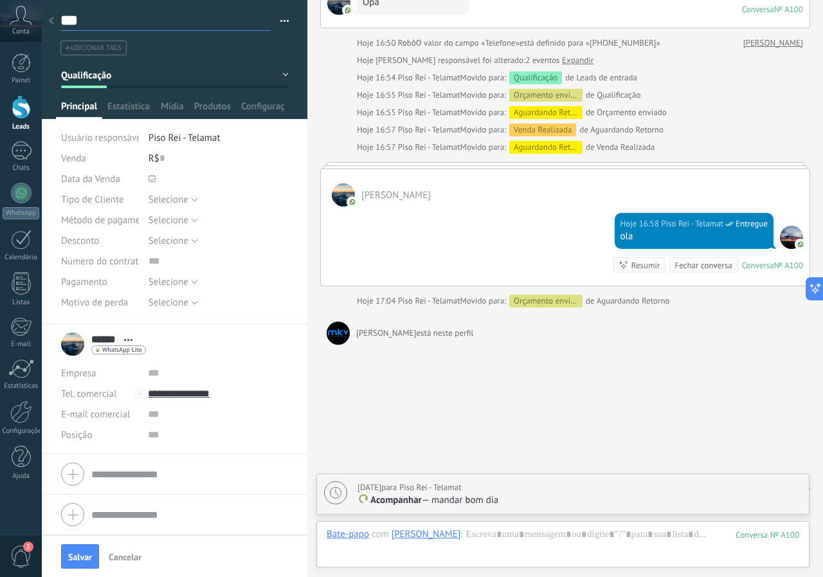
type textarea "****"
type textarea "*****"
type textarea "******"
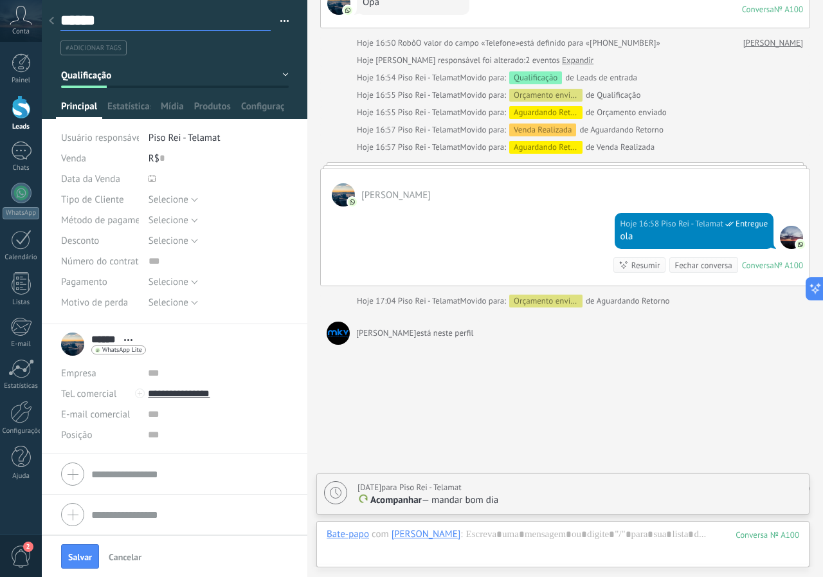
type textarea "******"
click at [82, 551] on button "Salvar" at bounding box center [80, 556] width 38 height 24
type textarea "******"
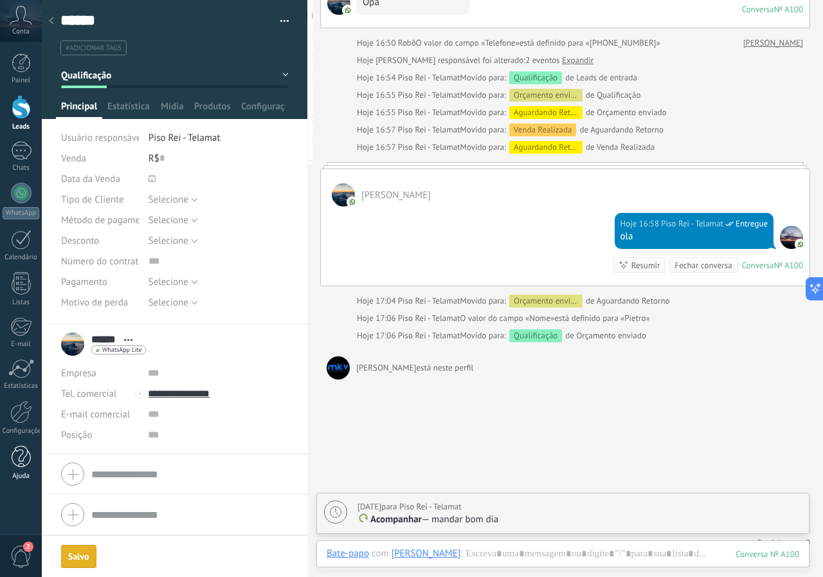
scroll to position [401, 0]
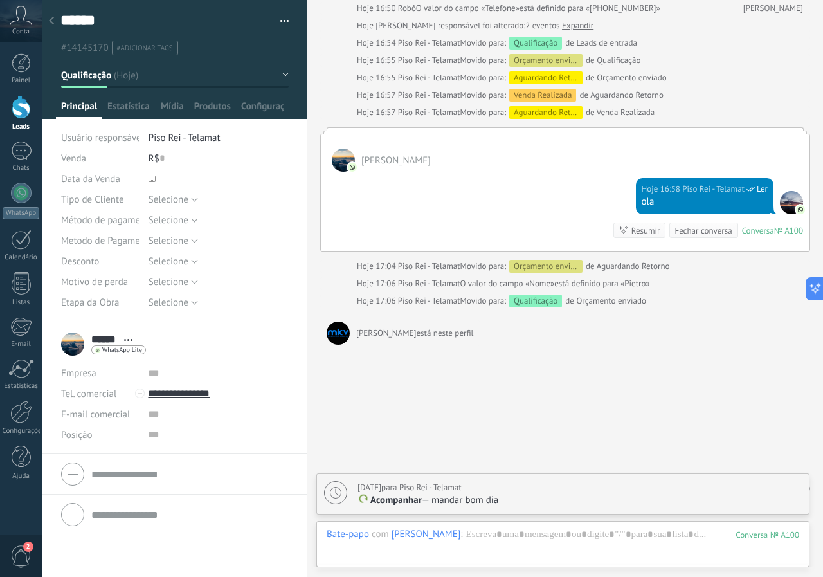
click at [69, 47] on span "#14145170" at bounding box center [85, 48] width 48 height 12
click at [95, 50] on span "#14145170" at bounding box center [85, 48] width 48 height 12
click at [214, 50] on ul "#14145170 #adicionar tags" at bounding box center [172, 47] width 226 height 17
click at [307, 55] on div at bounding box center [307, 288] width 0 height 577
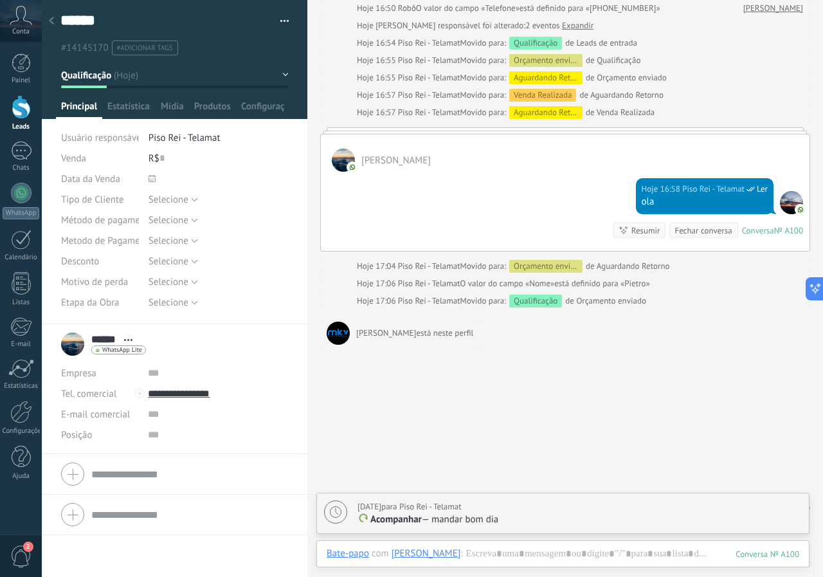
click at [281, 14] on button "button" at bounding box center [280, 21] width 19 height 19
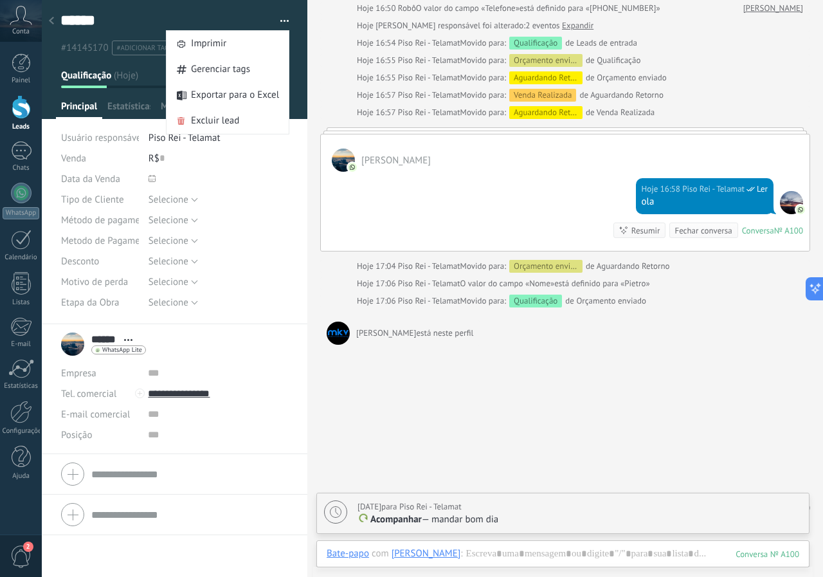
click at [294, 57] on div at bounding box center [175, 59] width 266 height 119
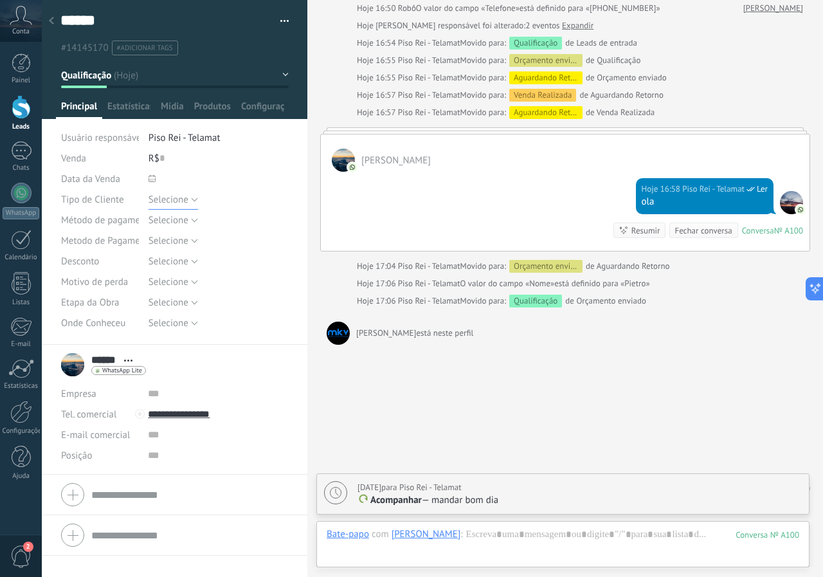
click at [179, 196] on span "Selecione" at bounding box center [169, 200] width 40 height 12
click at [280, 240] on div "Selecione Pix Cartão Dinheiro Prazo/Crediario Selecione" at bounding box center [219, 240] width 140 height 21
click at [186, 223] on span "Selecione" at bounding box center [169, 220] width 40 height 12
click at [316, 248] on div "Buscar Carregar mais Hoje Hoje Criar: 2 eventos Expandir Pietro Hoje 16:50 What…" at bounding box center [565, 100] width 516 height 1003
click at [179, 244] on span "Selecione" at bounding box center [169, 241] width 40 height 12
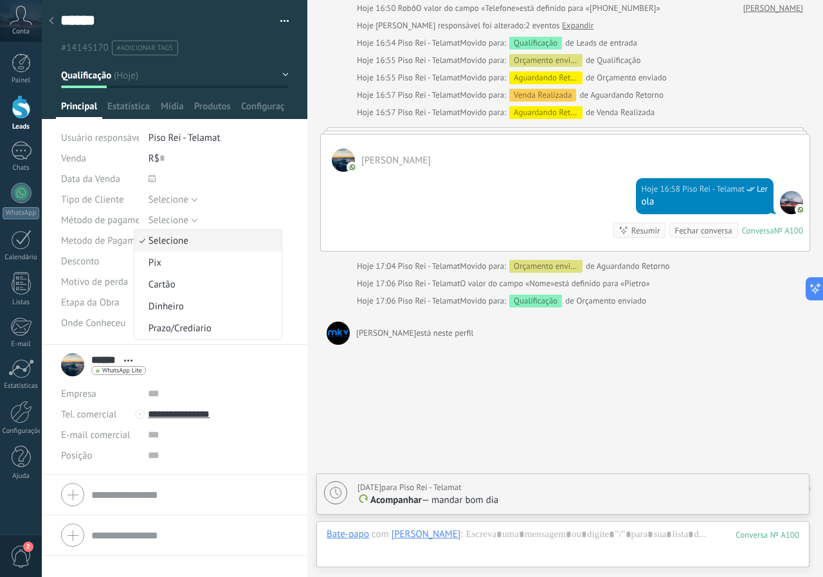
click at [271, 233] on li "Selecione" at bounding box center [207, 241] width 147 height 22
click at [176, 281] on span "Selecione" at bounding box center [169, 282] width 40 height 12
click at [91, 281] on span "Motivo de perda" at bounding box center [94, 282] width 67 height 10
click at [164, 285] on span "Selecione" at bounding box center [169, 282] width 40 height 12
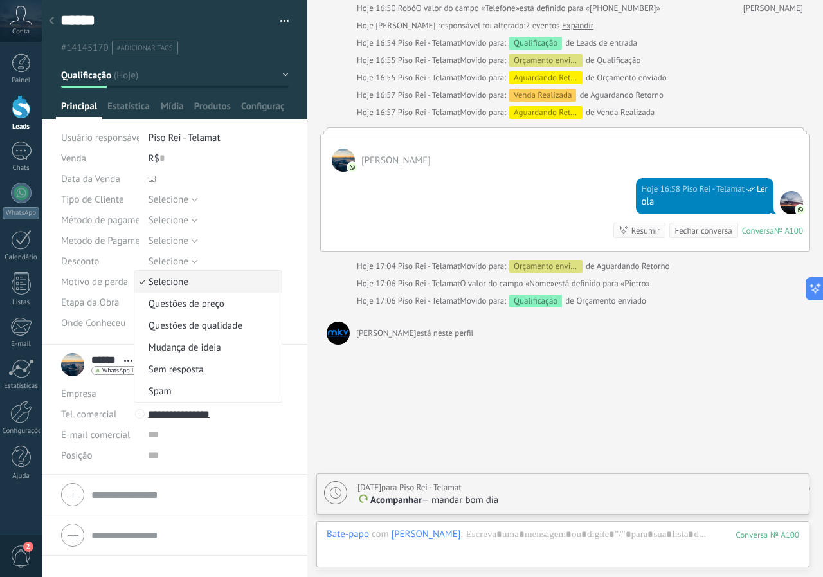
click at [307, 297] on div at bounding box center [307, 288] width 0 height 577
click at [183, 302] on span "Selecione" at bounding box center [169, 302] width 40 height 12
click at [295, 333] on div "****** Pietro Salvar e criar Imprimir Gerenciar tags Exportar para o Excel" at bounding box center [175, 172] width 266 height 345
click at [174, 323] on span "Selecione" at bounding box center [169, 323] width 40 height 12
click at [172, 156] on div "R$ 0" at bounding box center [219, 158] width 140 height 21
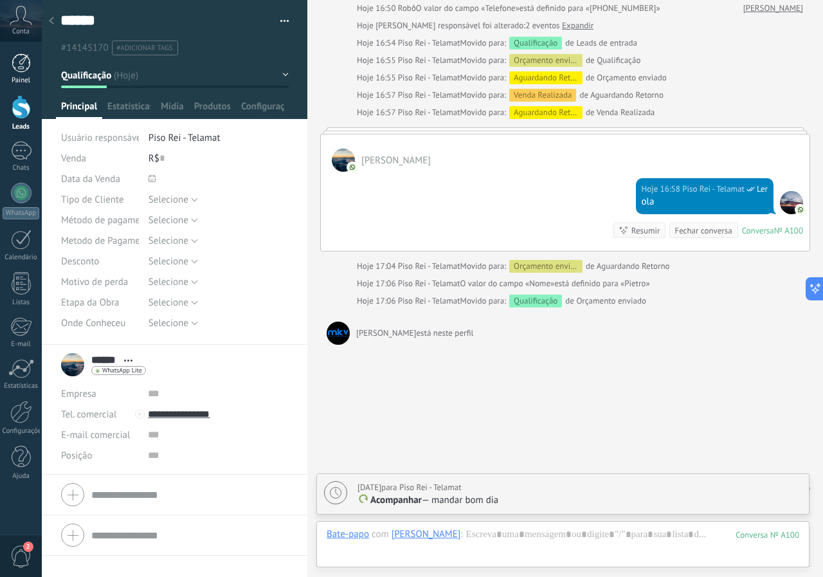
click at [19, 59] on div at bounding box center [21, 62] width 19 height 19
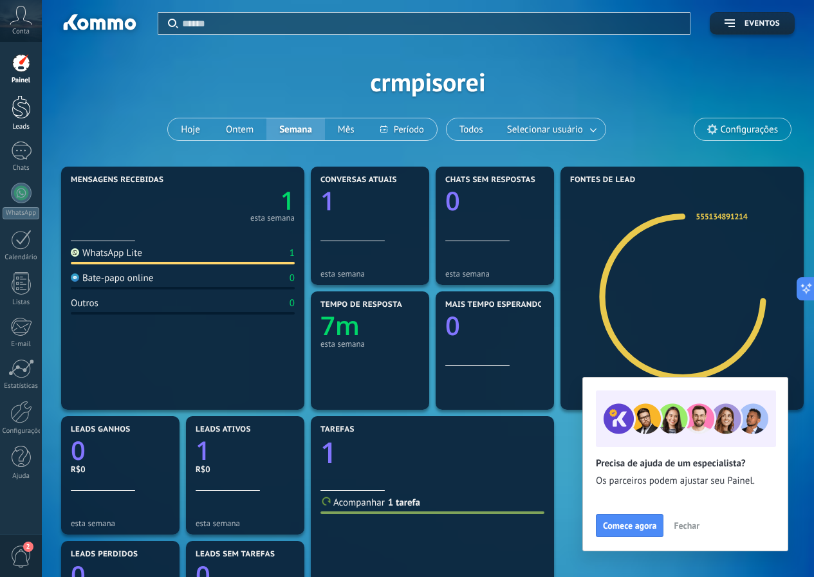
click at [19, 114] on div at bounding box center [21, 107] width 19 height 24
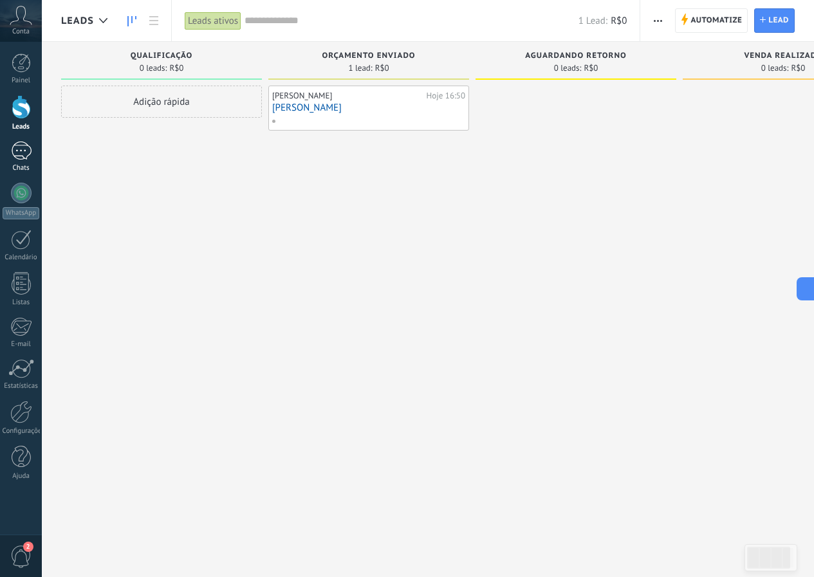
click at [22, 152] on div at bounding box center [21, 150] width 21 height 19
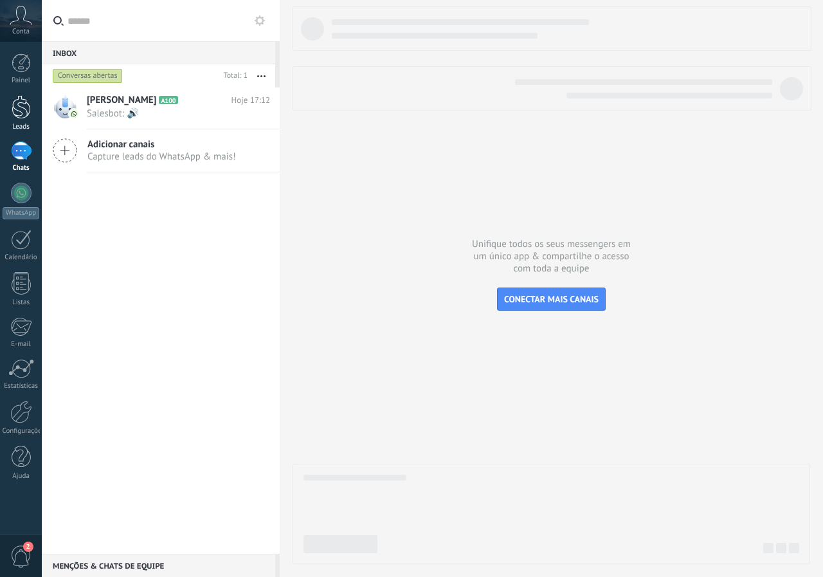
click at [19, 114] on div at bounding box center [21, 107] width 19 height 24
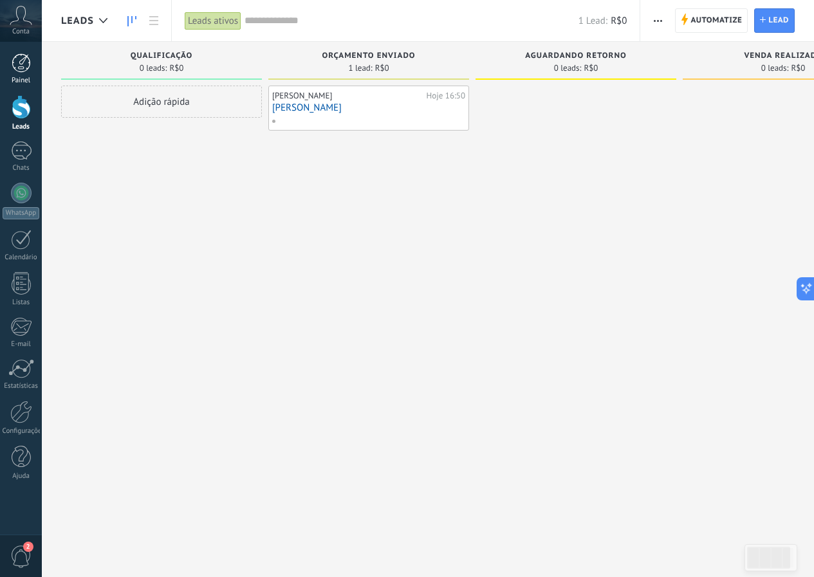
click at [23, 63] on div at bounding box center [21, 62] width 19 height 19
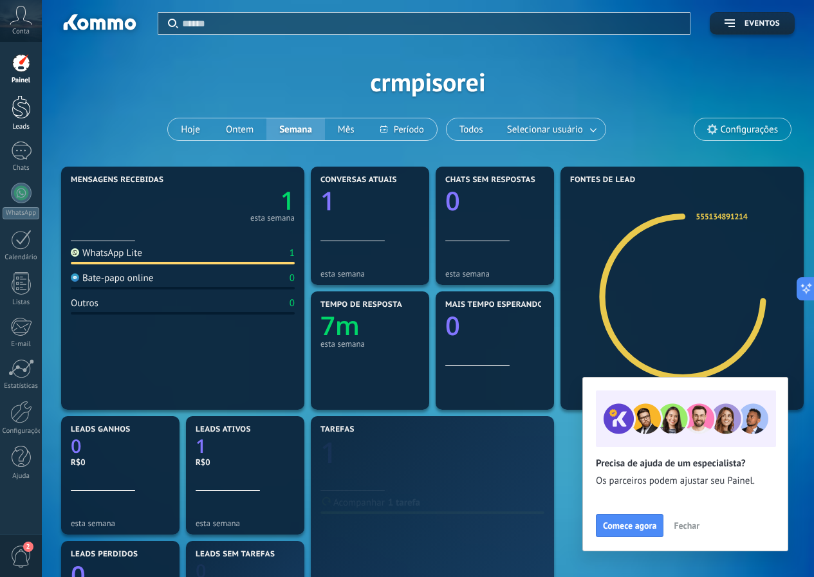
click at [27, 100] on div at bounding box center [21, 107] width 19 height 24
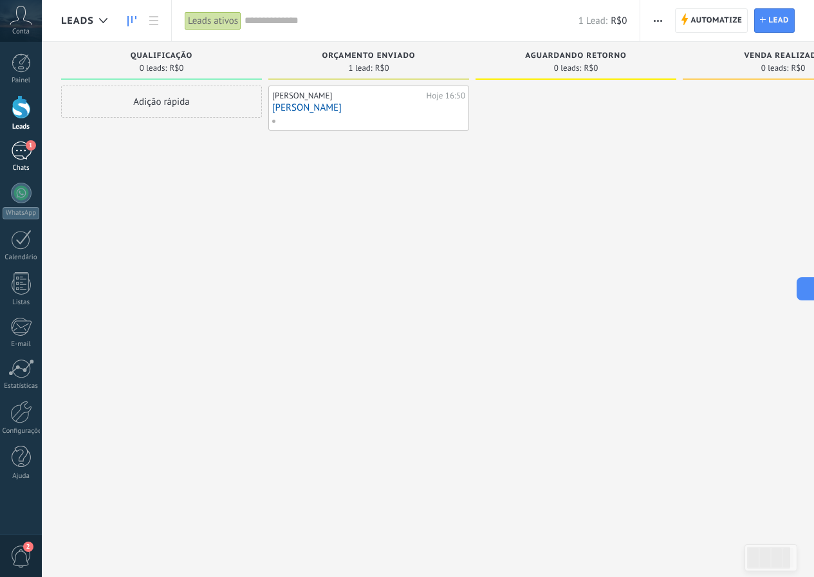
click at [26, 151] on div "1" at bounding box center [21, 150] width 21 height 19
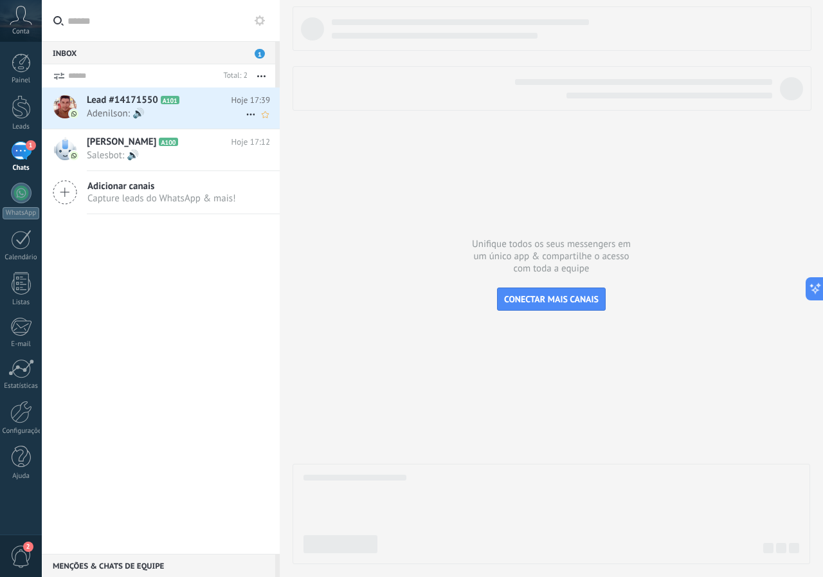
click at [208, 93] on div "Lead #14171550 A101 Hoje 17:39 Adenilson: 🔊" at bounding box center [183, 107] width 193 height 41
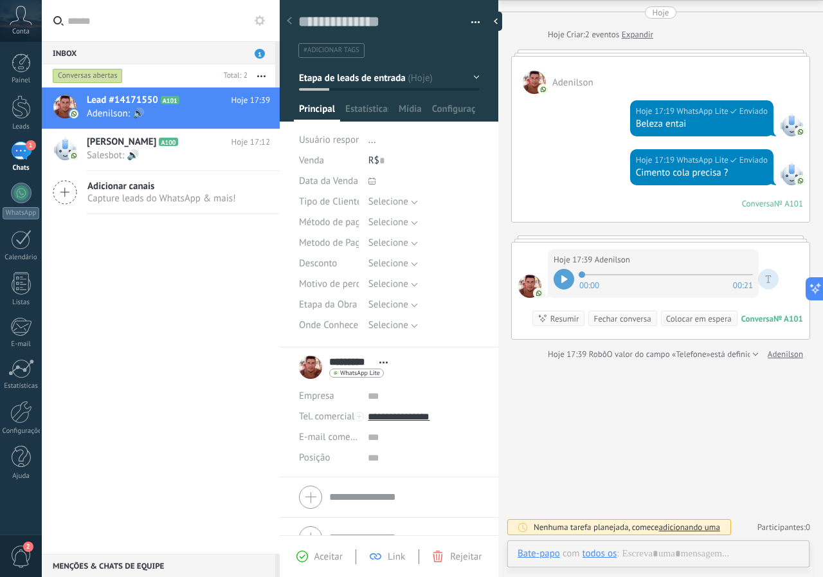
scroll to position [19, 0]
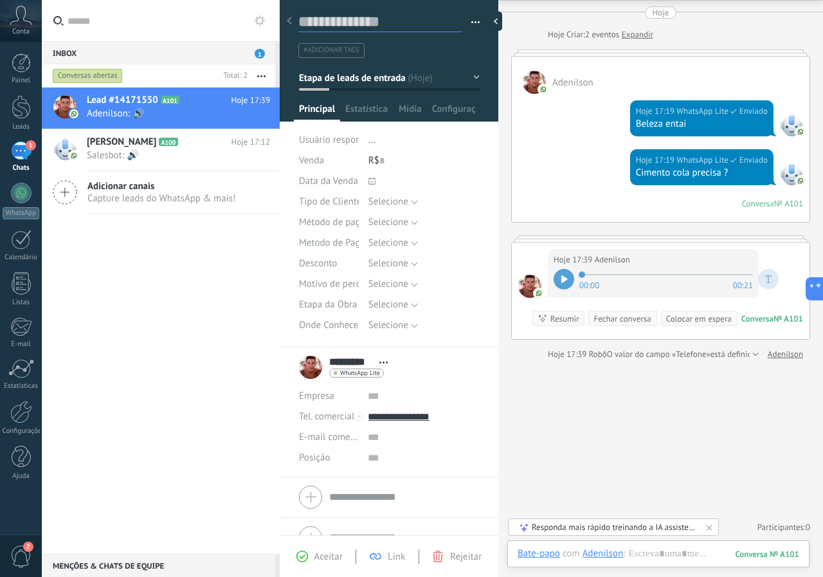
click at [408, 20] on textarea at bounding box center [379, 22] width 163 height 20
type textarea "*"
type textarea "**"
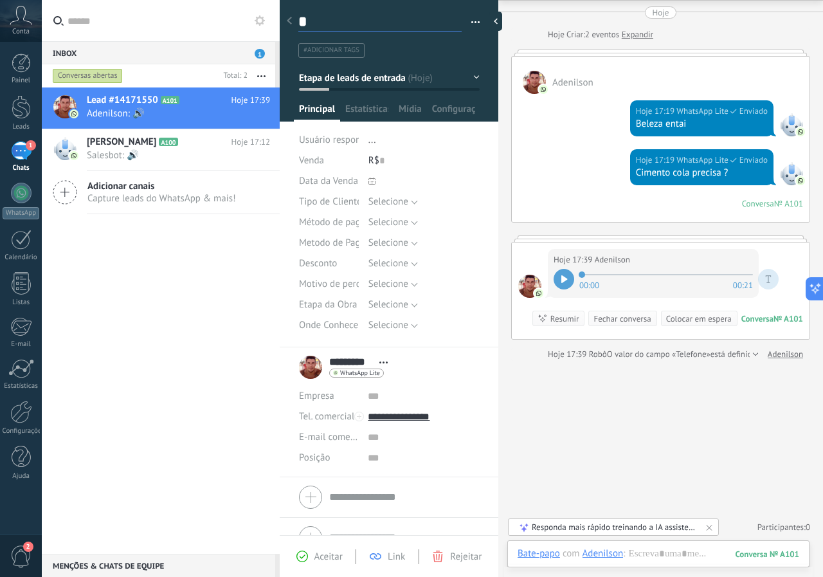
type textarea "**"
type textarea "***"
type textarea "****"
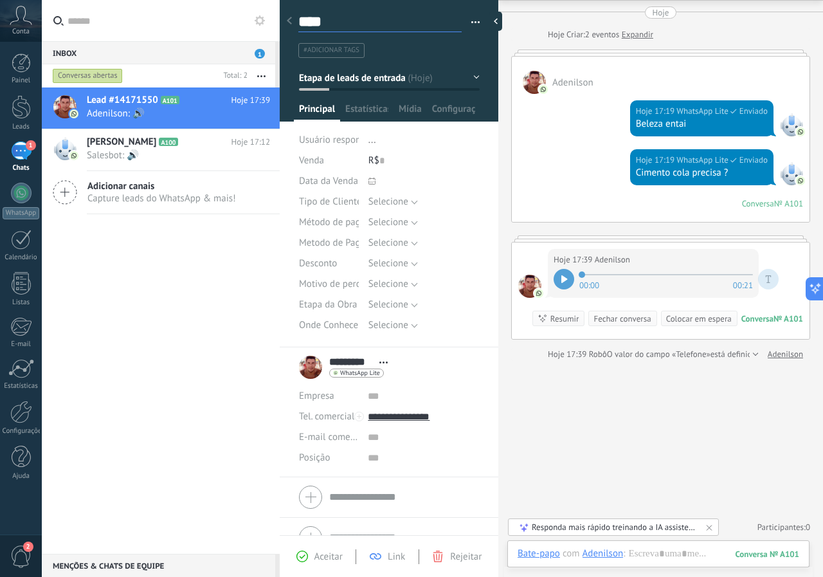
type textarea "*****"
type textarea "******"
type textarea "*******"
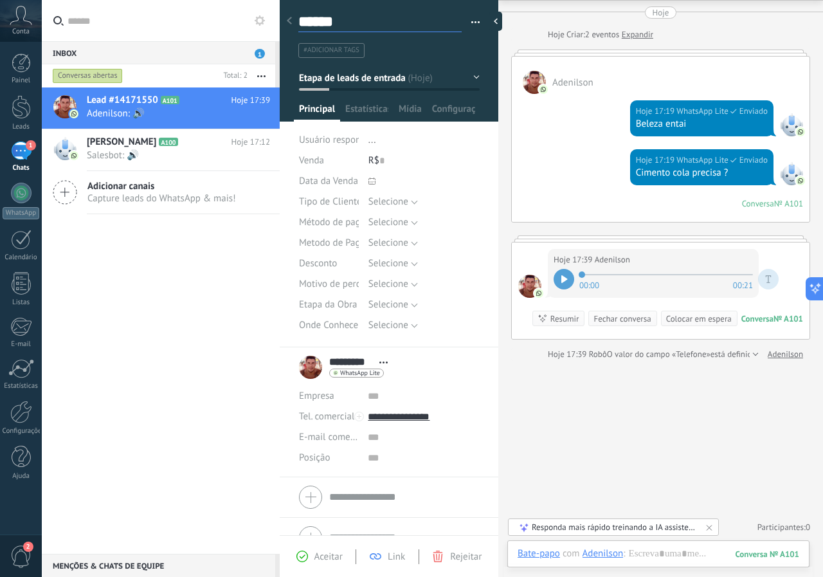
type textarea "*******"
type textarea "********"
type textarea "*********"
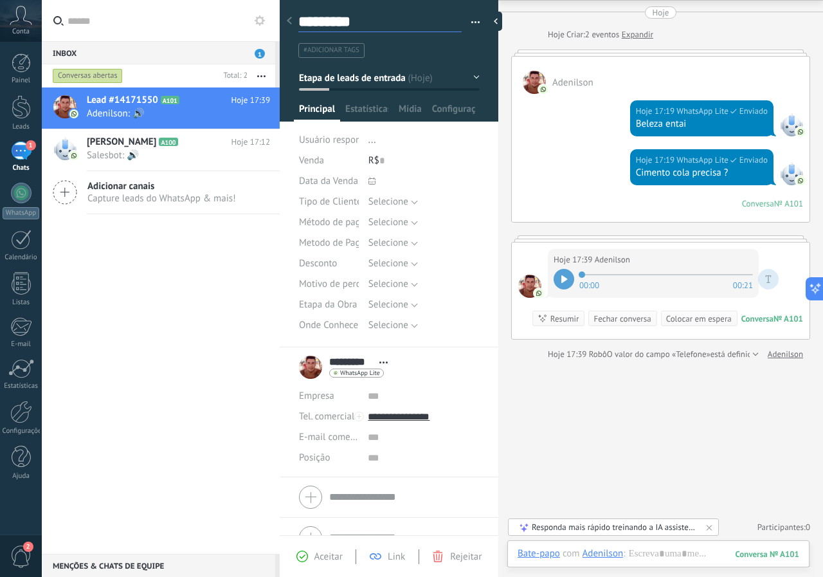
type textarea "*********"
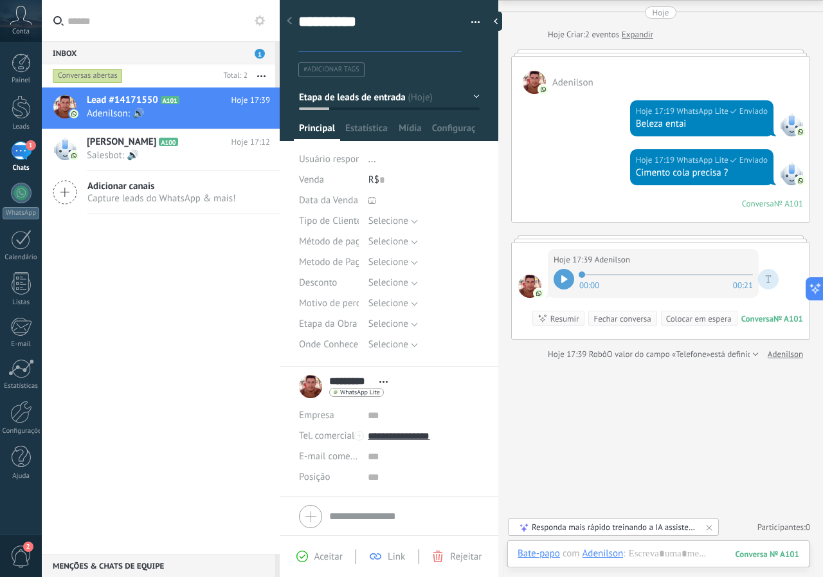
scroll to position [37, 0]
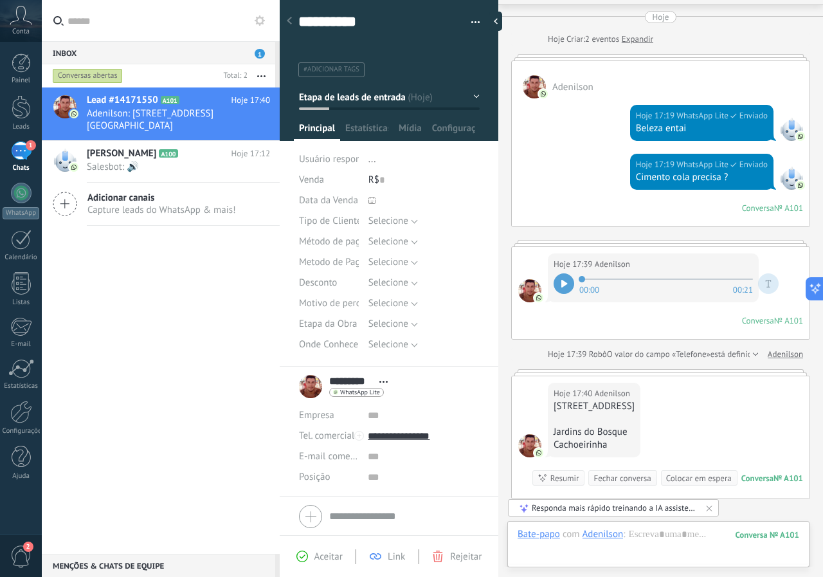
click at [441, 60] on div "#adicionar tags" at bounding box center [387, 70] width 182 height 20
type textarea "*********"
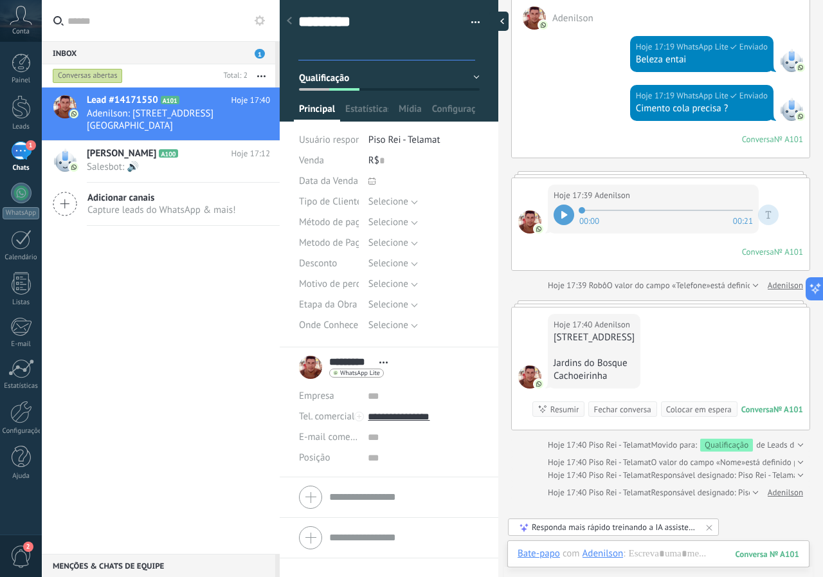
click at [500, 28] on div at bounding box center [498, 21] width 19 height 19
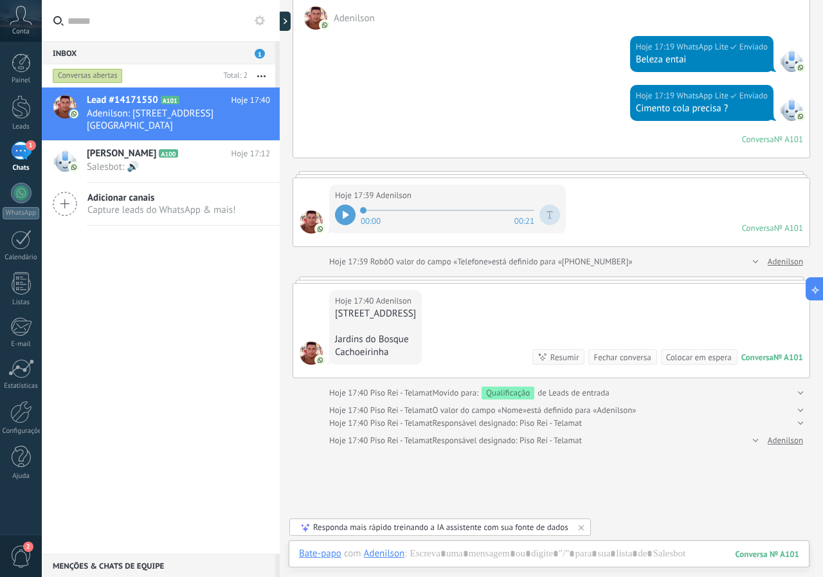
click at [494, 253] on div "Hoje Hoje Criar: 2 eventos Expandir Adenilson Hoje 17:19 WhatsApp Lite Enviado …" at bounding box center [552, 194] width 518 height 505
click at [331, 207] on div "Hoje 17:39 Adenilson 00:00 00:21" at bounding box center [447, 209] width 237 height 49
click at [345, 212] on icon at bounding box center [346, 215] width 6 height 8
click at [349, 221] on div at bounding box center [345, 215] width 21 height 21
click at [256, 574] on div "Menções & Chats de equipe 0" at bounding box center [158, 565] width 233 height 23
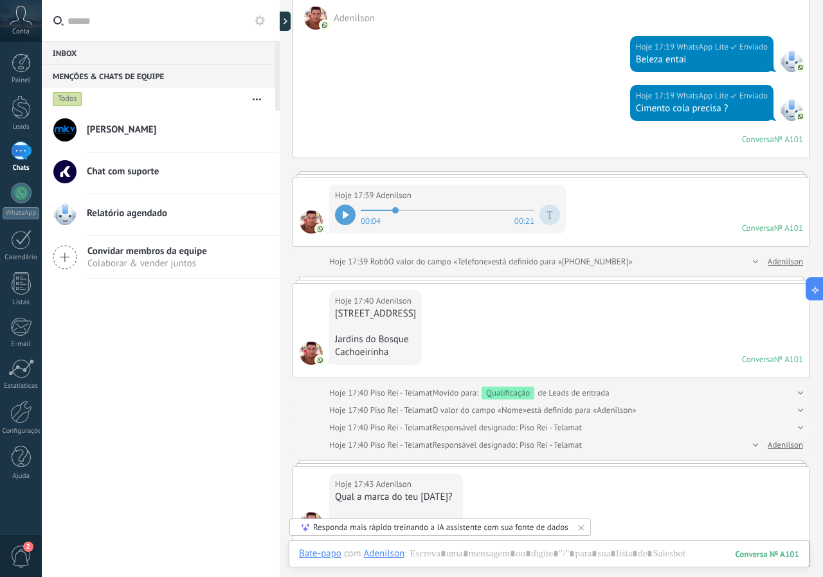
scroll to position [277, 0]
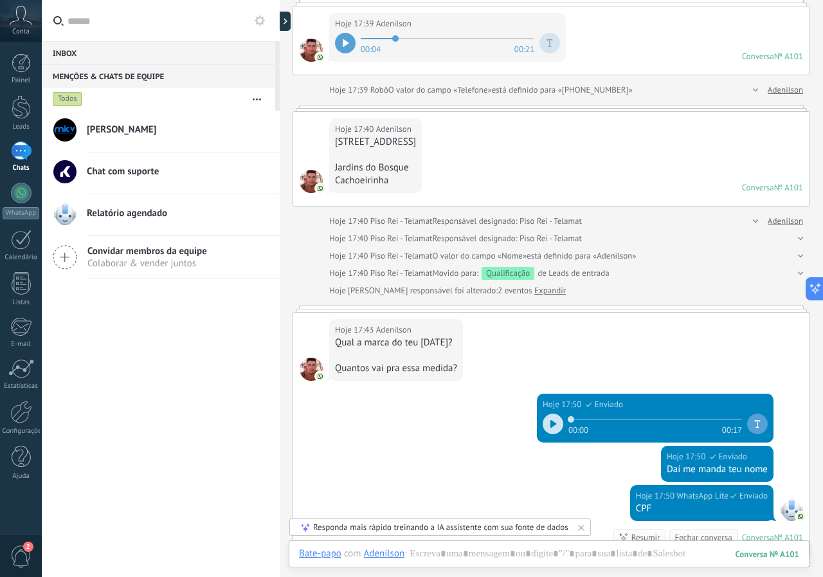
click at [150, 132] on span "Kauan Brayan Diehl Machado" at bounding box center [121, 129] width 69 height 13
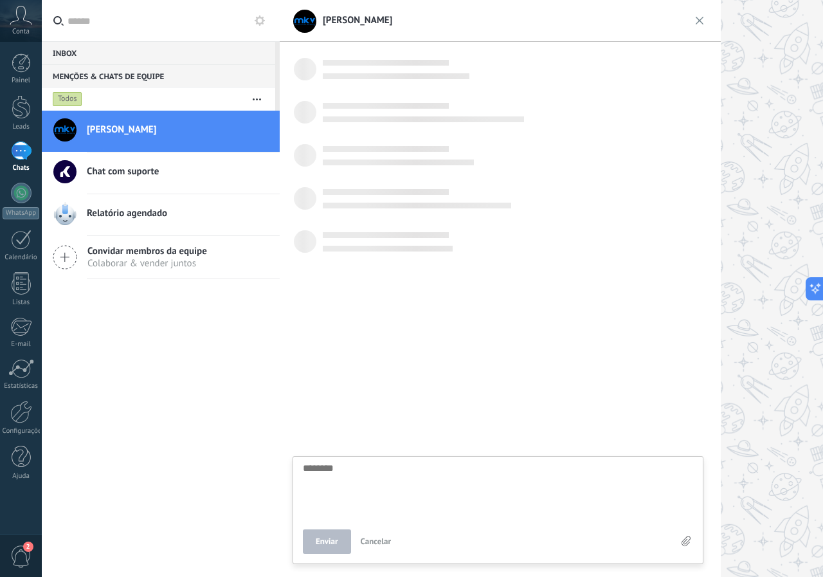
click at [143, 169] on span "Chat com suporte" at bounding box center [123, 171] width 72 height 13
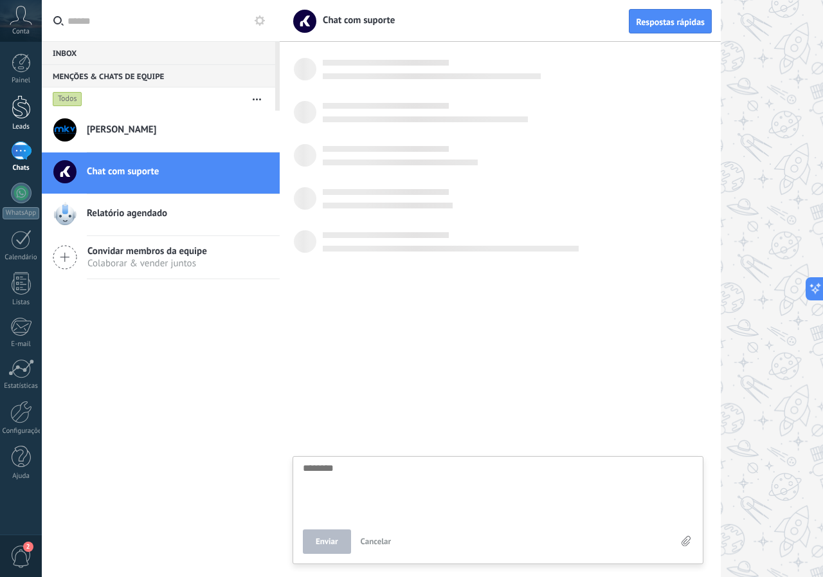
click at [17, 113] on div at bounding box center [21, 107] width 19 height 24
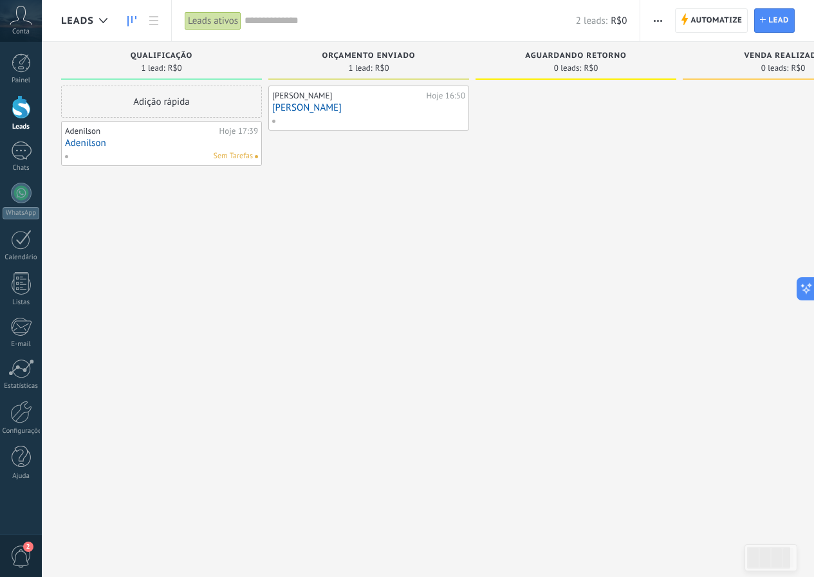
drag, startPoint x: 175, startPoint y: 106, endPoint x: 348, endPoint y: 107, distance: 173.0
click at [348, 107] on div "Etapa de leads de entrada solicitações: 0 0 0 0 0 0 0 0 0 Qualificação 1 lead: …" at bounding box center [481, 268] width 841 height 453
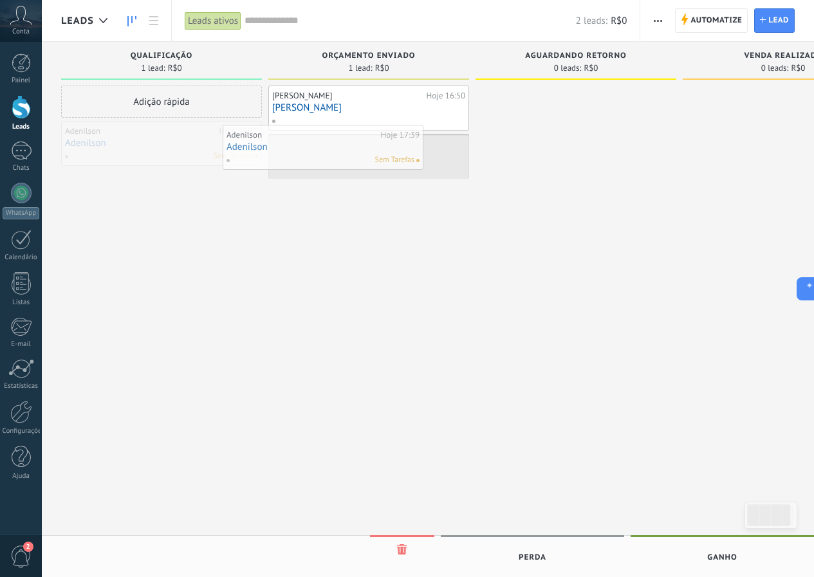
drag, startPoint x: 215, startPoint y: 134, endPoint x: 376, endPoint y: 138, distance: 161.5
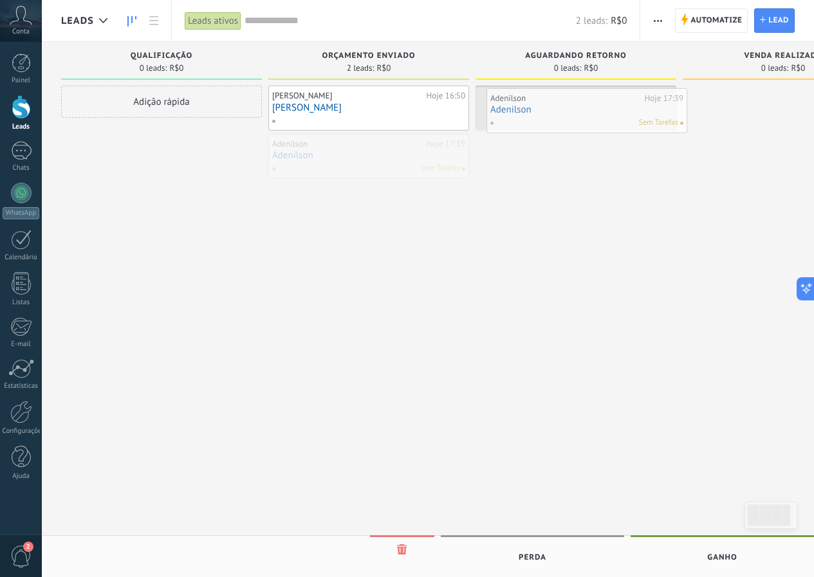
drag, startPoint x: 335, startPoint y: 153, endPoint x: 553, endPoint y: 107, distance: 222.8
drag, startPoint x: 588, startPoint y: 121, endPoint x: 369, endPoint y: 174, distance: 224.9
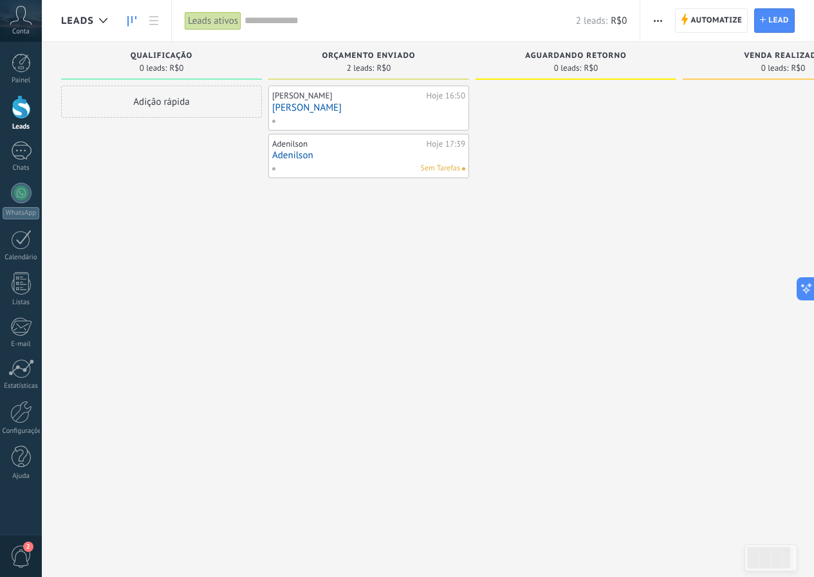
click at [340, 157] on link "Adenilson" at bounding box center [368, 155] width 193 height 11
click at [340, 157] on body ".abccls-1,.abccls-2{fill-rule:evenodd}.abccls-2{fill:#fff} .abfcls-1{fill:none}…" at bounding box center [407, 288] width 814 height 577
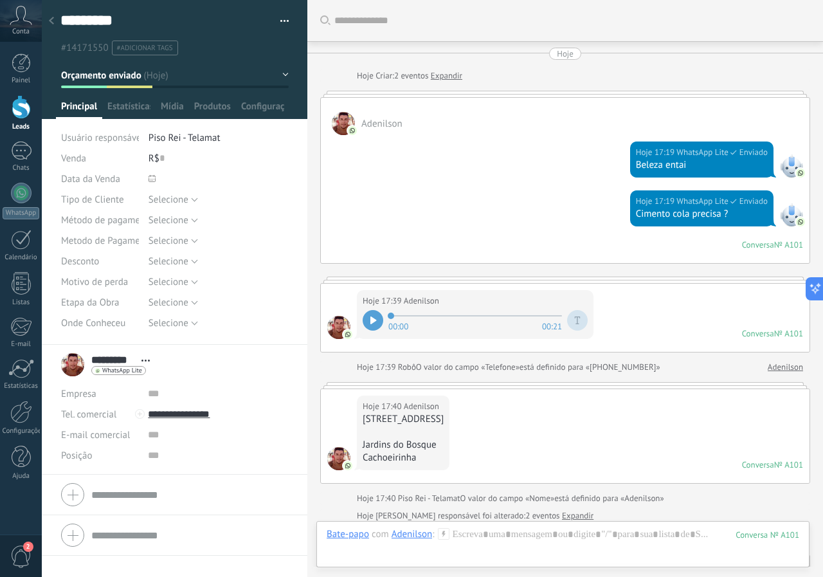
scroll to position [504, 0]
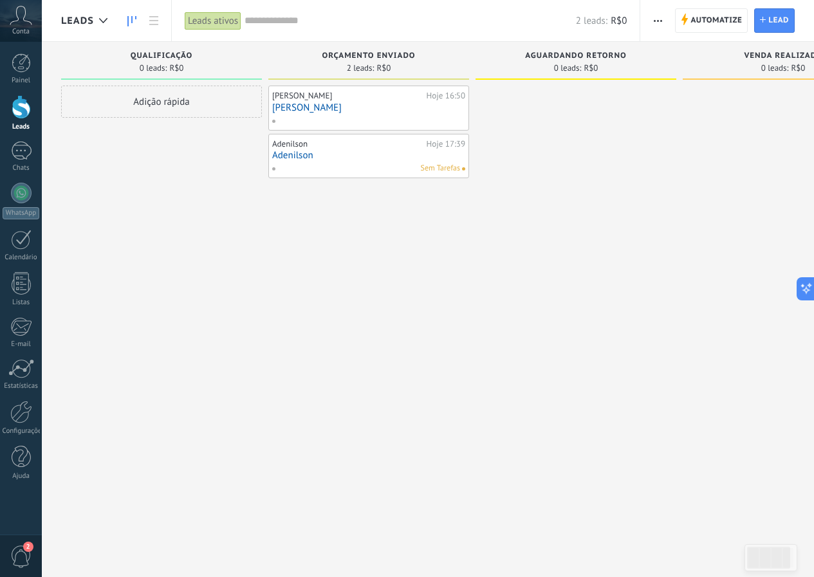
click at [328, 148] on div "Adenilson" at bounding box center [347, 144] width 151 height 10
click at [310, 164] on div "Sem Tarefas" at bounding box center [365, 169] width 188 height 12
click at [345, 159] on link "Adenilson" at bounding box center [368, 155] width 193 height 11
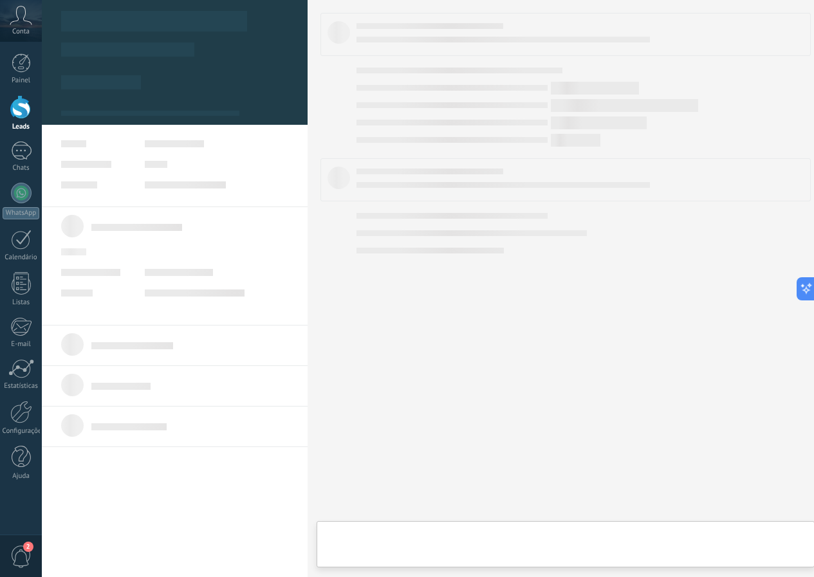
click at [345, 159] on body ".abccls-1,.abccls-2{fill-rule:evenodd}.abccls-2{fill:#fff} .abfcls-1{fill:none}…" at bounding box center [407, 288] width 814 height 577
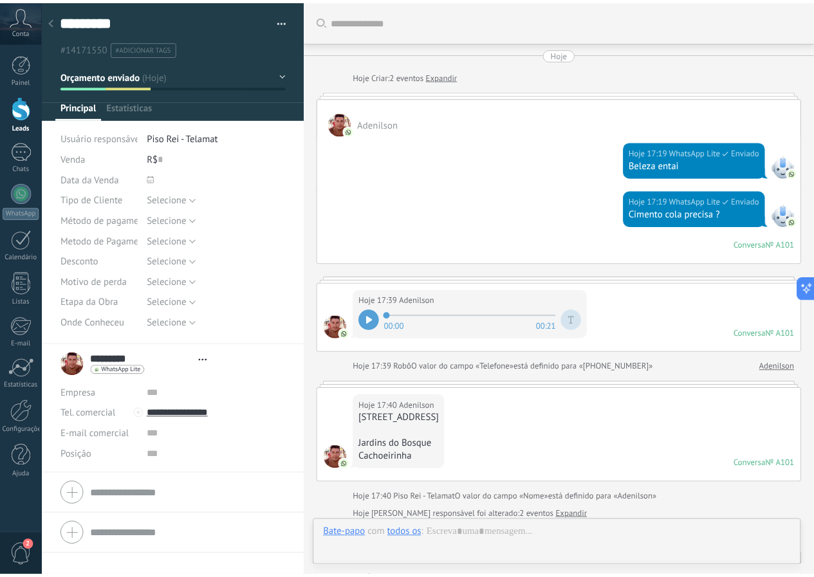
scroll to position [504, 0]
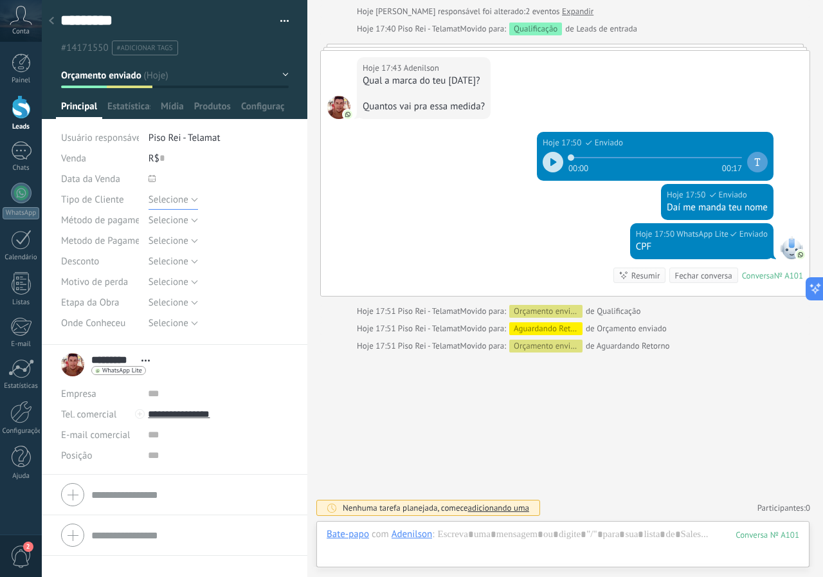
click at [194, 199] on button "Selecione" at bounding box center [174, 199] width 50 height 21
click at [182, 220] on span "Novo" at bounding box center [205, 221] width 143 height 12
click at [188, 222] on button "Selecione" at bounding box center [174, 220] width 50 height 21
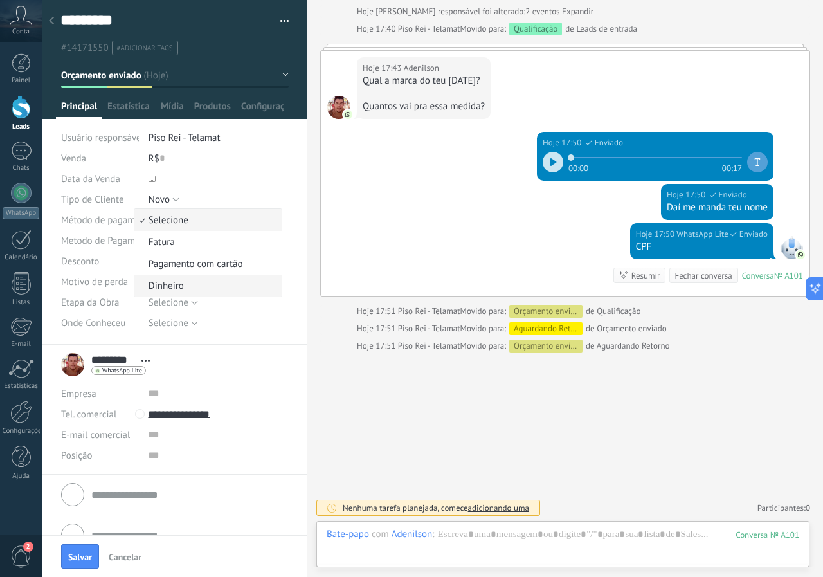
click at [179, 289] on span "Dinheiro" at bounding box center [205, 286] width 143 height 12
click at [176, 219] on span "Dinheiro" at bounding box center [166, 220] width 35 height 12
click at [171, 287] on span "Dinheiro" at bounding box center [205, 286] width 143 height 12
click at [171, 248] on button "Selecione" at bounding box center [174, 240] width 50 height 21
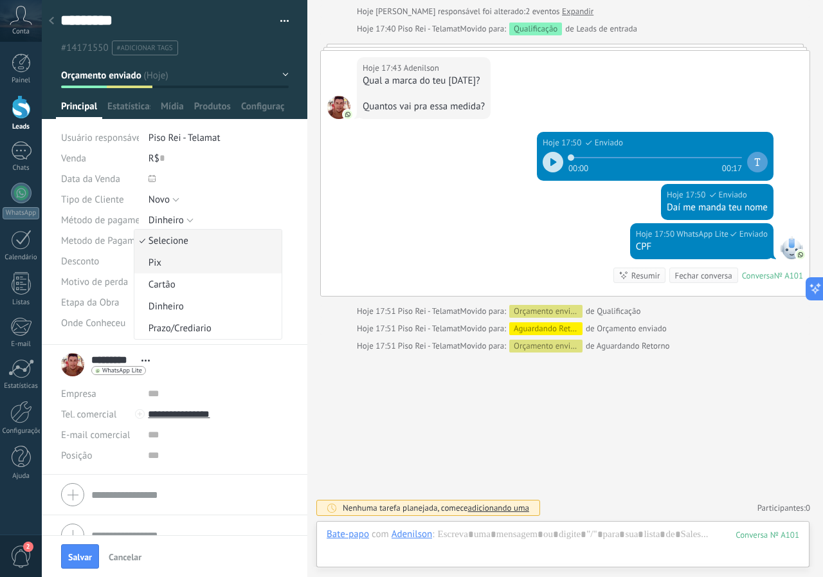
click at [163, 263] on span "Pix" at bounding box center [205, 263] width 143 height 12
click at [169, 220] on span "Dinheiro" at bounding box center [166, 220] width 35 height 12
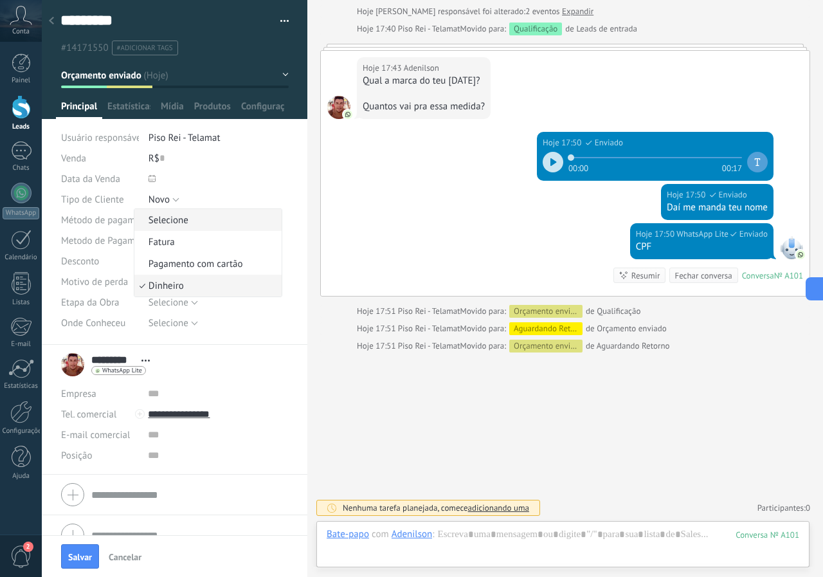
click at [179, 221] on span "Selecione" at bounding box center [205, 220] width 143 height 12
click at [169, 260] on span "Selecione" at bounding box center [169, 261] width 40 height 12
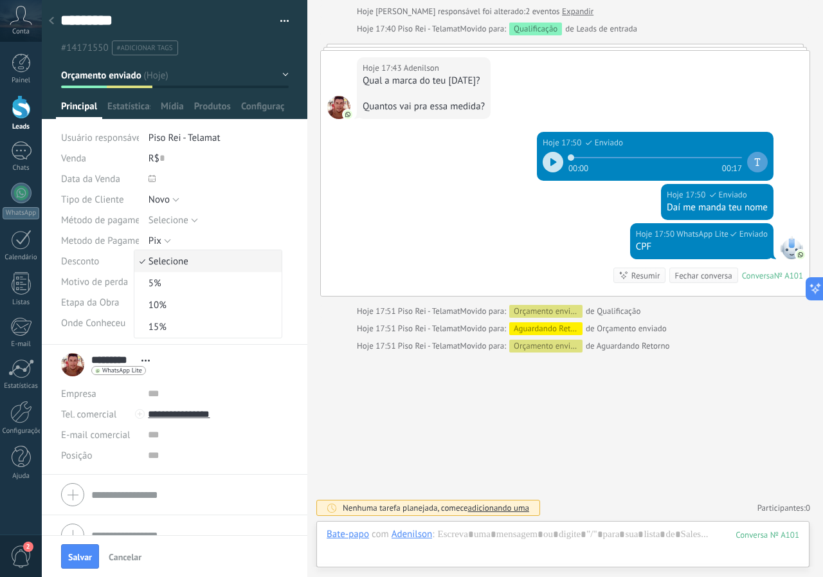
click at [169, 260] on span "Selecione" at bounding box center [205, 261] width 143 height 12
click at [169, 280] on span "Selecione" at bounding box center [169, 282] width 40 height 12
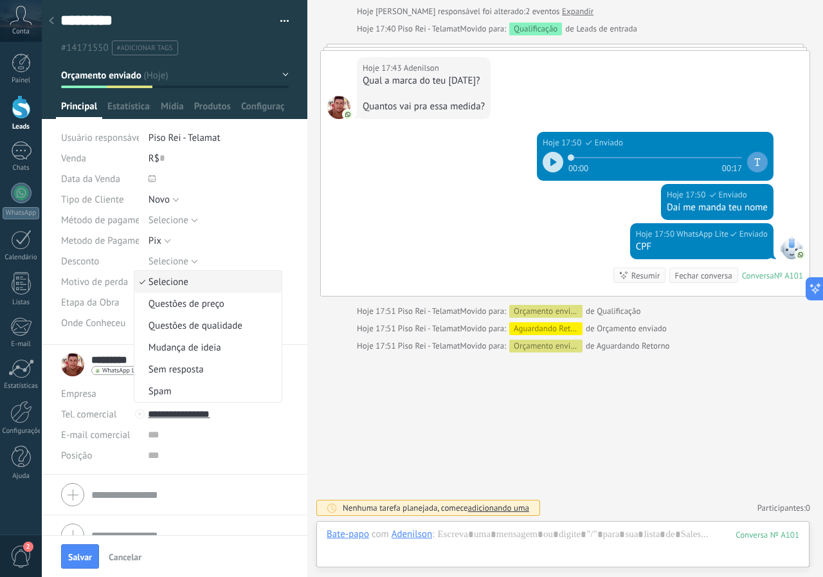
click at [169, 280] on span "Selecione" at bounding box center [205, 282] width 143 height 12
click at [174, 300] on span "Selecione" at bounding box center [169, 302] width 40 height 12
click at [179, 343] on span "Acabamentos Médios" at bounding box center [205, 346] width 143 height 12
click at [184, 327] on span "Selecione" at bounding box center [169, 323] width 40 height 12
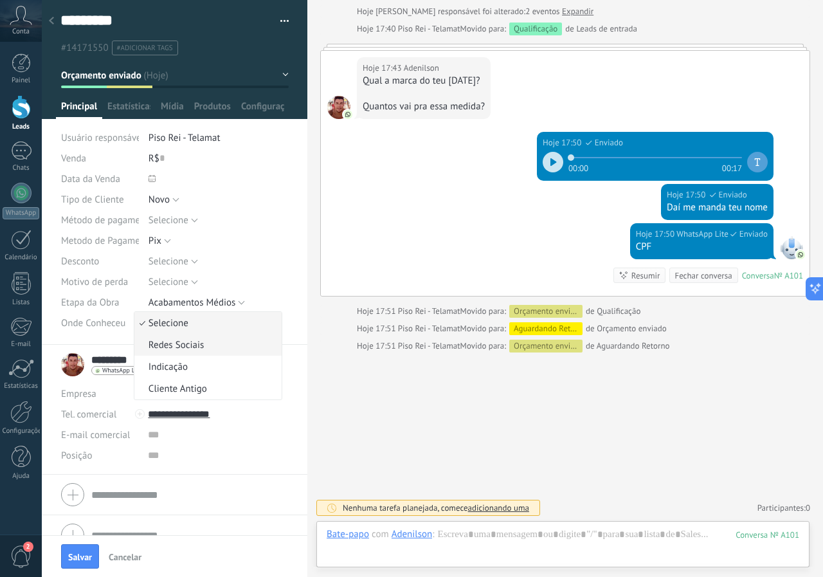
click at [185, 339] on span "Redes Sociais" at bounding box center [205, 345] width 143 height 12
click at [23, 66] on div at bounding box center [21, 62] width 19 height 19
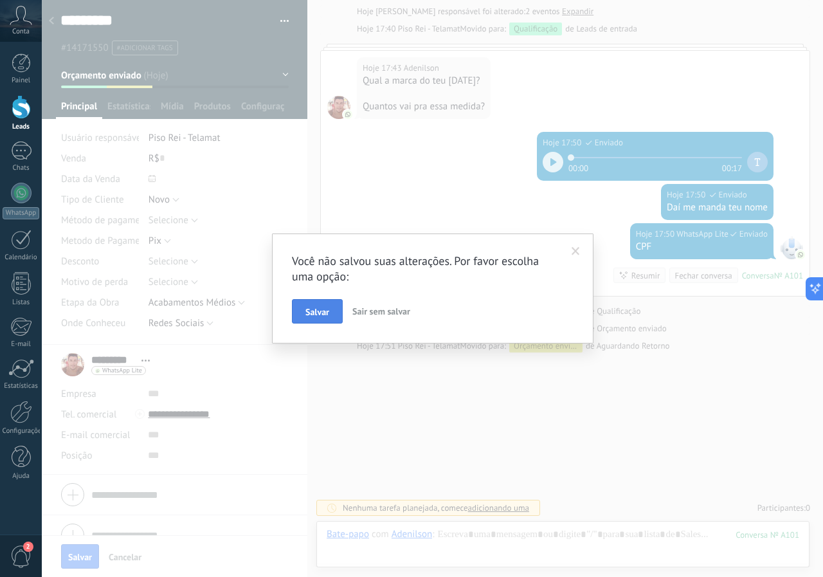
click at [320, 312] on span "Salvar" at bounding box center [317, 311] width 24 height 9
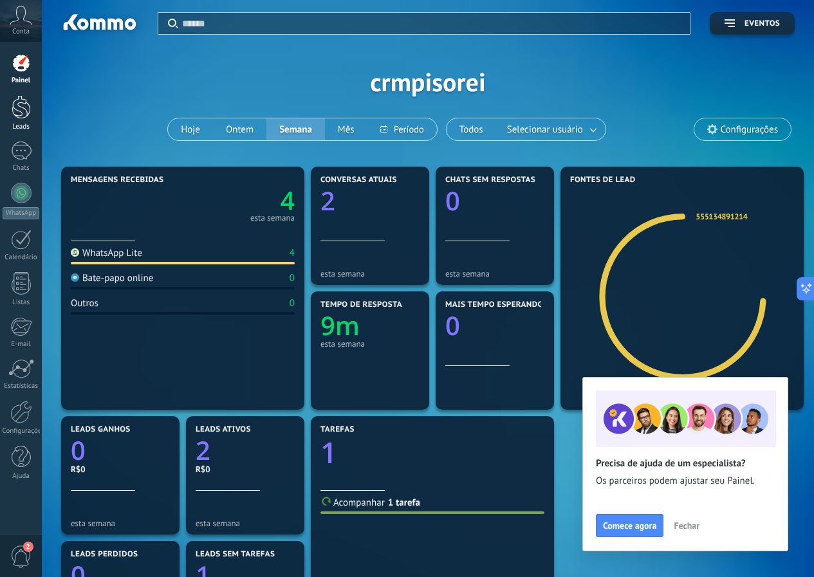
click at [24, 118] on div at bounding box center [21, 107] width 19 height 24
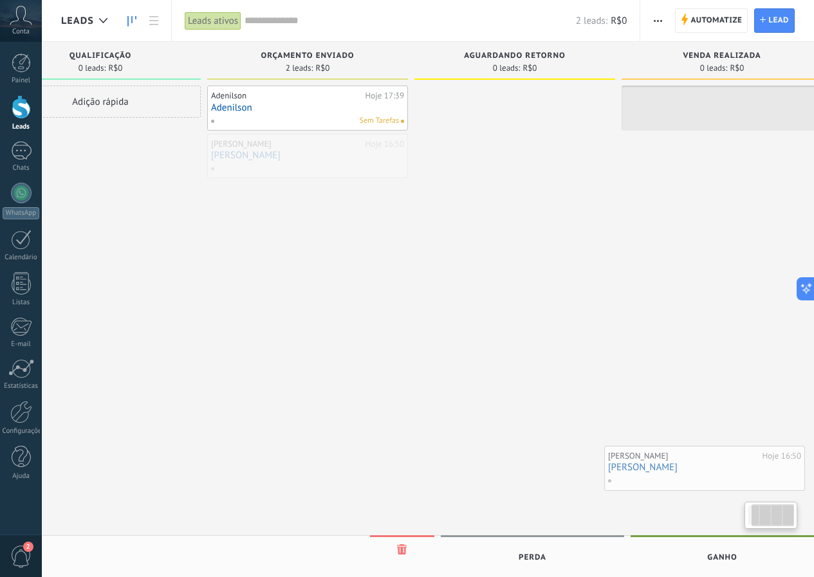
scroll to position [0, 89]
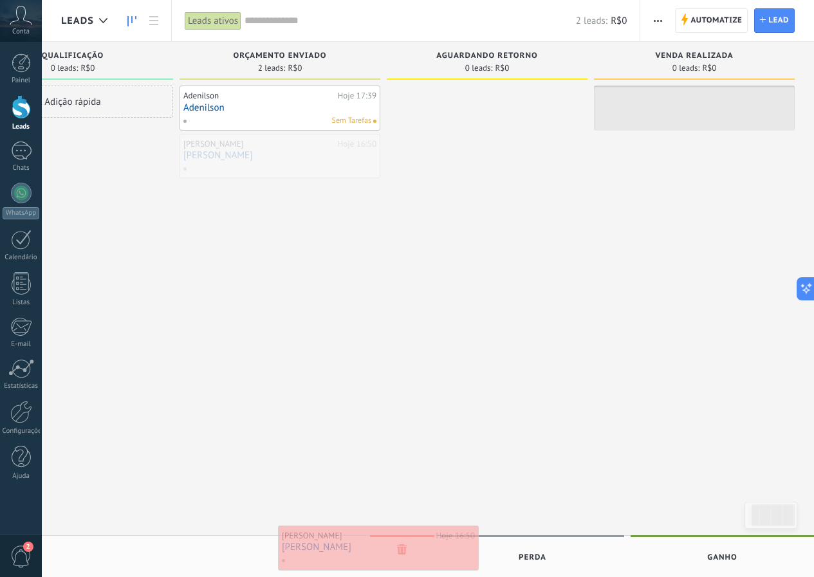
drag, startPoint x: 389, startPoint y: 157, endPoint x: 399, endPoint y: 549, distance: 391.8
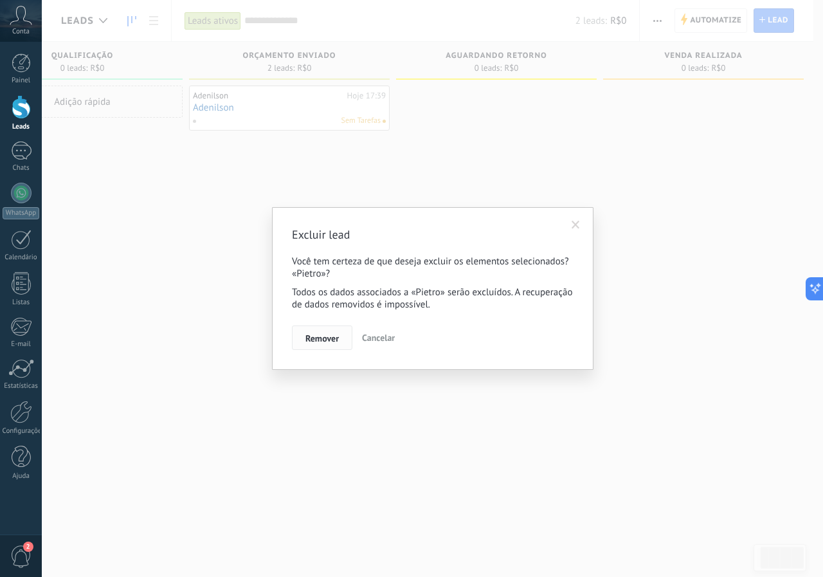
click at [331, 345] on button "Remover" at bounding box center [322, 337] width 60 height 24
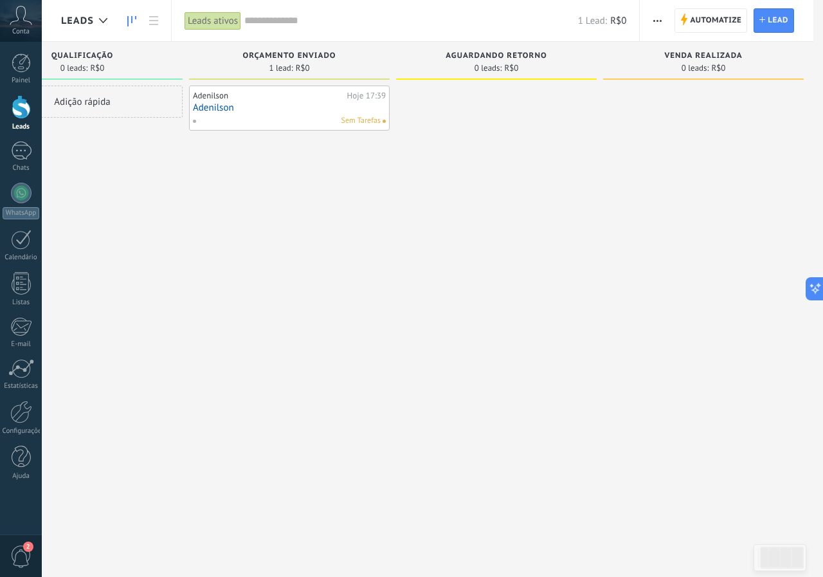
scroll to position [0, 79]
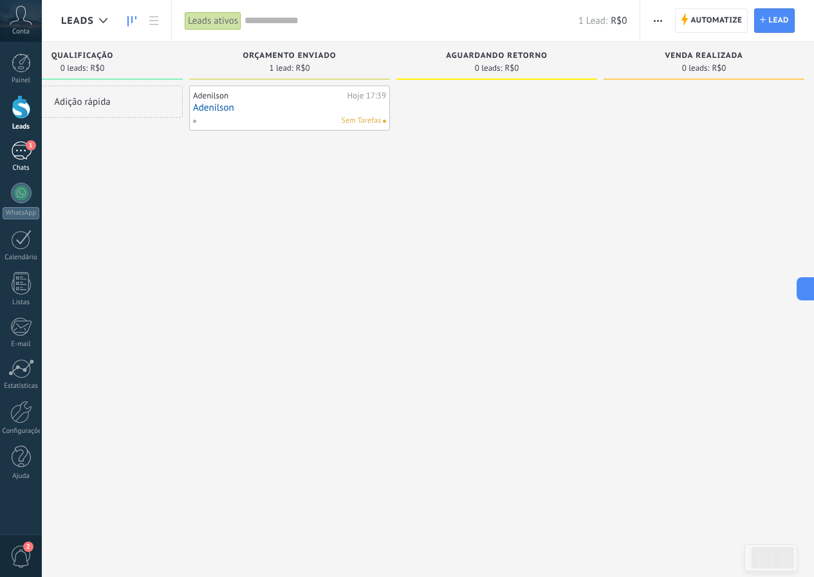
click at [15, 150] on div "1" at bounding box center [21, 150] width 21 height 19
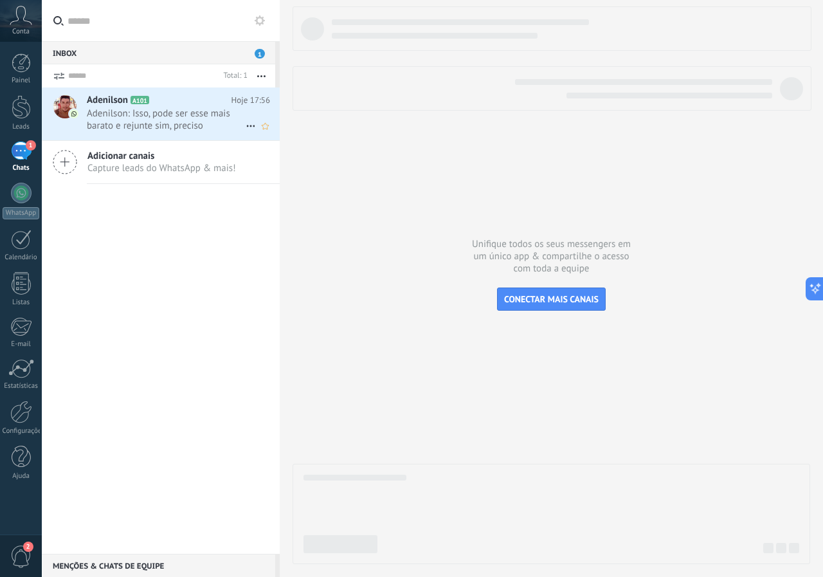
click at [184, 114] on span "Adenilson: Isso, pode ser esse mais barato e rejunte sim, preciso" at bounding box center [166, 119] width 159 height 24
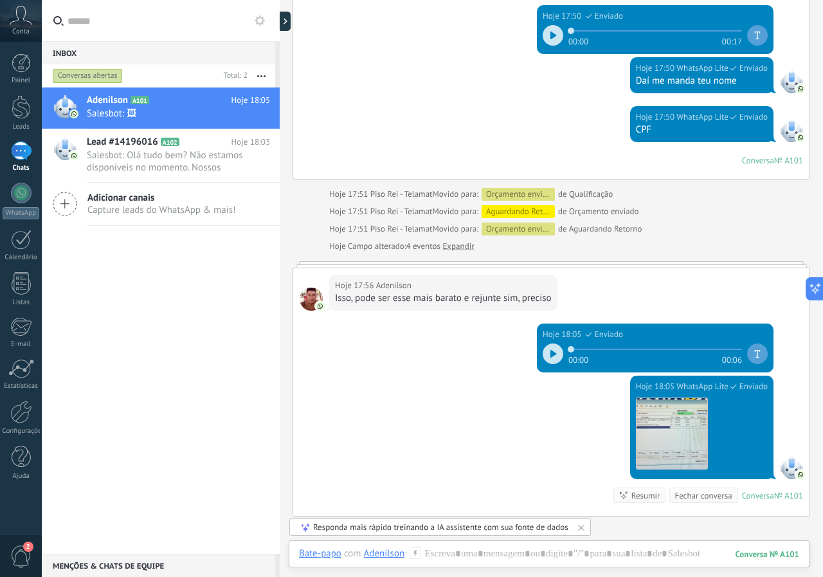
scroll to position [761, 0]
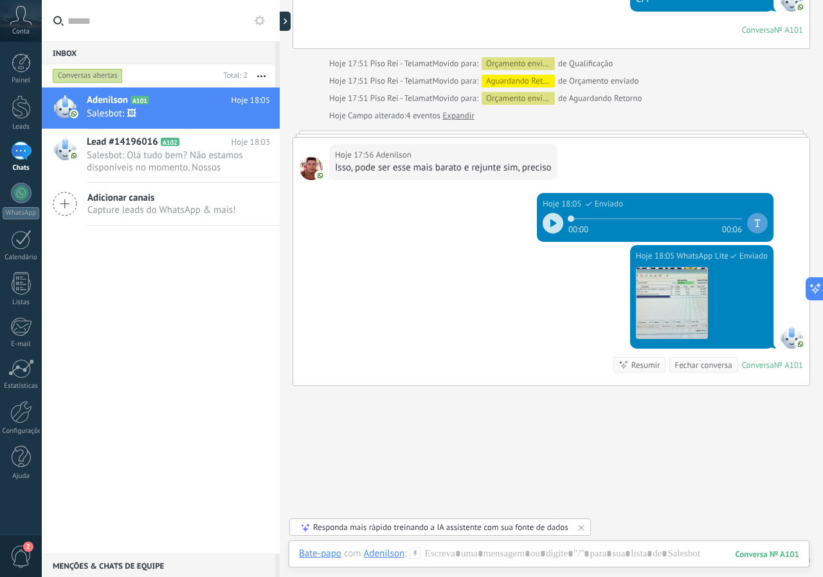
click at [24, 149] on div "1" at bounding box center [21, 150] width 21 height 19
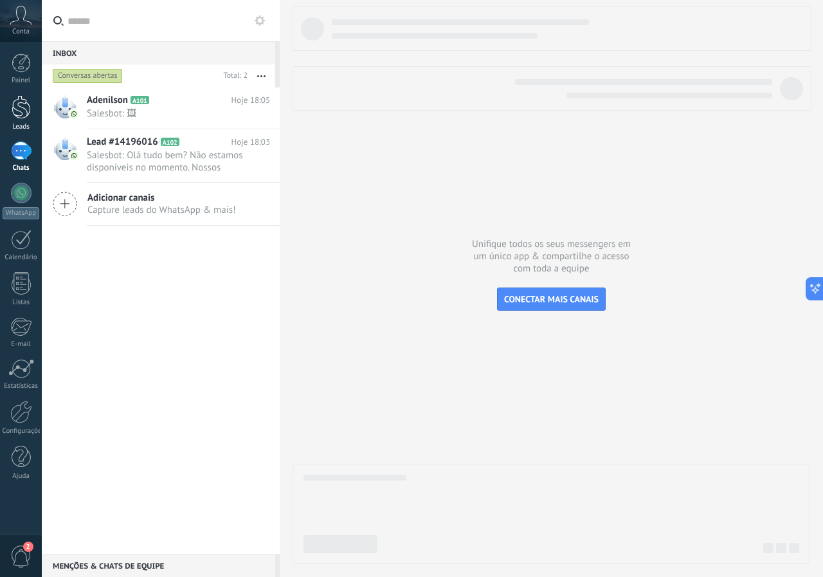
click at [23, 109] on div at bounding box center [21, 107] width 19 height 24
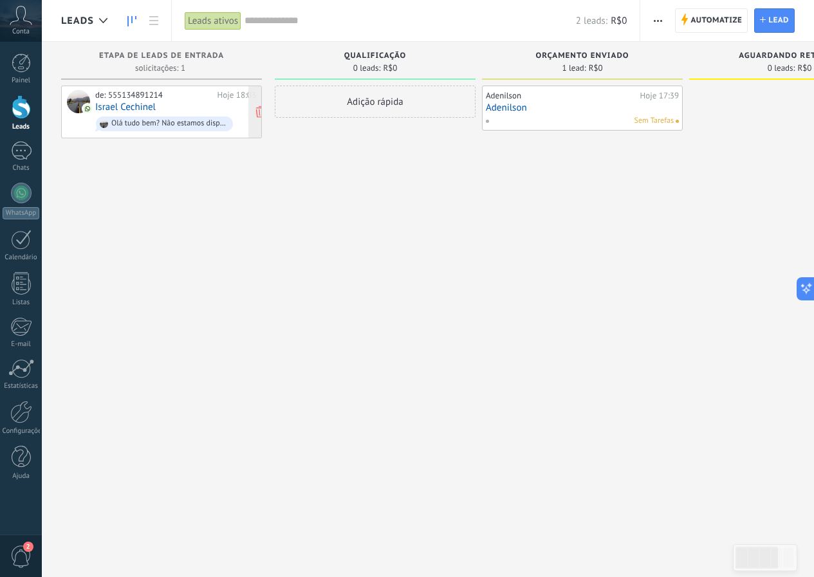
click at [209, 121] on div "Olá tudo bem? Não estamos disponíveis no momento. Nossos contatos : 51 3489-121…" at bounding box center [169, 123] width 116 height 9
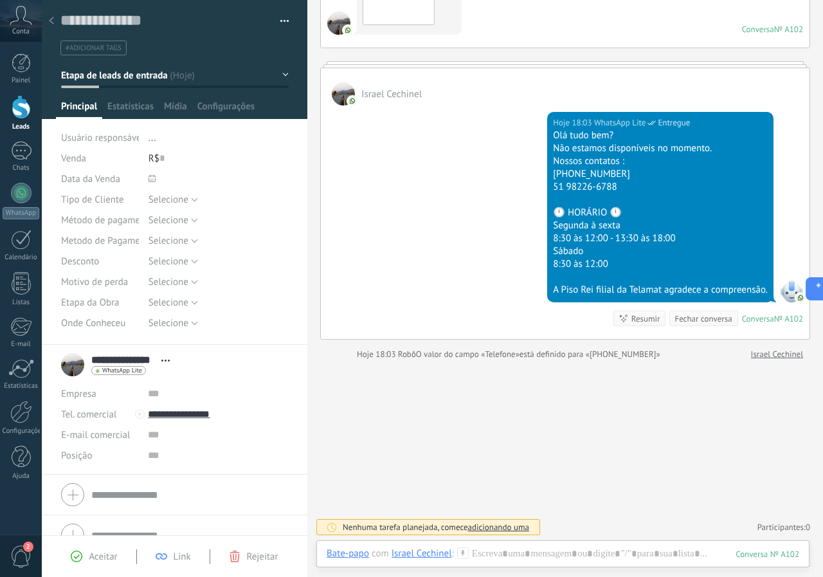
scroll to position [109, 0]
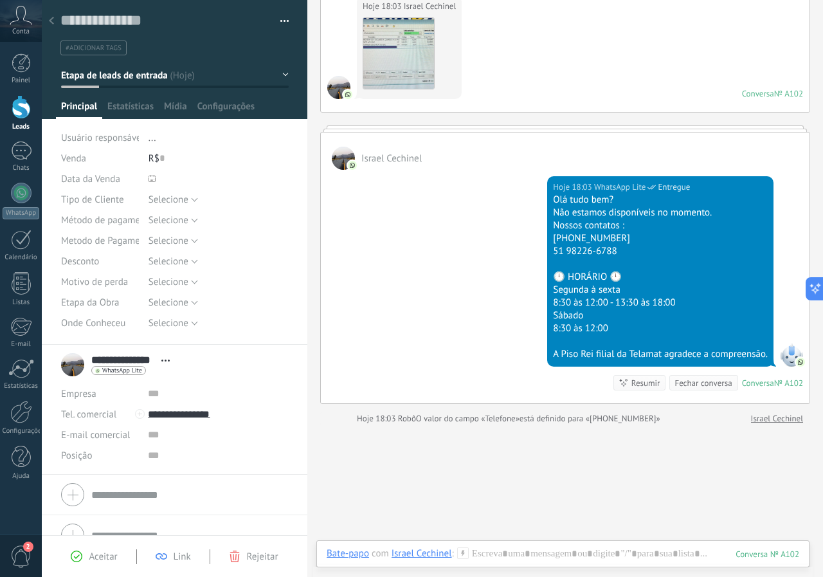
click at [341, 165] on div at bounding box center [343, 158] width 23 height 23
click at [26, 73] on link "Painel" at bounding box center [21, 69] width 42 height 32
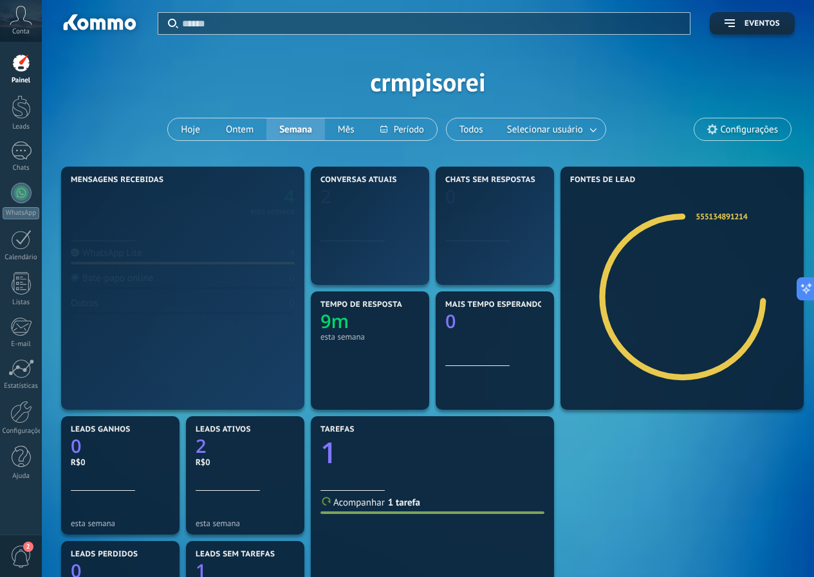
click at [14, 28] on span "Conta" at bounding box center [20, 32] width 17 height 8
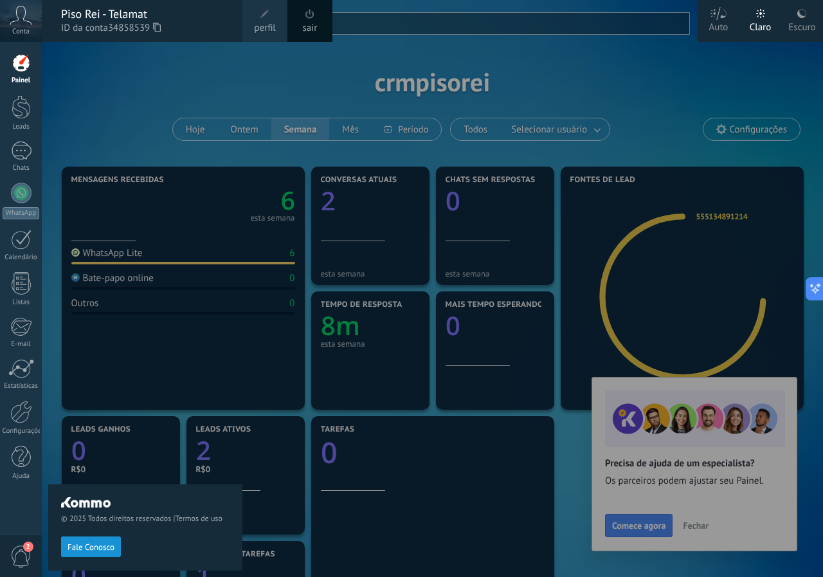
click at [699, 524] on div at bounding box center [453, 288] width 823 height 577
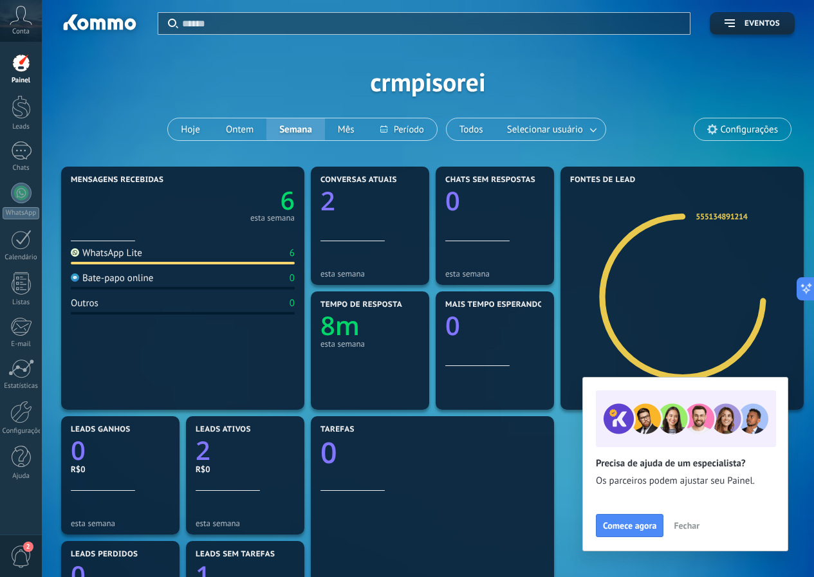
click at [693, 523] on span "Fechar" at bounding box center [686, 525] width 26 height 9
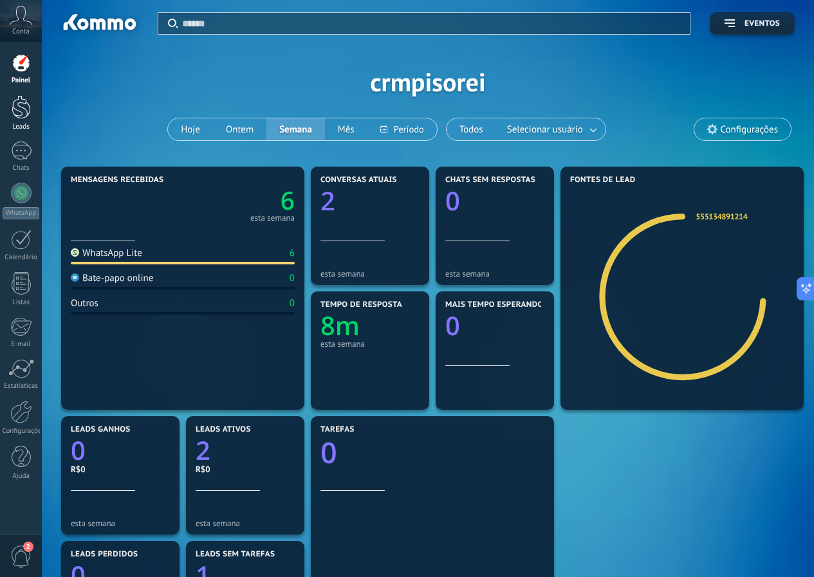
click at [24, 107] on div at bounding box center [21, 107] width 19 height 24
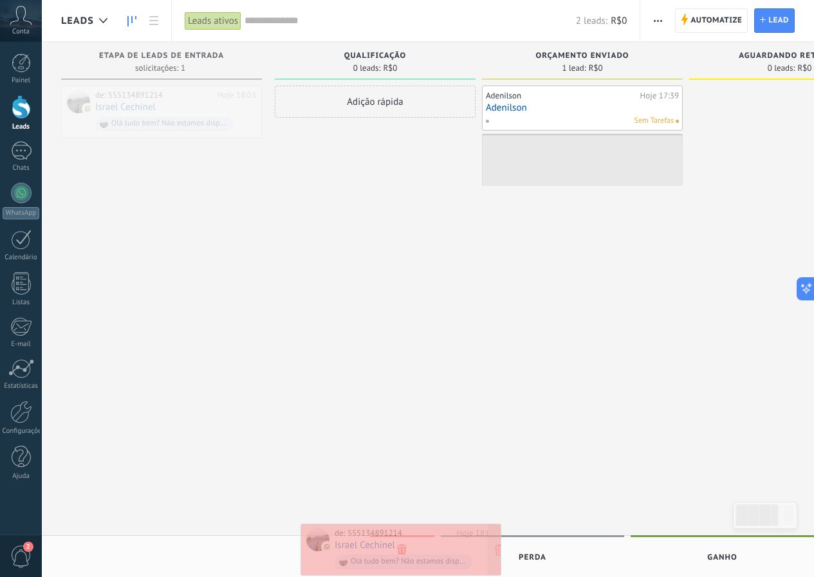
drag, startPoint x: 167, startPoint y: 114, endPoint x: 406, endPoint y: 552, distance: 499.1
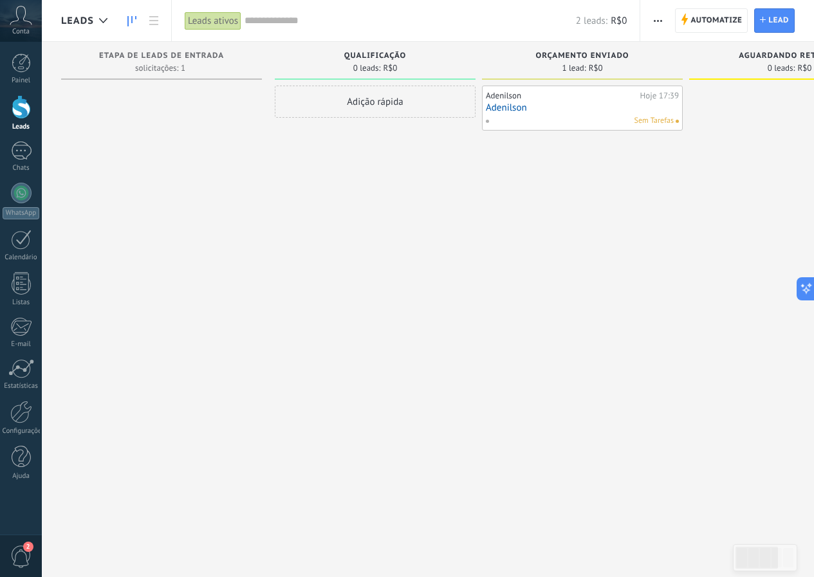
click at [563, 100] on div "Adenilson" at bounding box center [561, 96] width 151 height 10
click at [546, 104] on link "Adenilson" at bounding box center [582, 107] width 193 height 11
click at [546, 104] on body ".abccls-1,.abccls-2{fill-rule:evenodd}.abccls-2{fill:#fff} .abfcls-1{fill:none}…" at bounding box center [407, 288] width 814 height 577
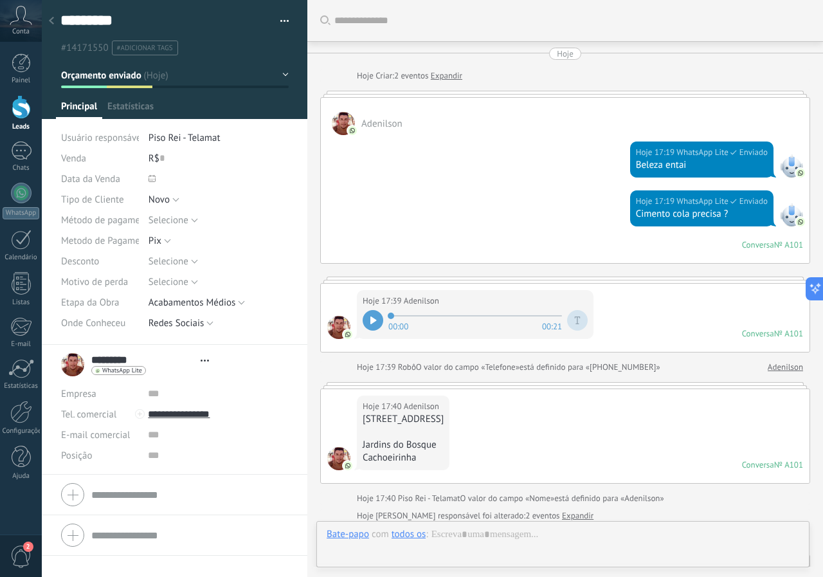
type textarea "*********"
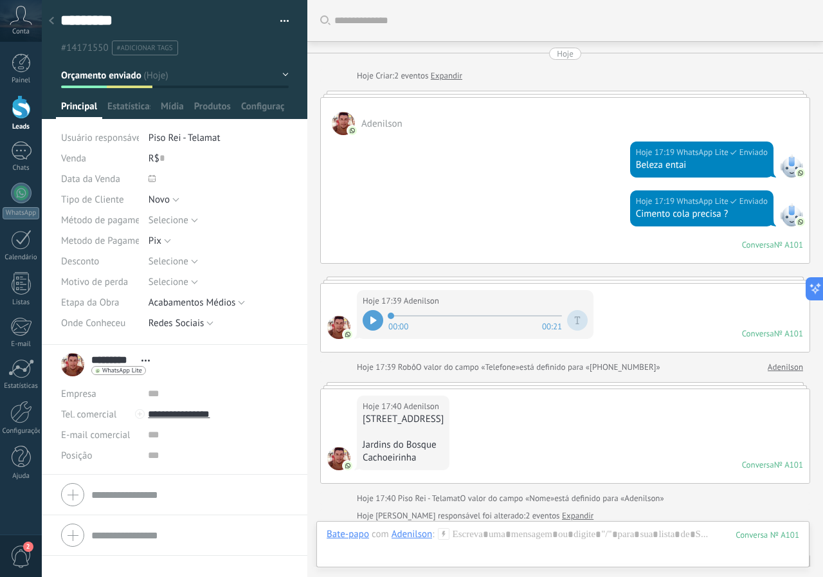
scroll to position [984, 0]
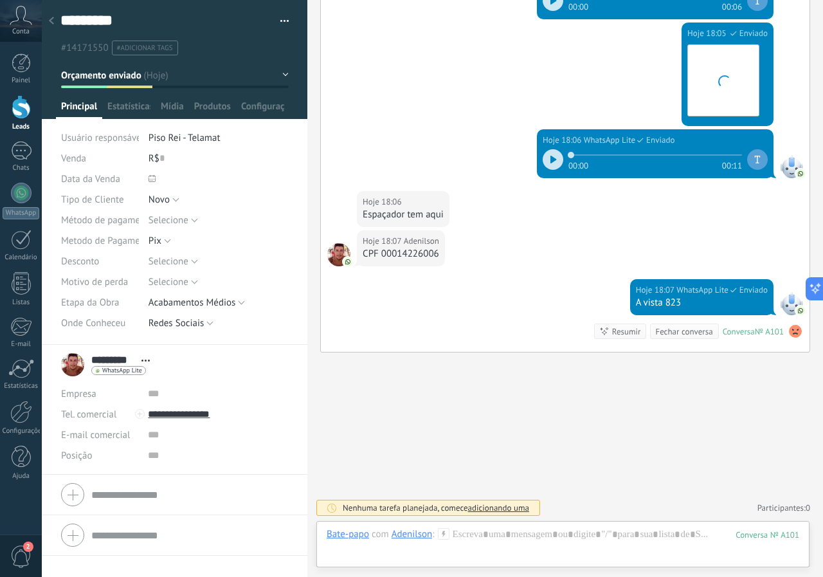
click at [165, 157] on div "R$ 0" at bounding box center [219, 158] width 140 height 21
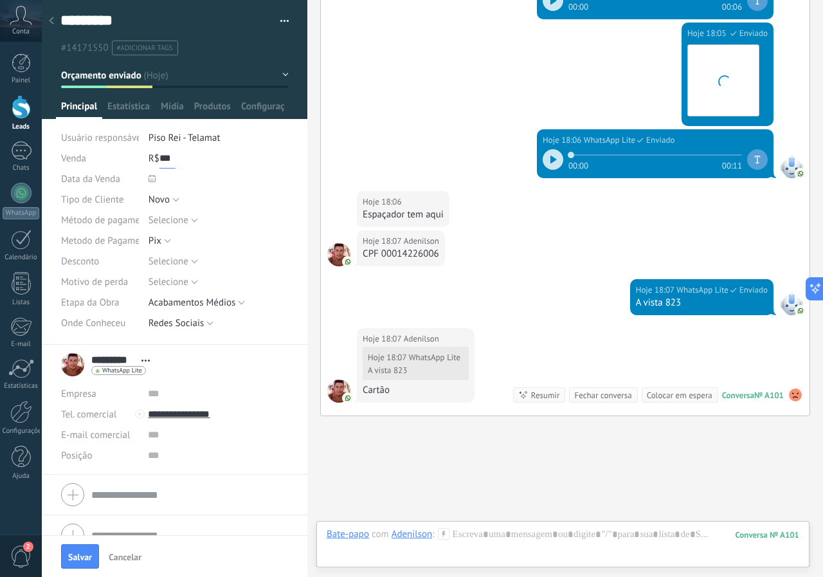
scroll to position [1048, 0]
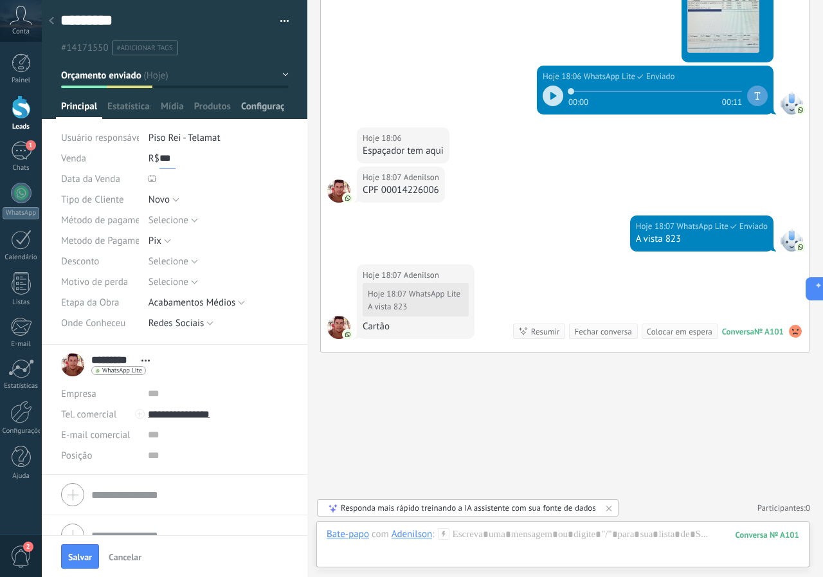
type input "***"
click at [89, 554] on span "Salvar" at bounding box center [80, 556] width 24 height 9
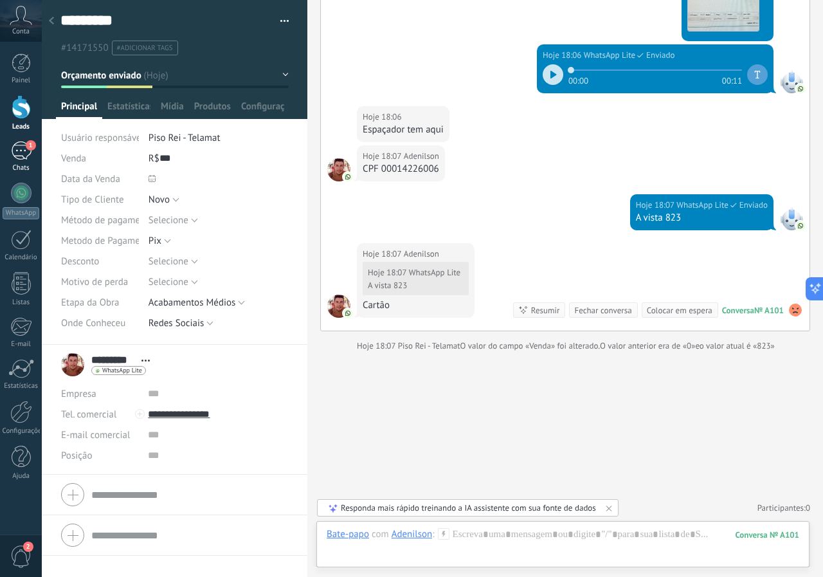
click at [24, 150] on div "1" at bounding box center [21, 150] width 21 height 19
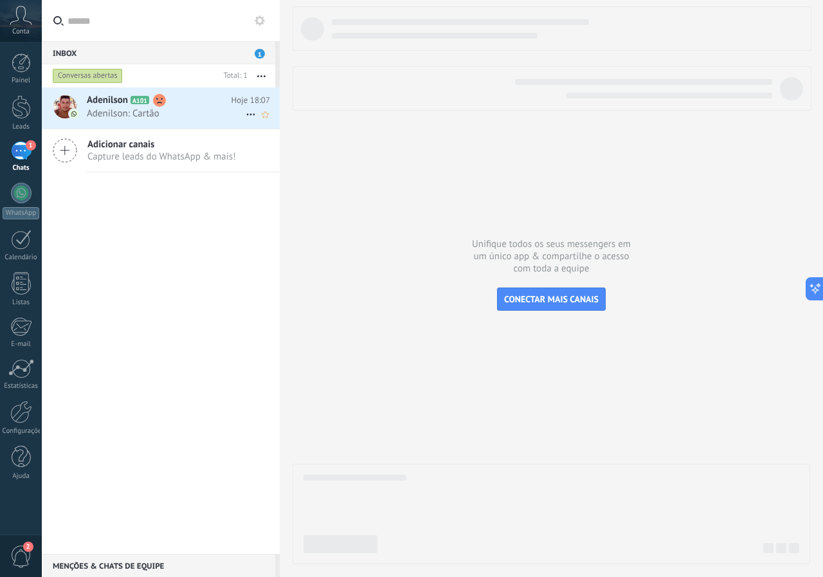
click at [127, 107] on span "Adenilson: Cartão" at bounding box center [166, 113] width 159 height 12
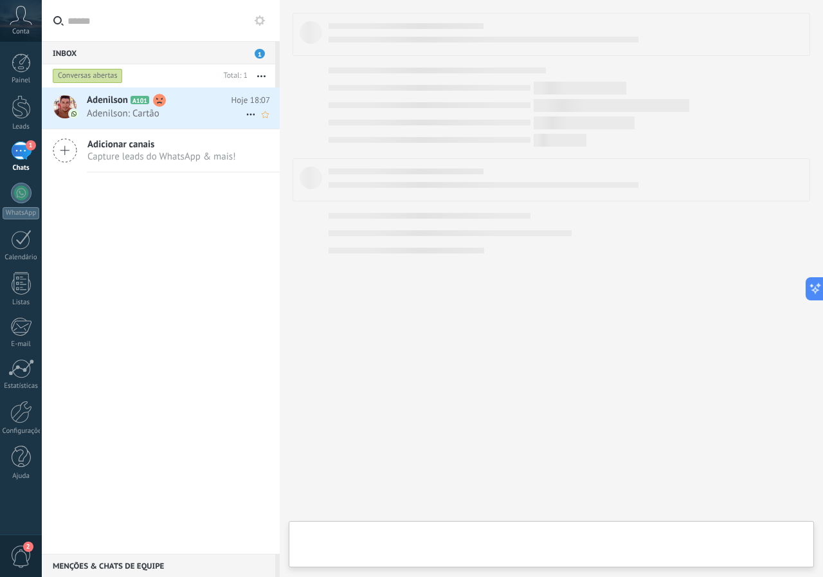
click at [127, 107] on span "Adenilson: Cartão" at bounding box center [166, 113] width 159 height 12
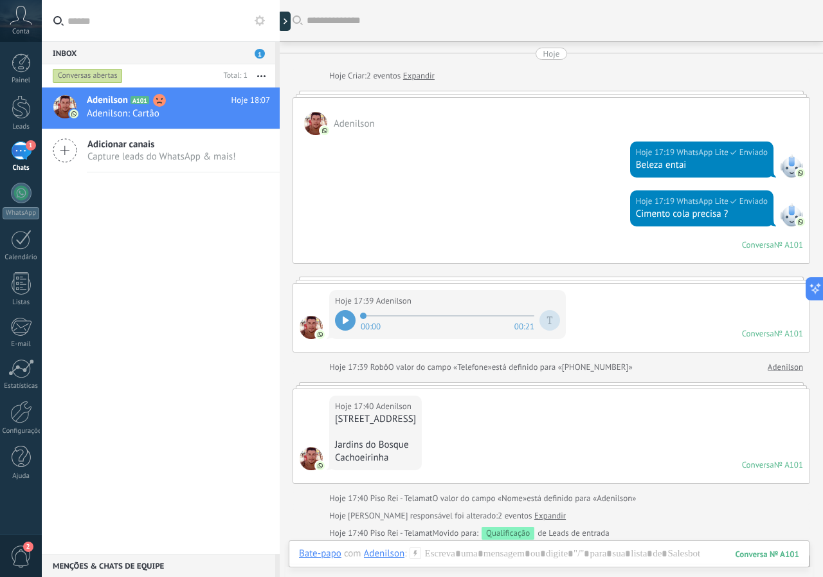
scroll to position [1068, 0]
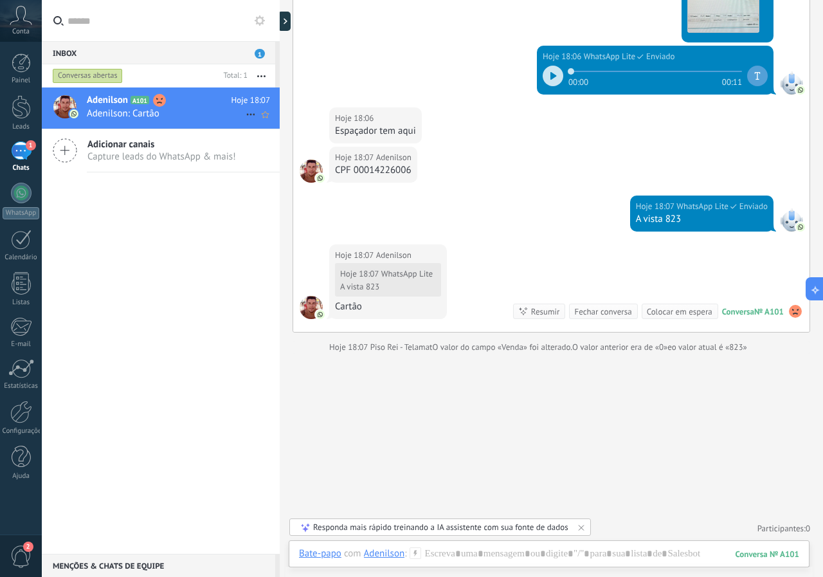
click at [157, 103] on use at bounding box center [159, 100] width 13 height 13
click at [24, 121] on link "Leads" at bounding box center [21, 113] width 42 height 36
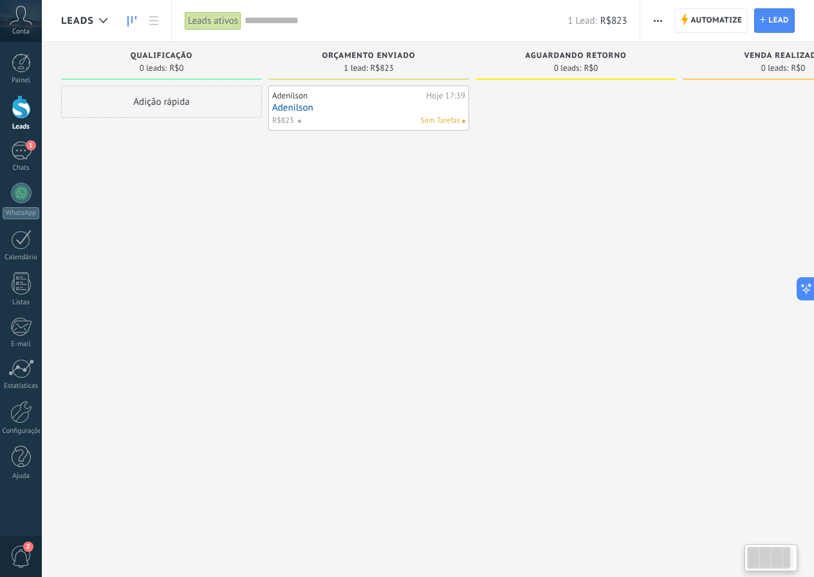
click at [304, 116] on span at bounding box center [304, 121] width 14 height 12
click at [304, 116] on div at bounding box center [368, 108] width 201 height 45
click at [33, 148] on span "1" at bounding box center [31, 145] width 10 height 10
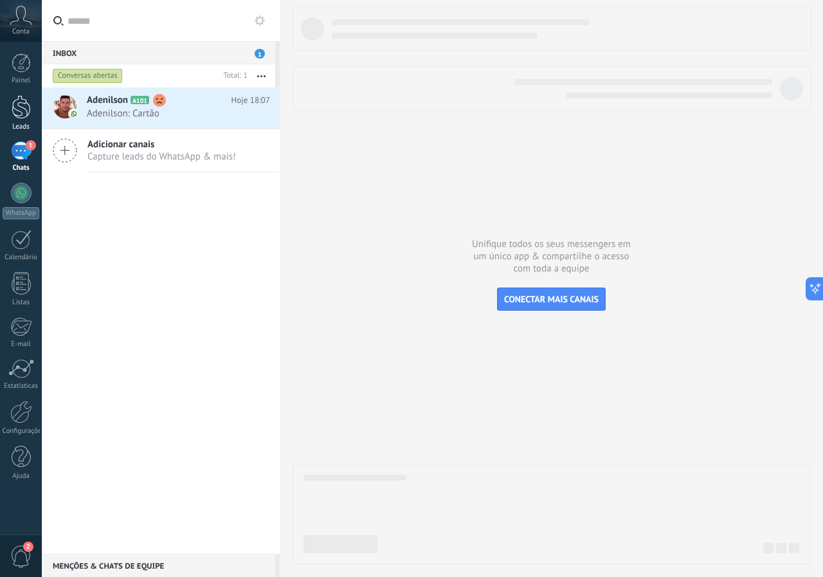
click at [30, 116] on div at bounding box center [21, 107] width 19 height 24
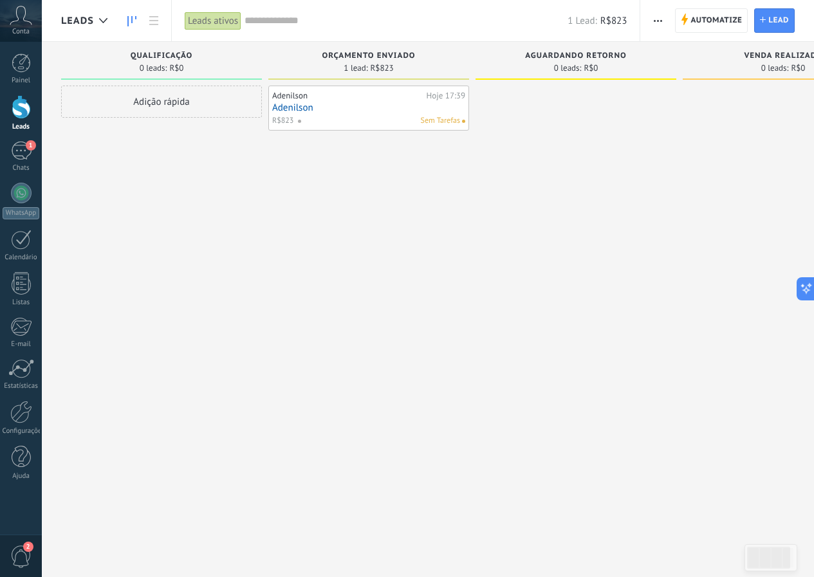
click at [413, 102] on link "Adenilson" at bounding box center [368, 107] width 193 height 11
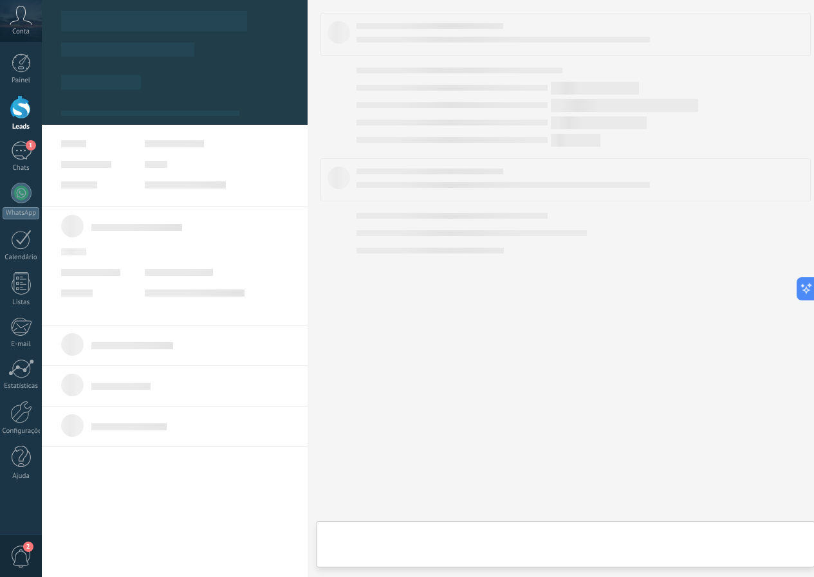
click at [413, 102] on body ".abccls-1,.abccls-2{fill-rule:evenodd}.abccls-2{fill:#fff} .abfcls-1{fill:none}…" at bounding box center [407, 288] width 814 height 577
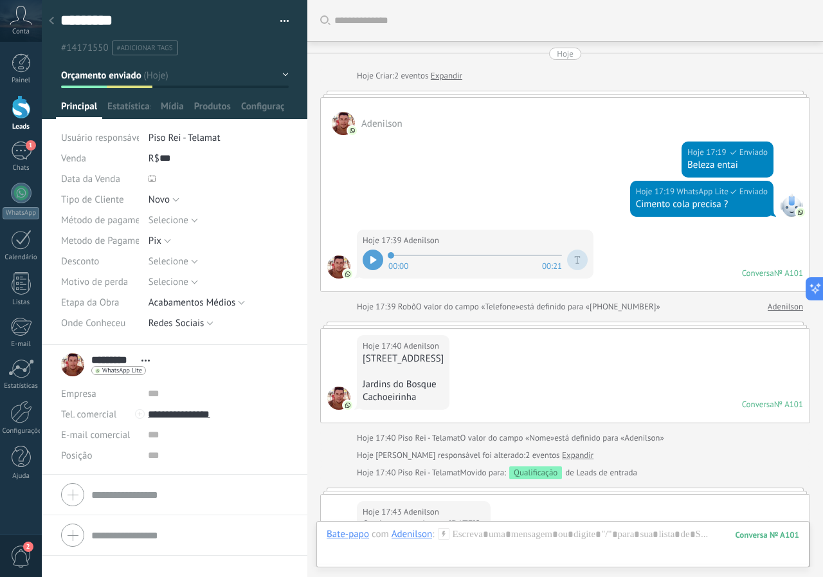
scroll to position [1008, 0]
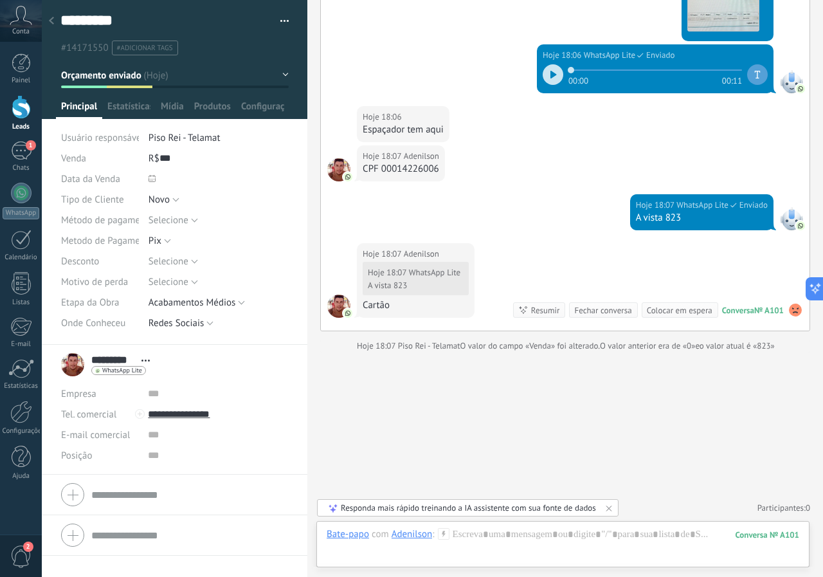
click at [174, 243] on div "Selecione Pix Cartão Dinheiro Prazo/Crediario Pix" at bounding box center [219, 240] width 140 height 21
click at [162, 243] on button "Pix" at bounding box center [160, 240] width 23 height 21
click at [169, 280] on span "Cartão" at bounding box center [205, 284] width 143 height 12
click at [484, 535] on div at bounding box center [563, 547] width 473 height 39
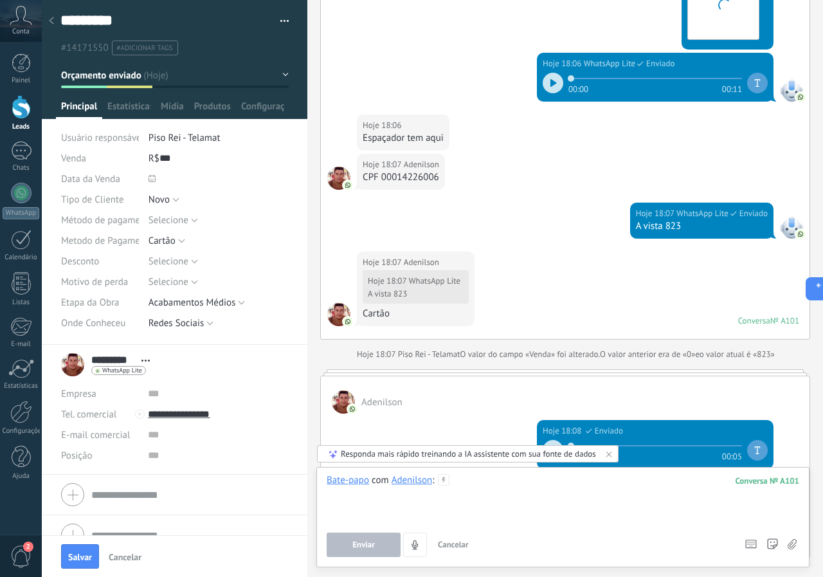
scroll to position [1055, 0]
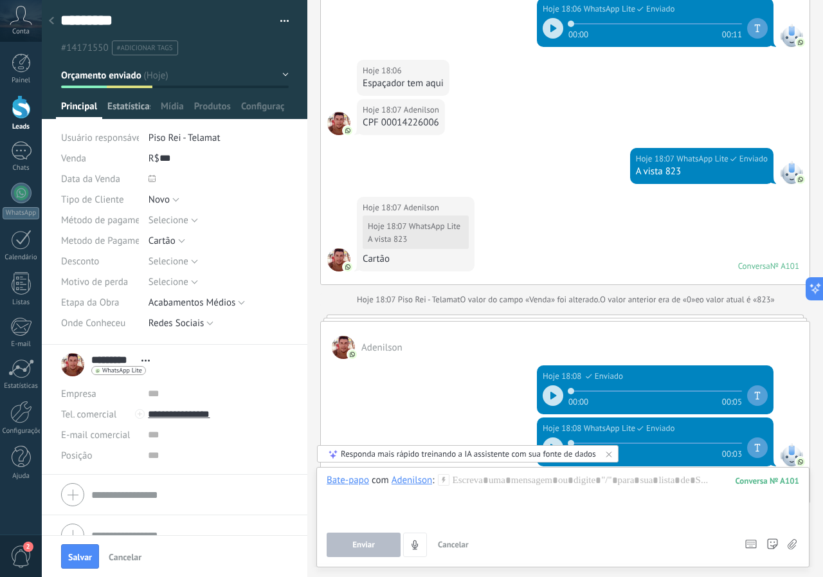
click at [113, 104] on span "Estatísticas" at bounding box center [128, 109] width 43 height 19
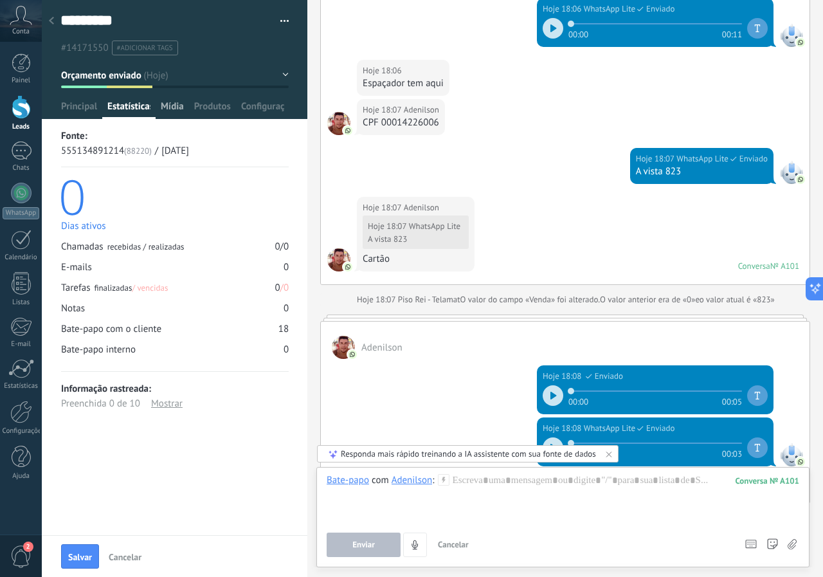
click at [164, 108] on span "Mídia" at bounding box center [172, 109] width 23 height 19
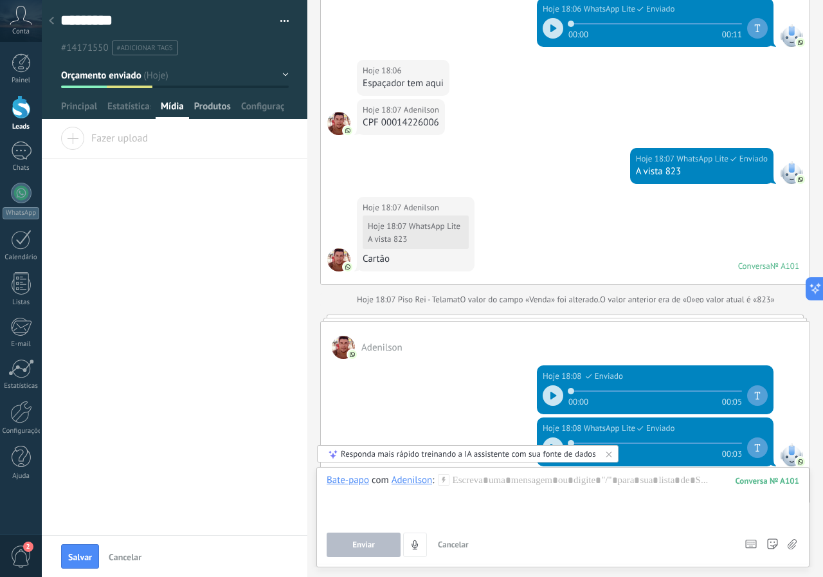
click at [199, 109] on span "Produtos" at bounding box center [212, 109] width 37 height 19
click at [265, 103] on span "Configurações" at bounding box center [262, 109] width 43 height 19
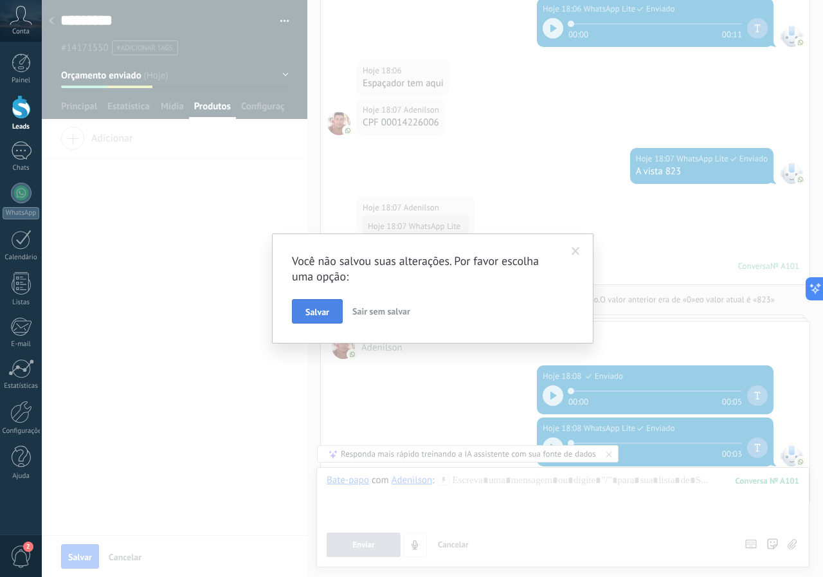
click at [322, 309] on span "Salvar" at bounding box center [317, 311] width 24 height 9
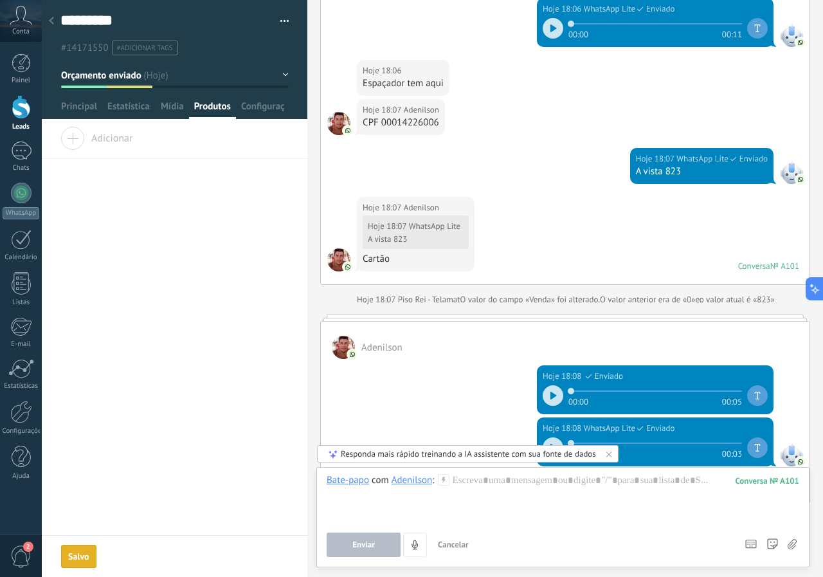
scroll to position [1076, 0]
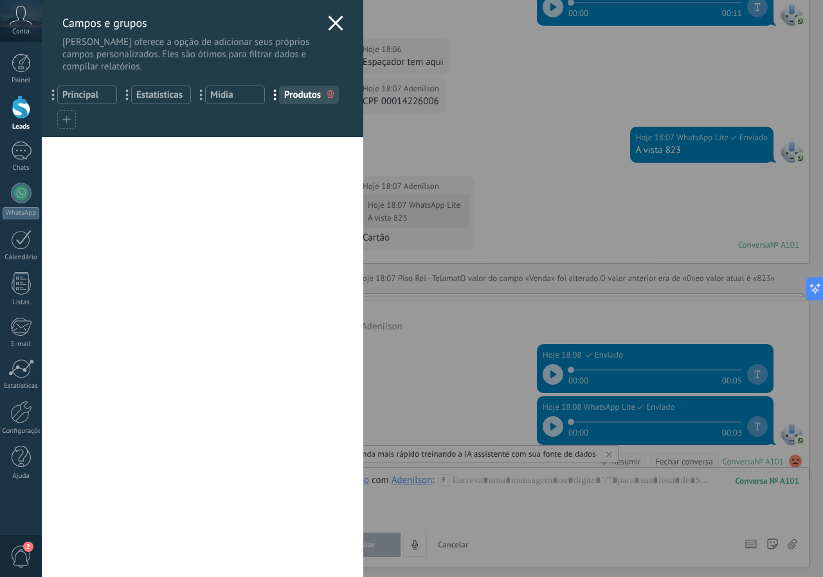
click at [328, 24] on icon at bounding box center [335, 22] width 15 height 15
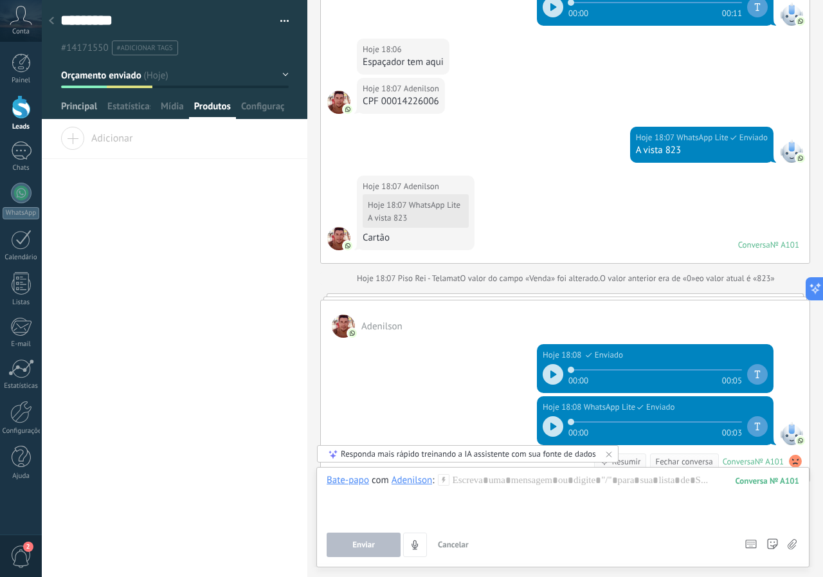
click at [88, 107] on span "Principal" at bounding box center [79, 109] width 36 height 19
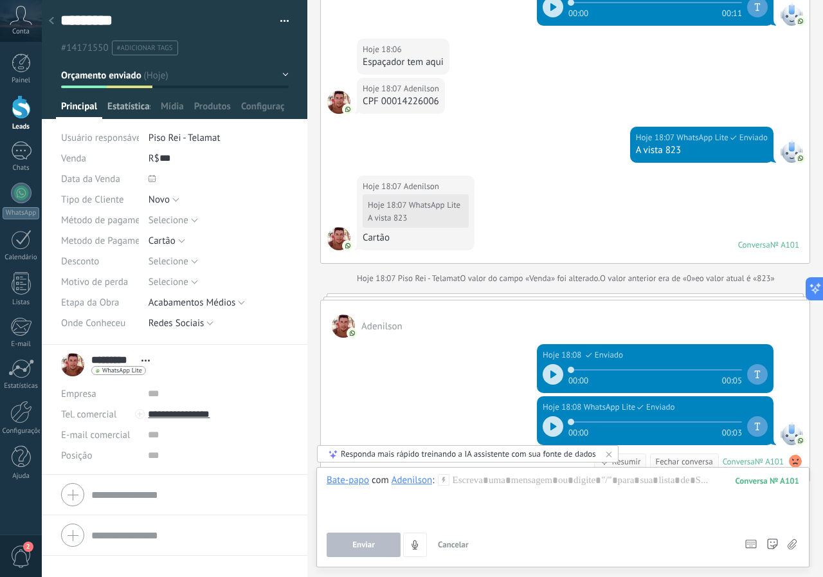
click at [124, 105] on span "Estatísticas" at bounding box center [128, 109] width 43 height 19
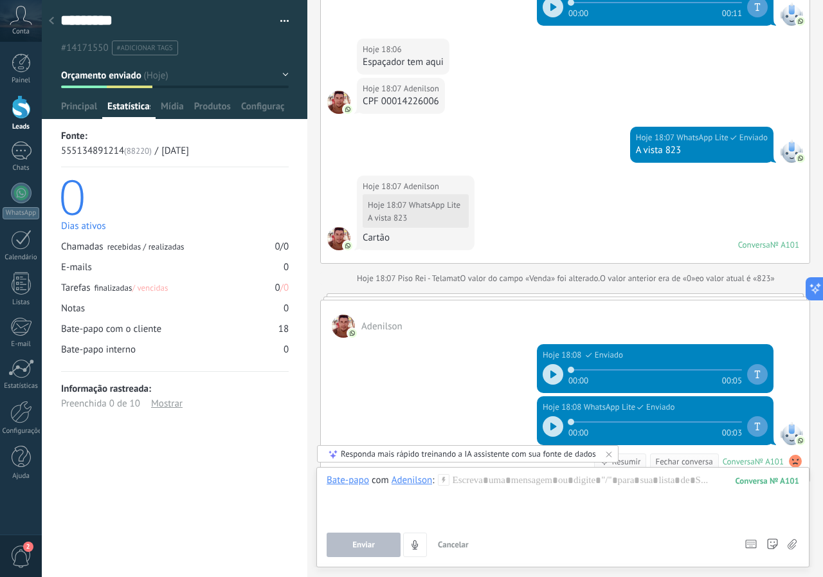
click at [607, 453] on icon at bounding box center [609, 454] width 10 height 10
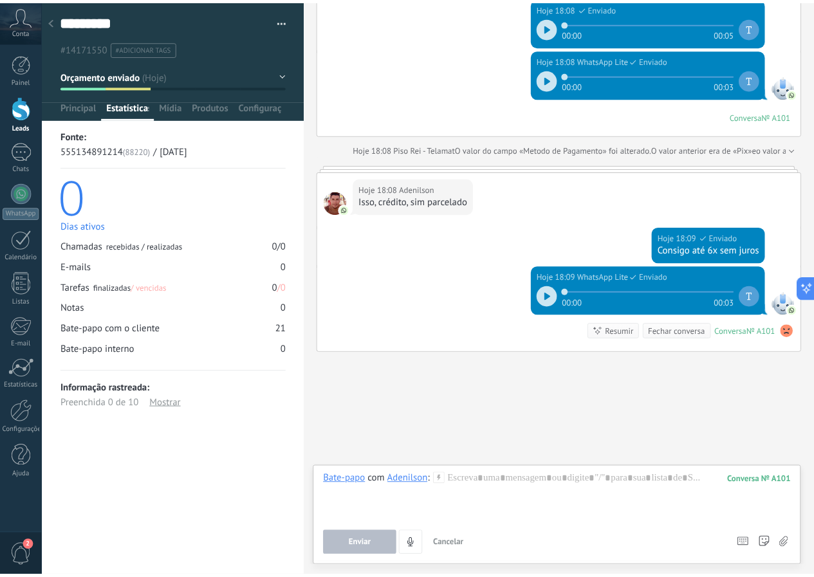
scroll to position [1230, 0]
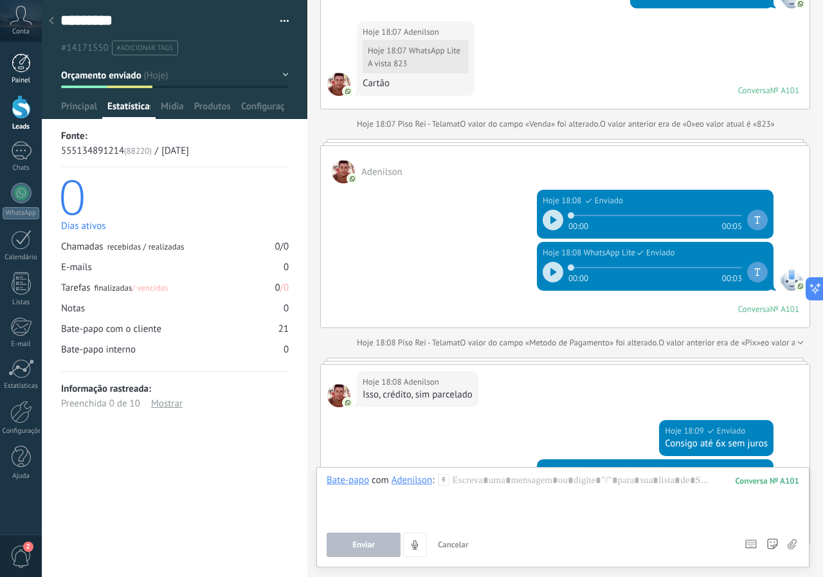
click at [21, 61] on div at bounding box center [21, 62] width 19 height 19
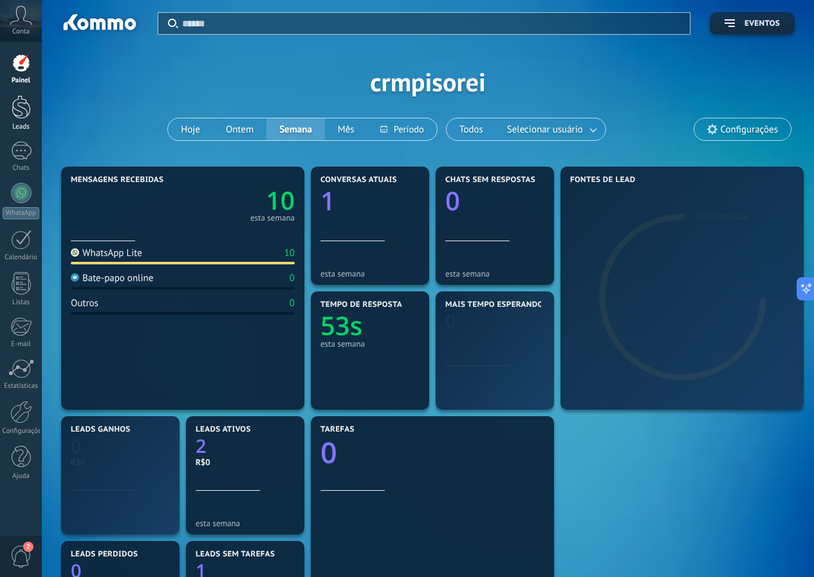
click at [24, 110] on div at bounding box center [21, 107] width 19 height 24
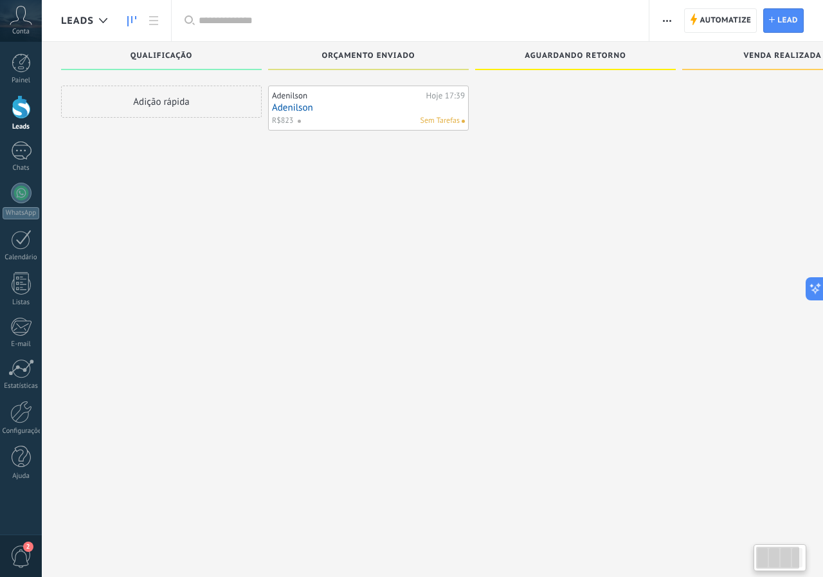
click at [23, 28] on span "Conta" at bounding box center [20, 32] width 17 height 8
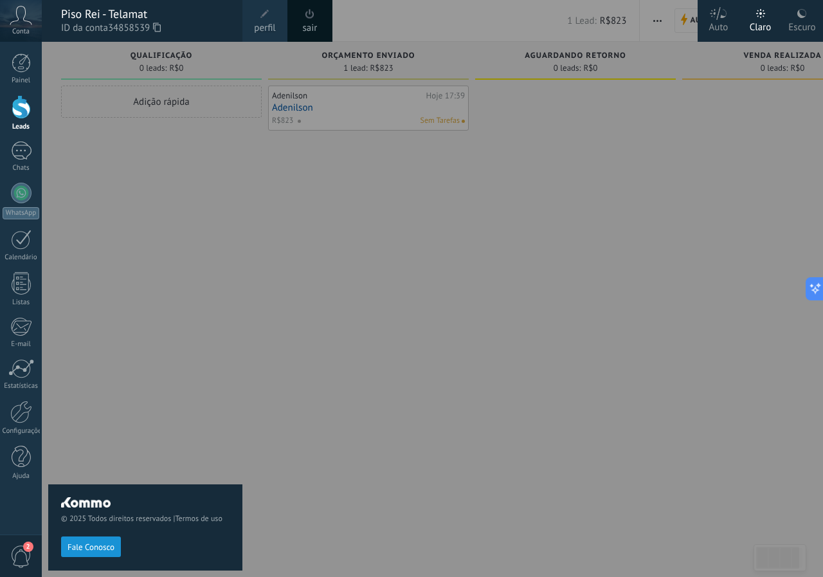
click at [90, 121] on div "© 2025 Todos direitos reservados | Termos de uso Fale Conosco" at bounding box center [145, 309] width 194 height 535
click at [23, 62] on div at bounding box center [21, 62] width 19 height 19
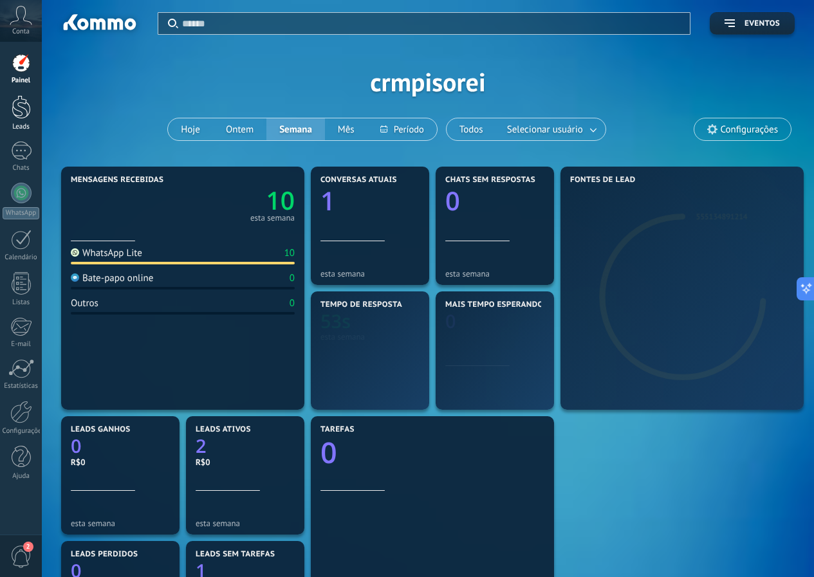
click at [32, 107] on link "Leads" at bounding box center [21, 113] width 42 height 36
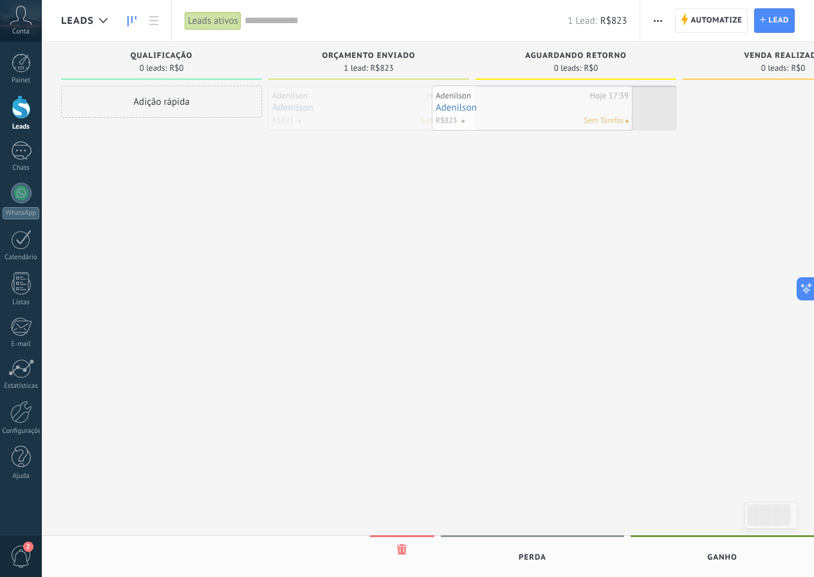
drag, startPoint x: 400, startPoint y: 109, endPoint x: 566, endPoint y: 109, distance: 165.9
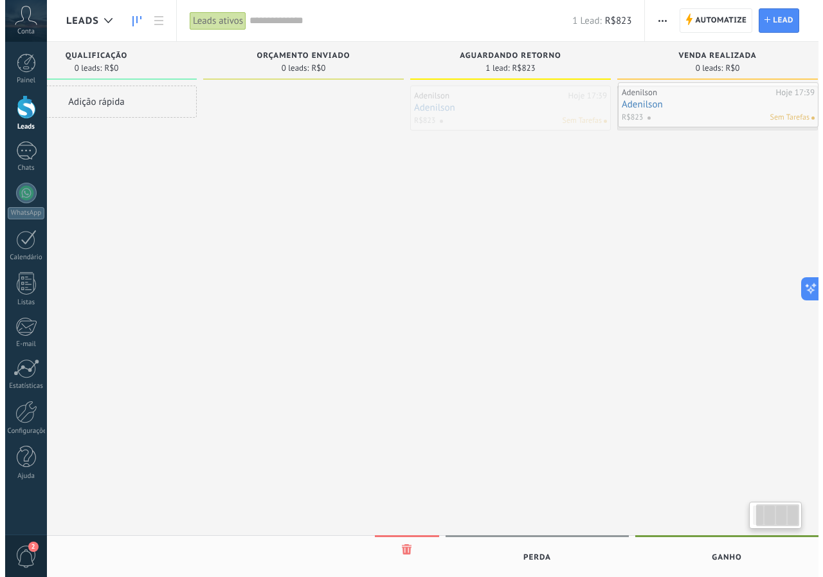
scroll to position [0, 89]
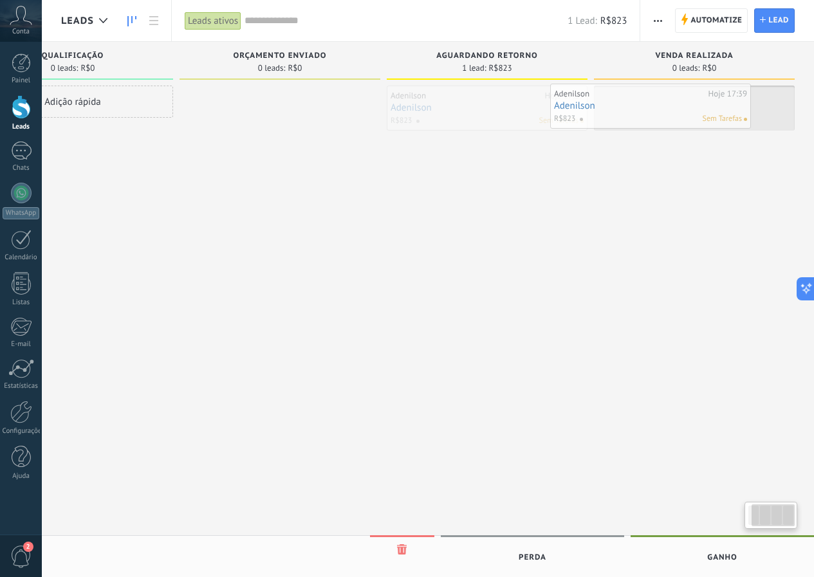
drag, startPoint x: 627, startPoint y: 102, endPoint x: 701, endPoint y: 100, distance: 74.0
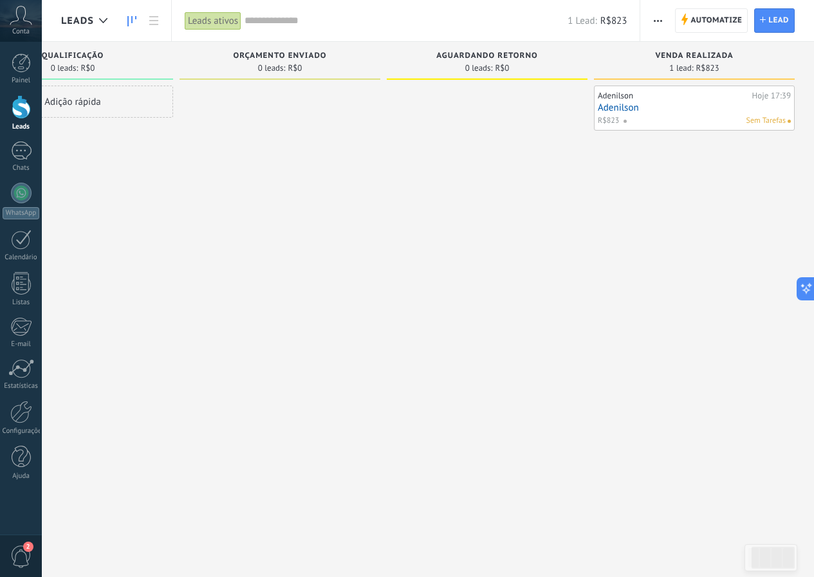
click at [98, 59] on span "Qualificação" at bounding box center [73, 55] width 62 height 9
click at [712, 106] on link "Adenilson" at bounding box center [693, 107] width 193 height 11
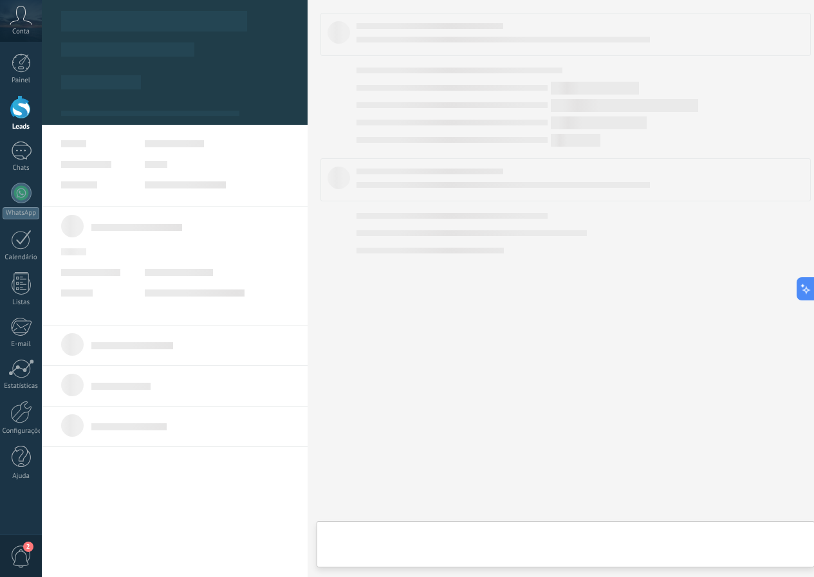
click at [712, 106] on body ".abccls-1,.abccls-2{fill-rule:evenodd}.abccls-2{fill:#fff} .abfcls-1{fill:none}…" at bounding box center [407, 288] width 814 height 577
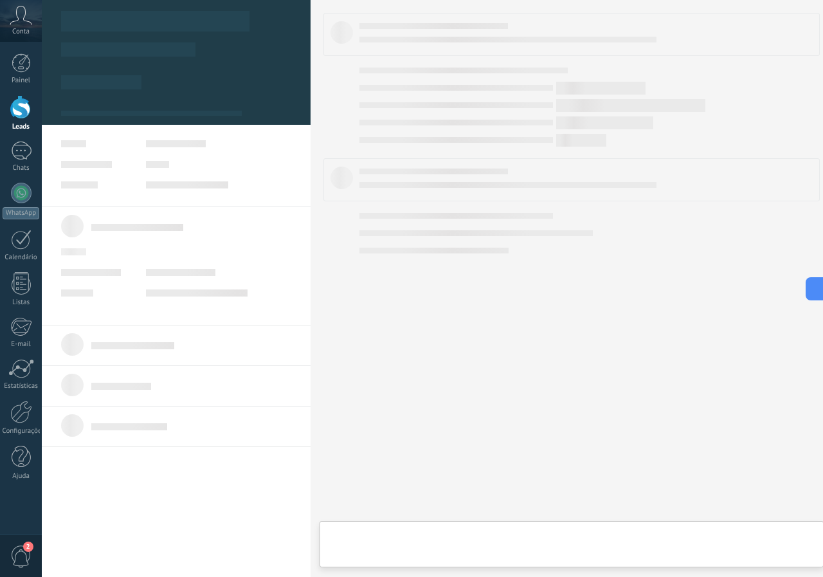
scroll to position [0, 79]
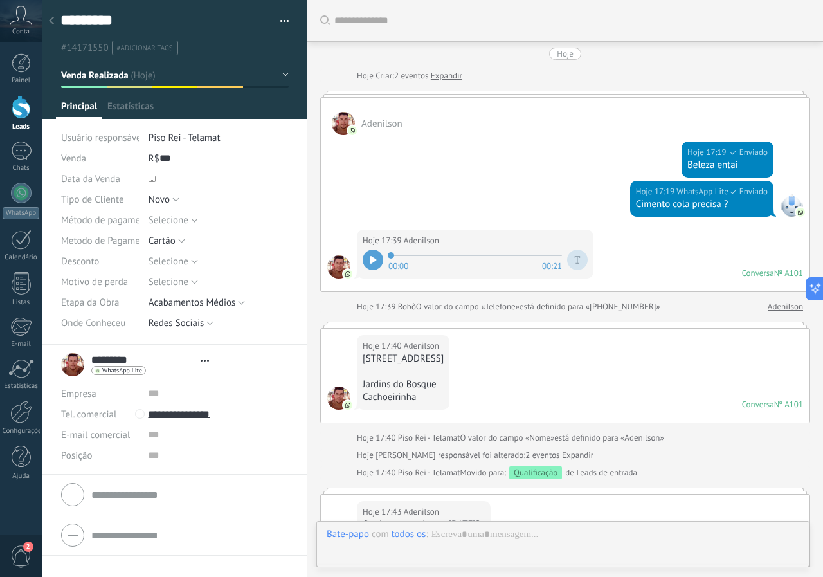
type textarea "*********"
click at [187, 158] on div "R$ *** 823" at bounding box center [219, 158] width 140 height 21
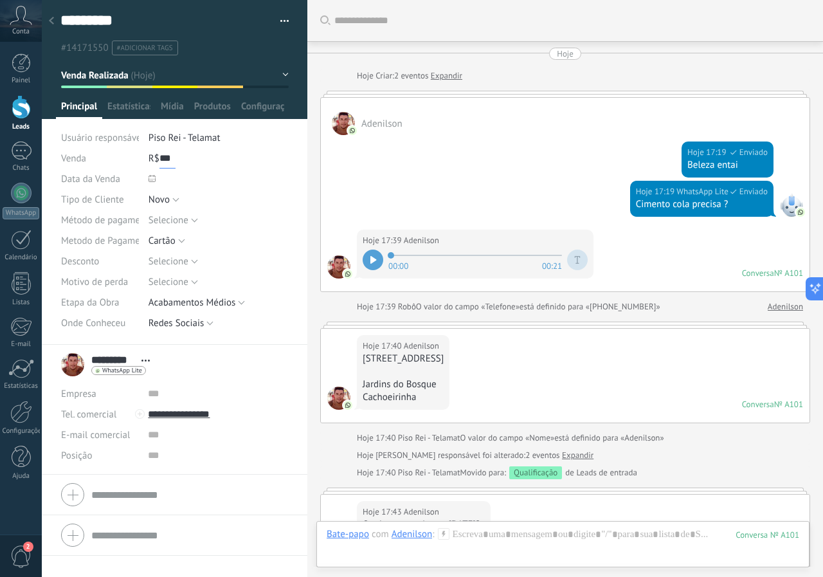
scroll to position [19, 0]
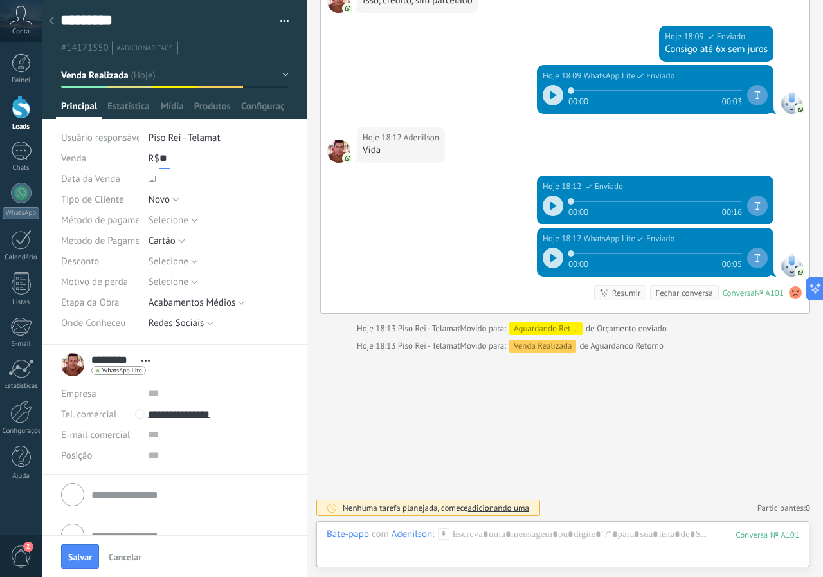
type input "*"
type input "***"
click at [81, 564] on button "Salvar" at bounding box center [80, 556] width 38 height 24
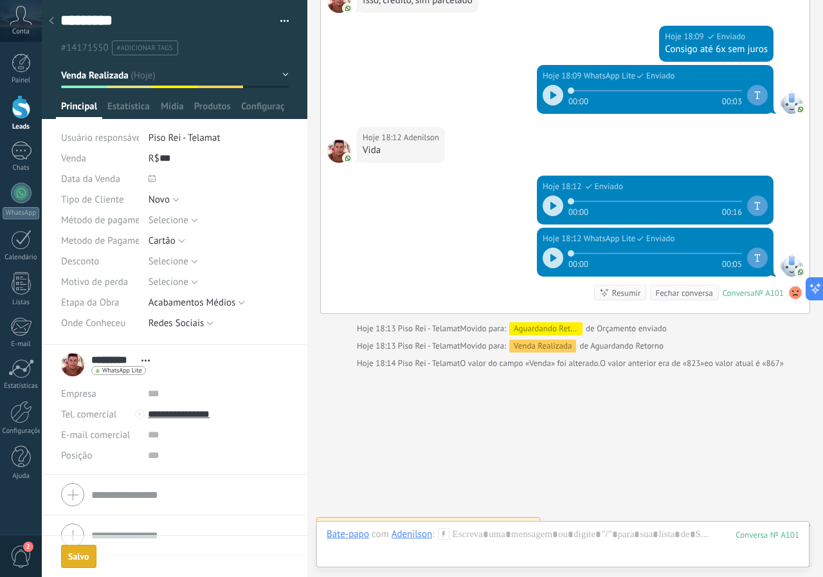
scroll to position [1652, 0]
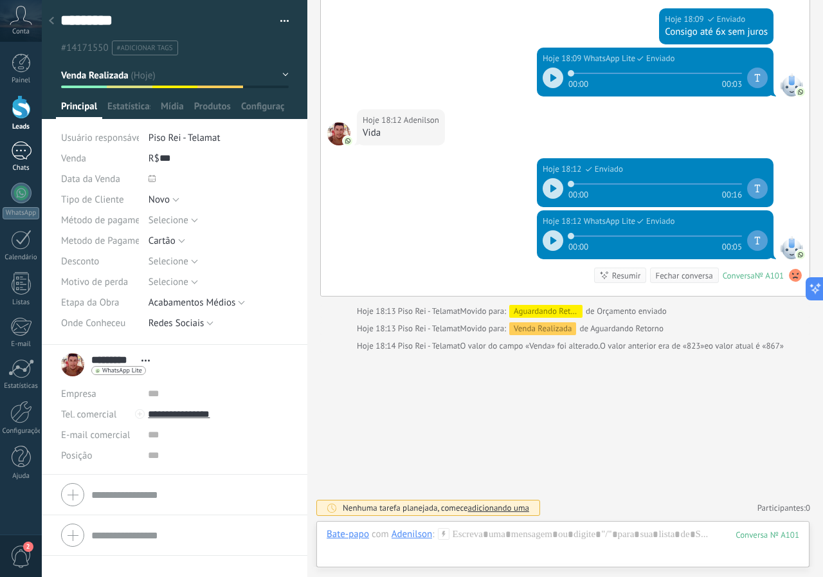
click at [22, 111] on div at bounding box center [21, 107] width 19 height 24
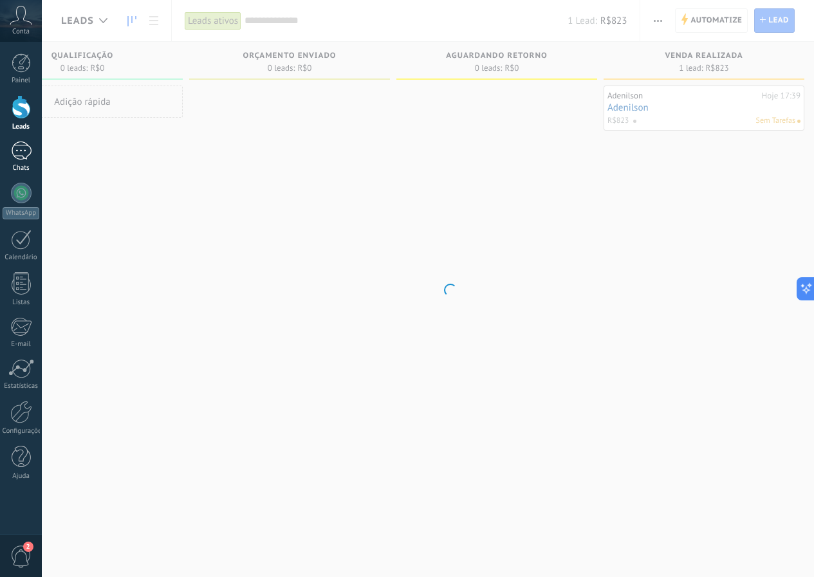
click at [22, 152] on div "1" at bounding box center [21, 150] width 21 height 19
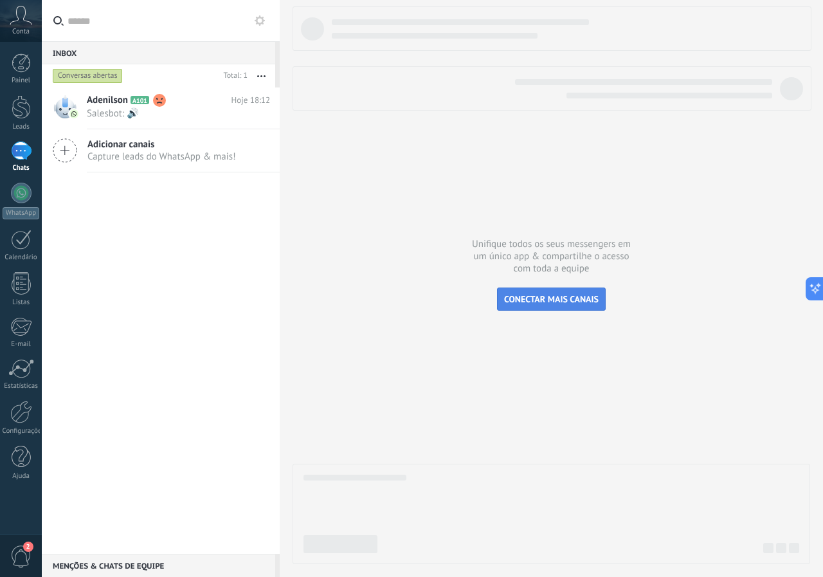
click at [549, 298] on span "CONECTAR MAIS CANAIS" at bounding box center [551, 299] width 95 height 12
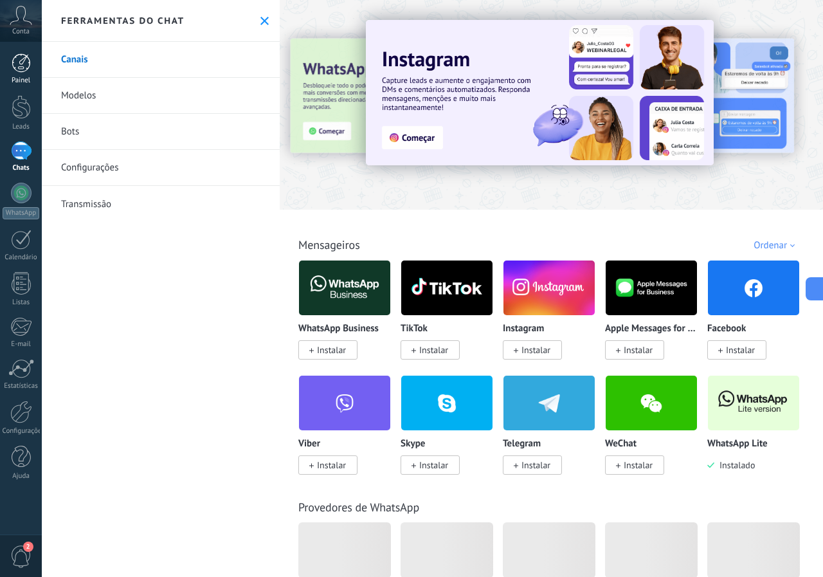
click at [38, 81] on div "Painel" at bounding box center [21, 81] width 37 height 8
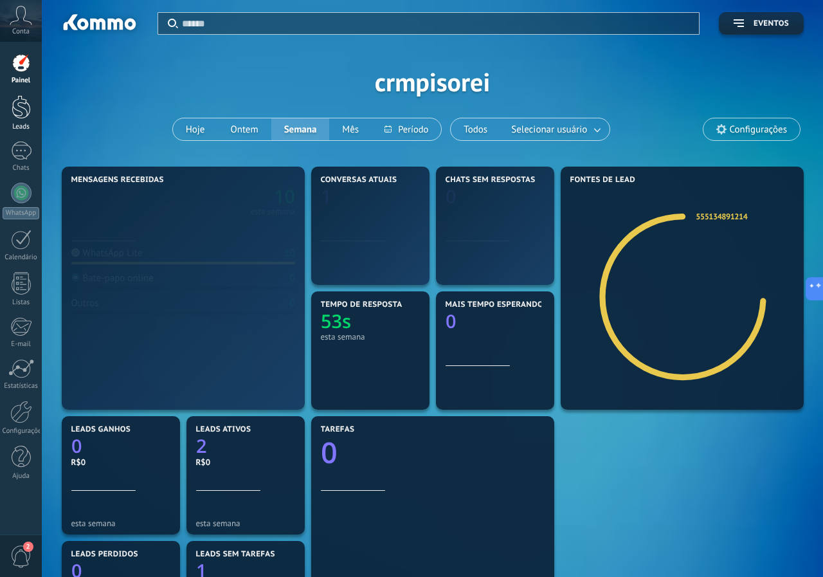
click at [28, 105] on div at bounding box center [21, 107] width 19 height 24
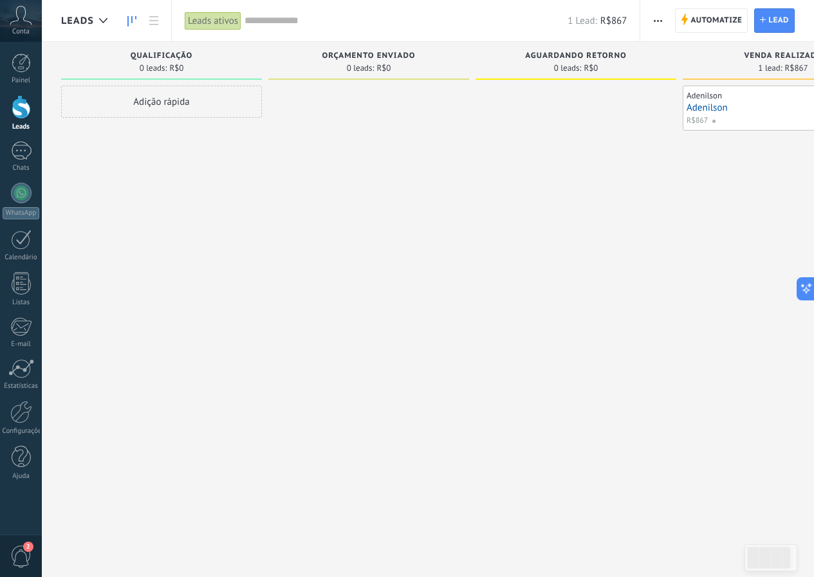
click at [758, 109] on link "Adenilson" at bounding box center [782, 107] width 193 height 11
click at [758, 109] on body ".abccls-1,.abccls-2{fill-rule:evenodd}.abccls-2{fill:#fff} .abfcls-1{fill:none}…" at bounding box center [407, 288] width 814 height 577
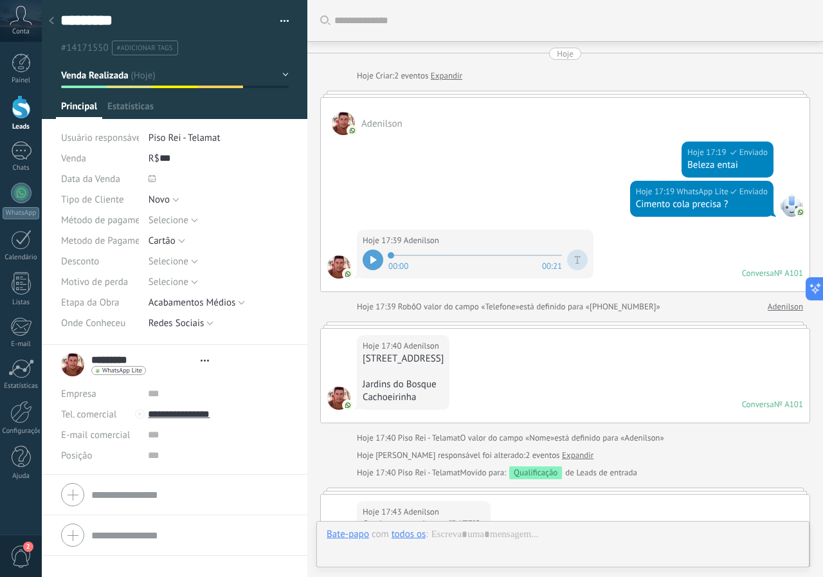
type textarea "*********"
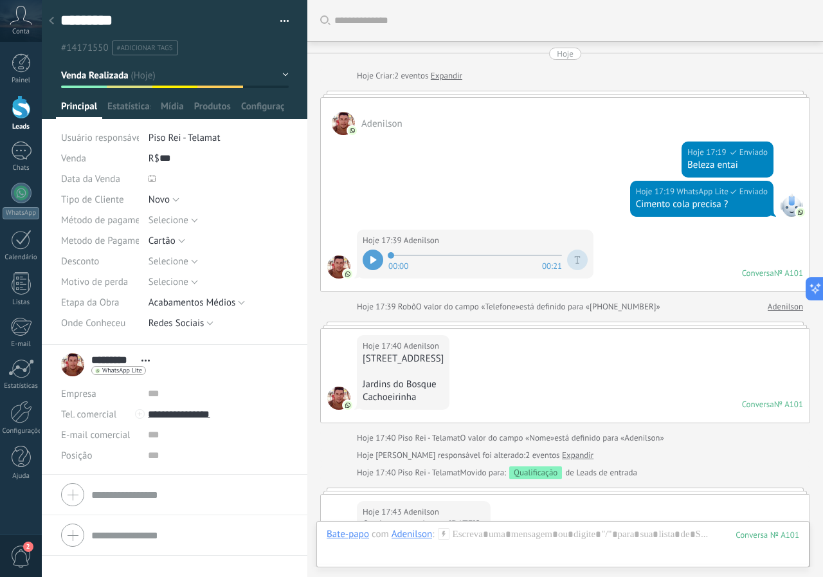
scroll to position [2064, 0]
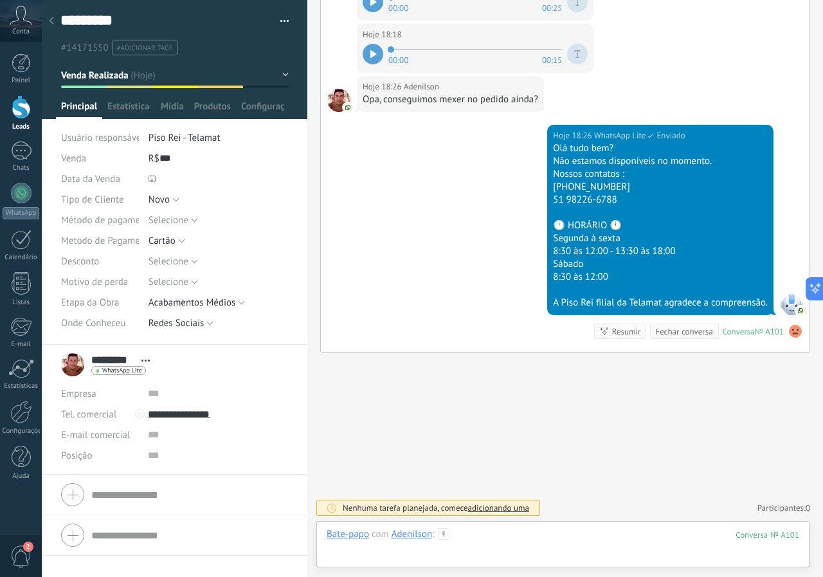
click at [477, 551] on div at bounding box center [563, 547] width 473 height 39
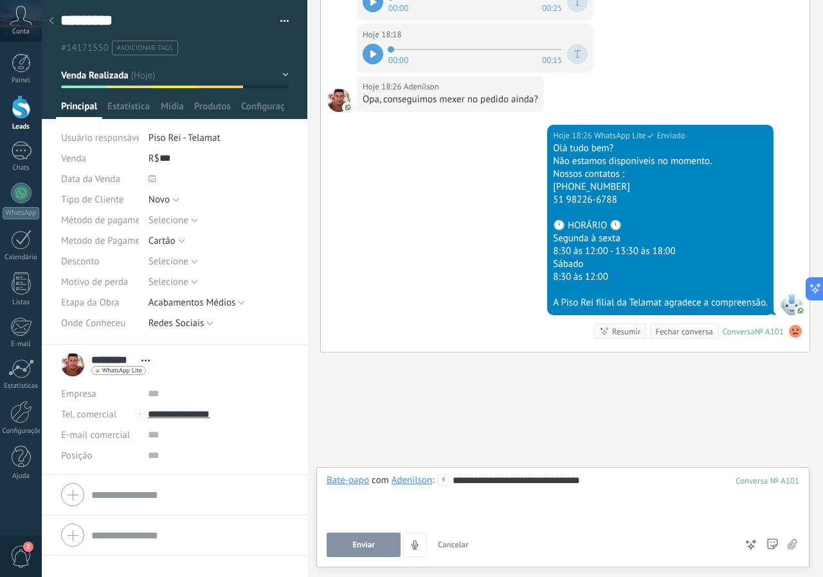
drag, startPoint x: 604, startPoint y: 487, endPoint x: 662, endPoint y: 462, distance: 63.3
click at [610, 485] on div "**********" at bounding box center [563, 498] width 473 height 49
click at [375, 554] on button "Enviar" at bounding box center [364, 545] width 74 height 24
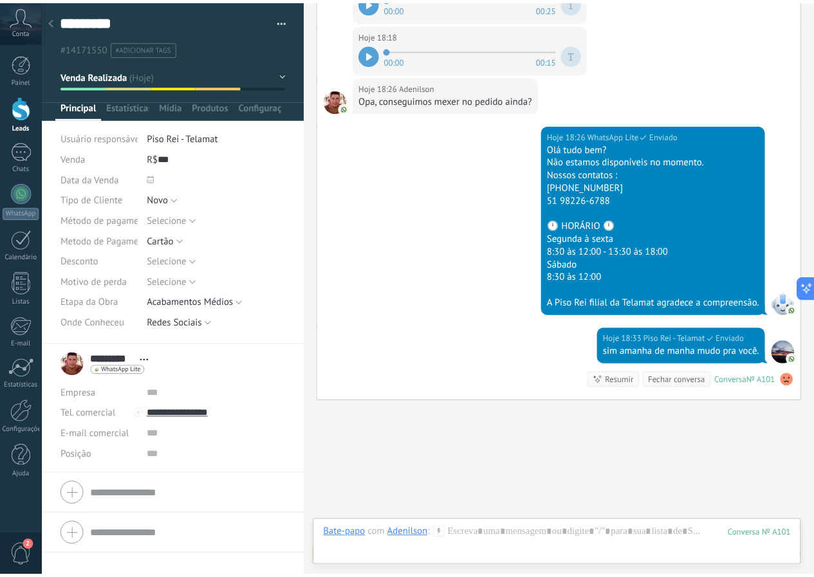
scroll to position [2113, 0]
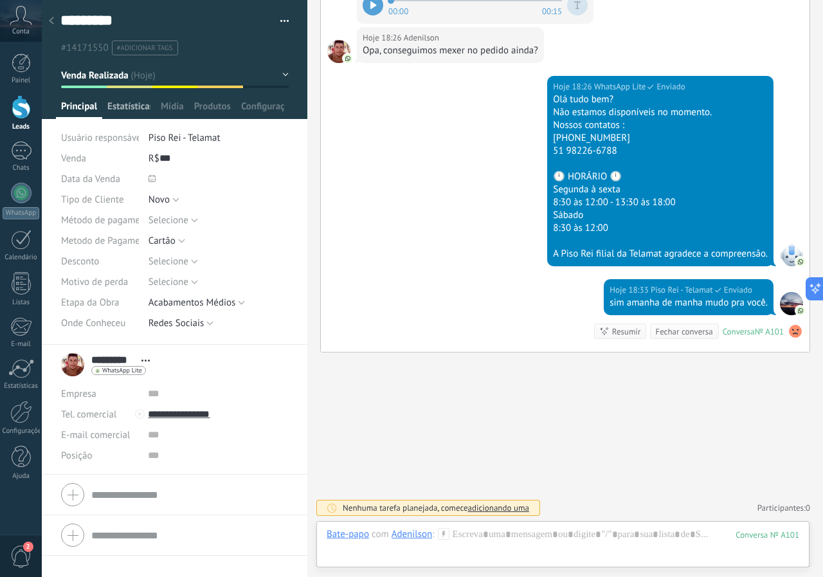
click at [134, 107] on span "Estatísticas" at bounding box center [128, 109] width 43 height 19
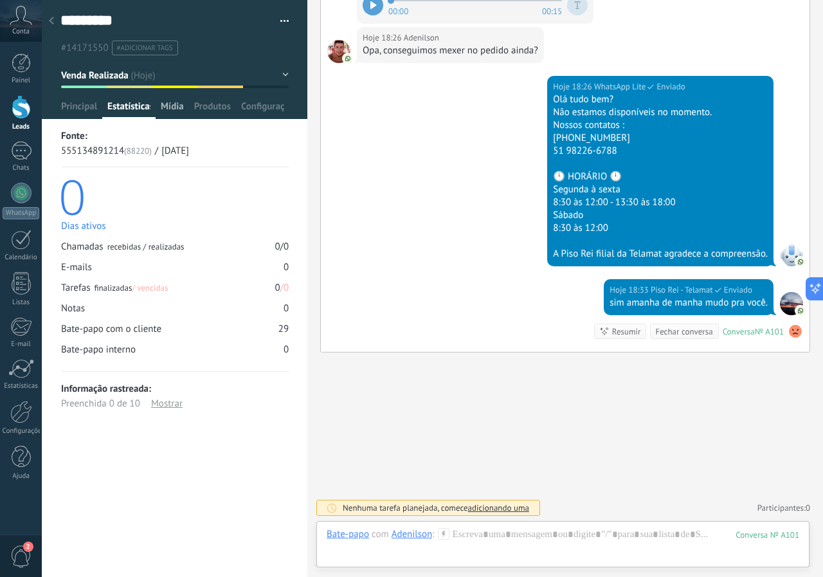
click at [167, 108] on span "Mídia" at bounding box center [172, 109] width 23 height 19
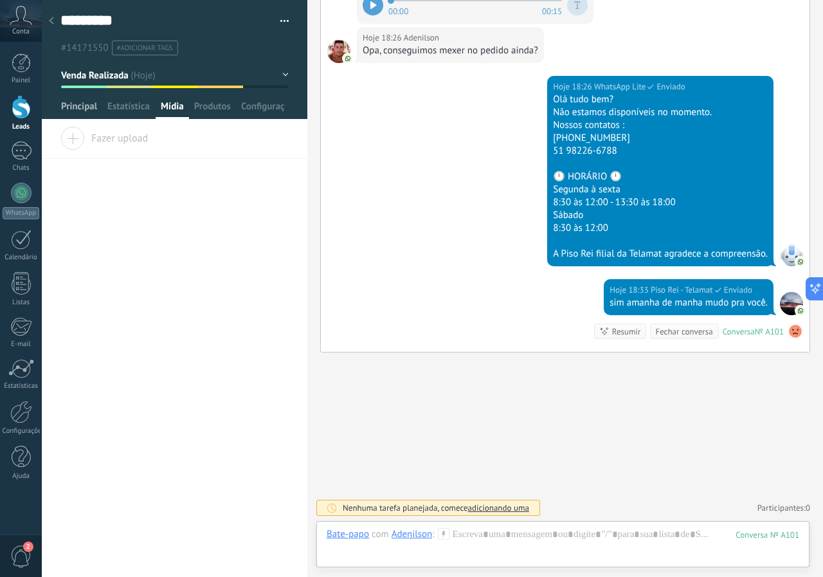
click at [91, 108] on span "Principal" at bounding box center [79, 109] width 36 height 19
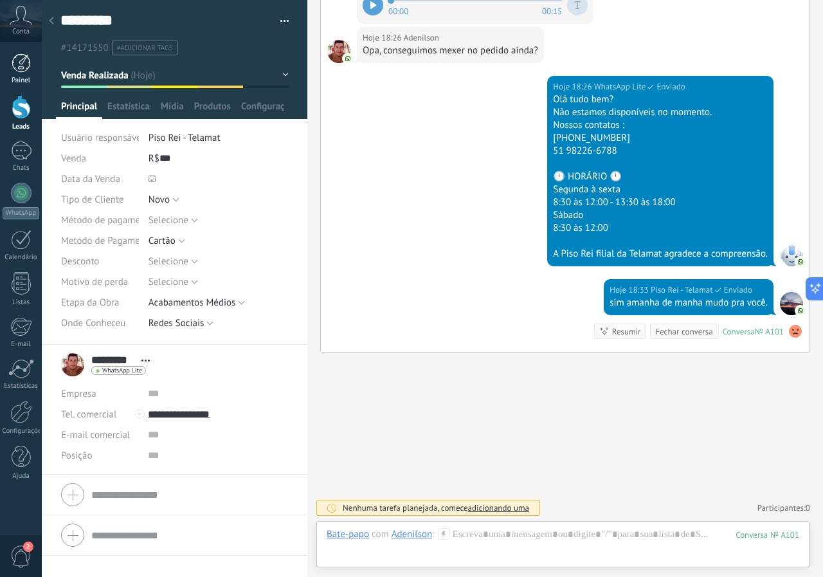
click at [27, 72] on div at bounding box center [21, 62] width 19 height 19
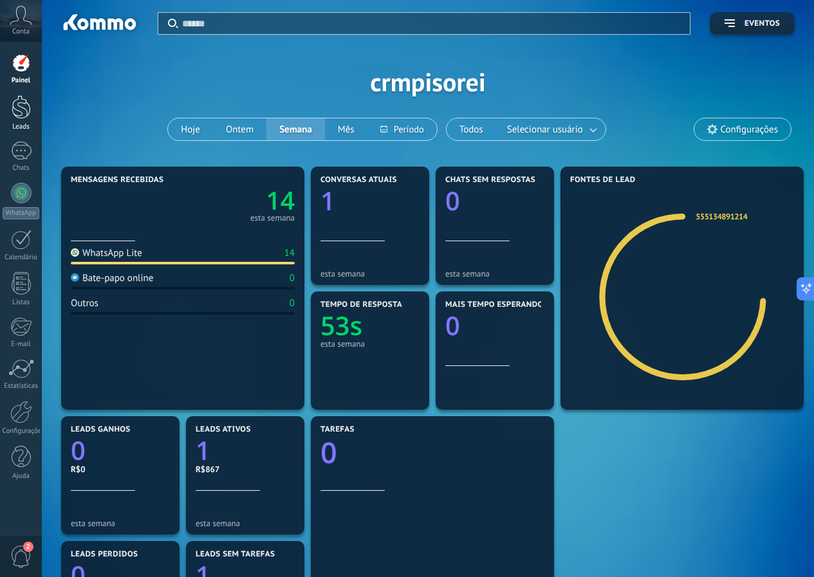
click at [30, 118] on div at bounding box center [21, 107] width 19 height 24
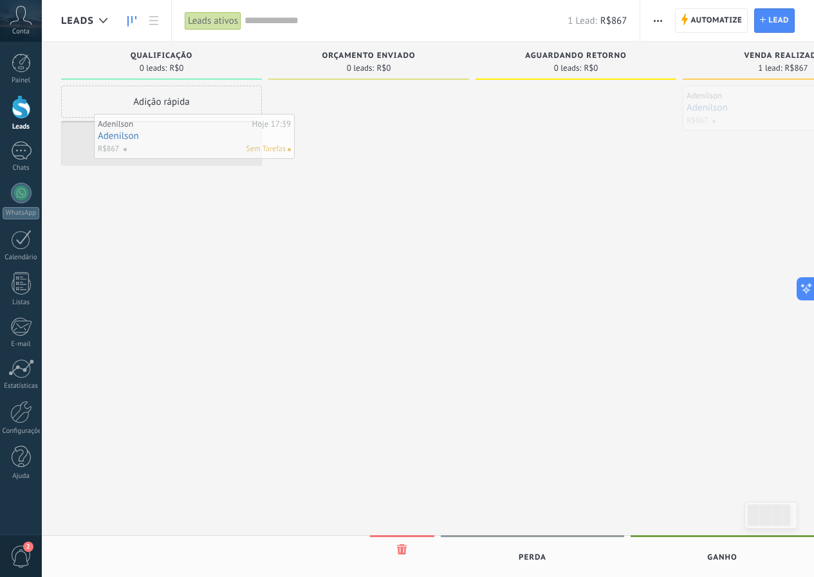
drag, startPoint x: 521, startPoint y: 93, endPoint x: 178, endPoint y: 140, distance: 346.5
drag, startPoint x: 215, startPoint y: 127, endPoint x: 406, endPoint y: 96, distance: 193.5
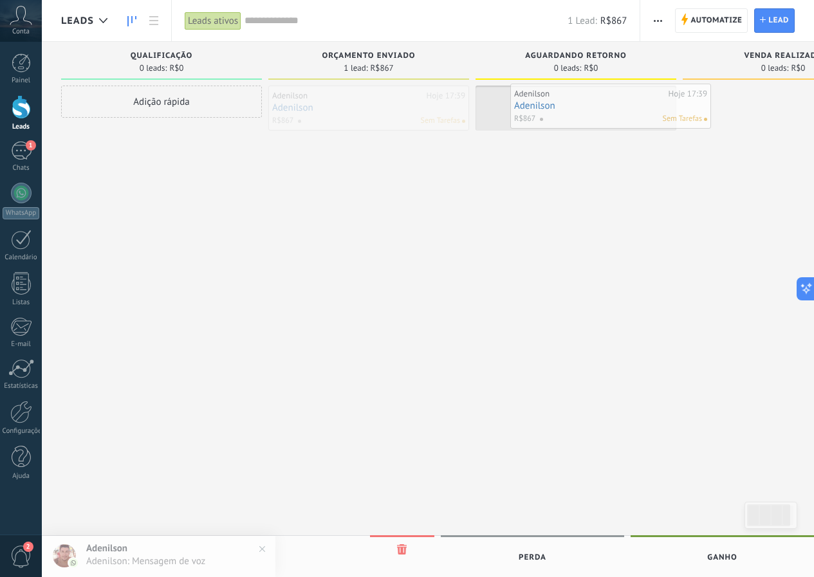
drag, startPoint x: 382, startPoint y: 98, endPoint x: 624, endPoint y: 96, distance: 241.8
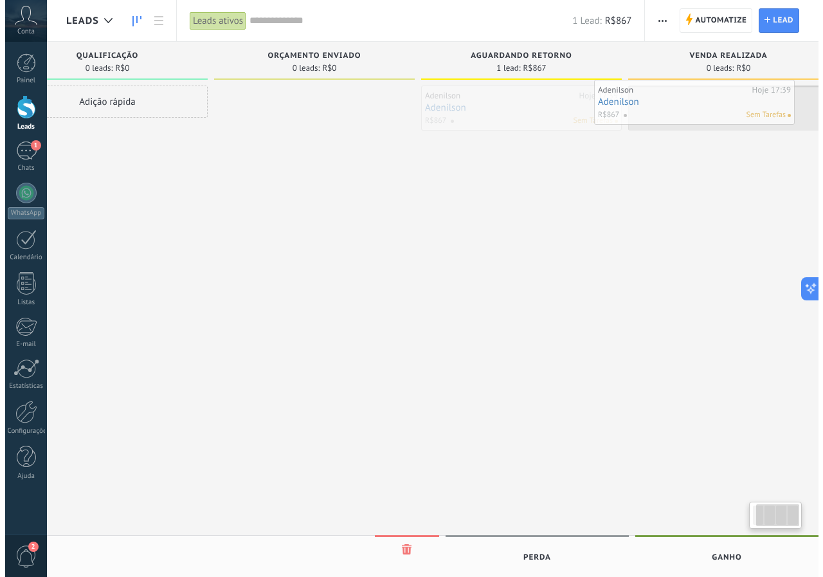
scroll to position [0, 89]
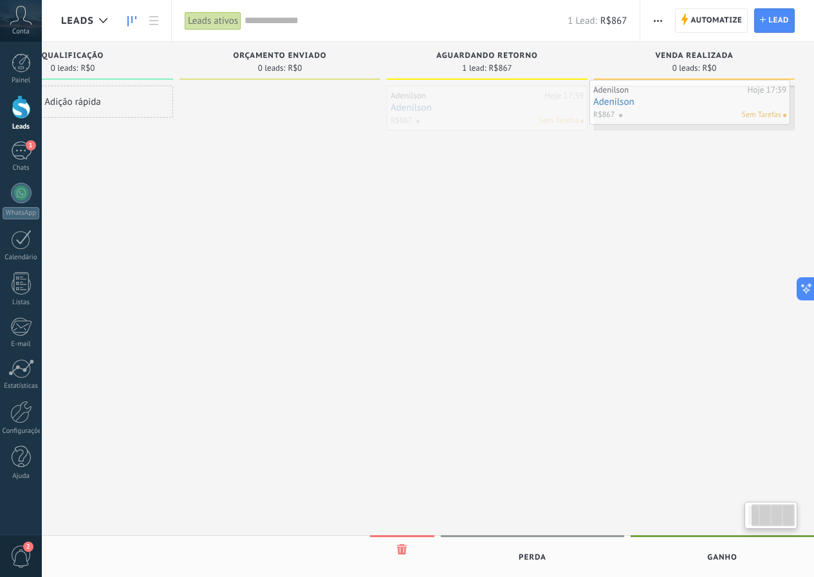
drag, startPoint x: 584, startPoint y: 119, endPoint x: 698, endPoint y: 113, distance: 114.0
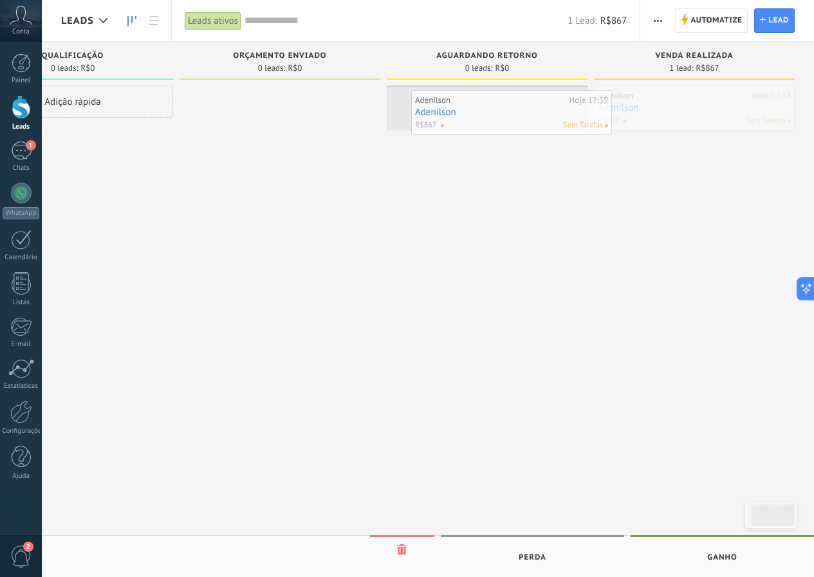
drag, startPoint x: 698, startPoint y: 113, endPoint x: 512, endPoint y: 118, distance: 185.9
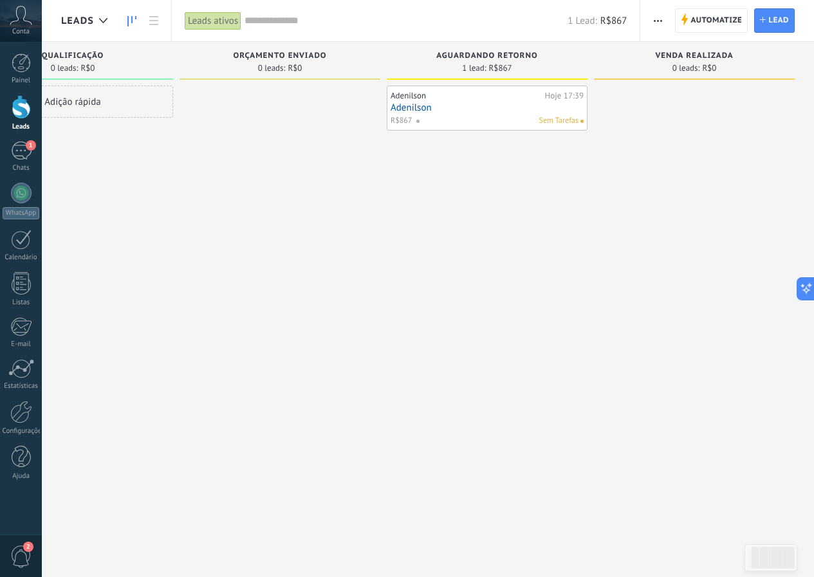
click at [533, 111] on link "Adenilson" at bounding box center [486, 107] width 193 height 11
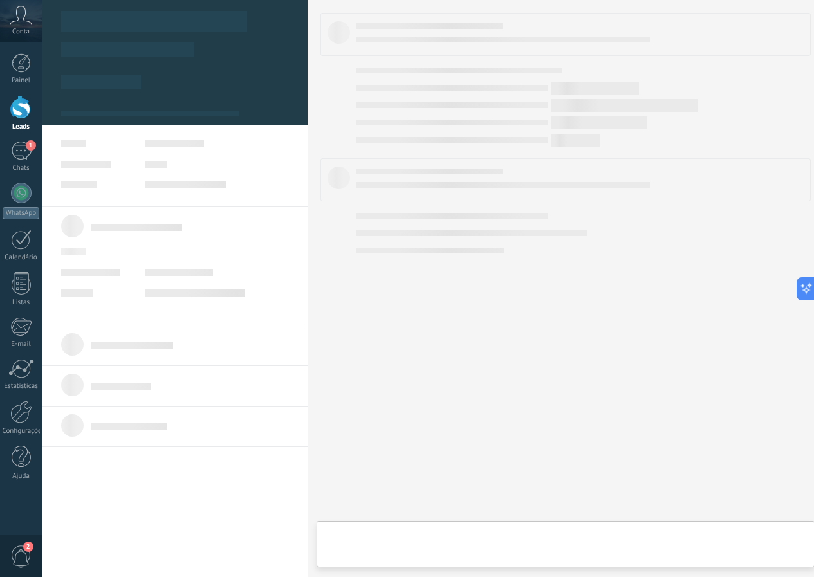
click at [533, 111] on body ".abccls-1,.abccls-2{fill-rule:evenodd}.abccls-2{fill:#fff} .abfcls-1{fill:none}…" at bounding box center [407, 288] width 814 height 577
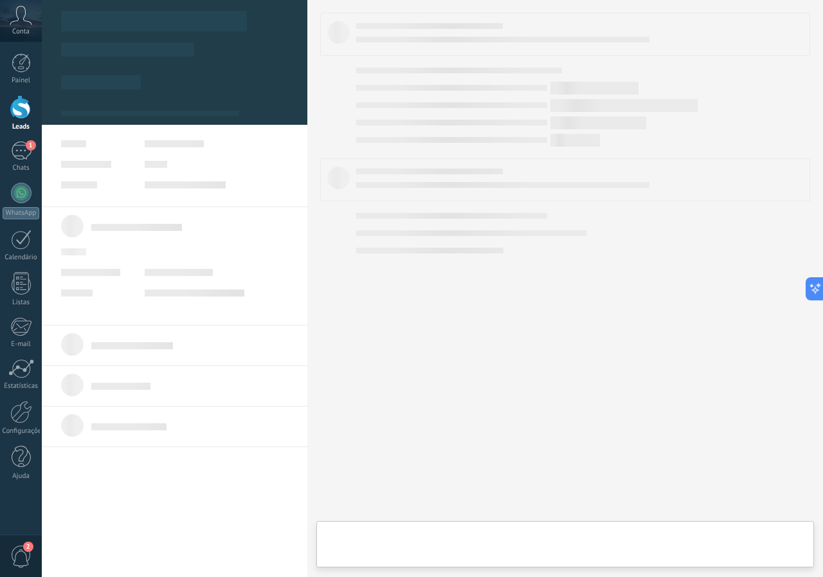
scroll to position [0, 79]
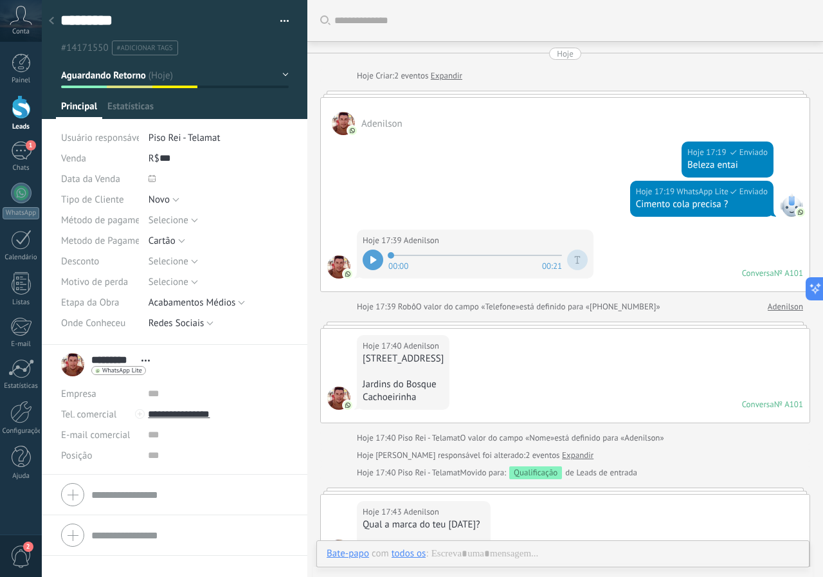
type textarea "*********"
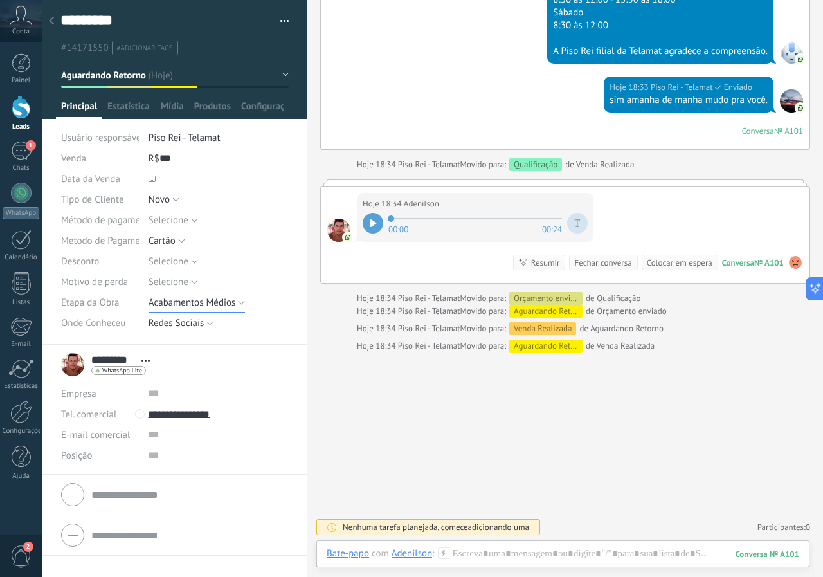
click at [212, 303] on span "Acabamentos Médios" at bounding box center [192, 302] width 87 height 12
click at [213, 304] on span "Selecione" at bounding box center [205, 302] width 143 height 12
click at [190, 295] on button "Selecione" at bounding box center [174, 302] width 50 height 21
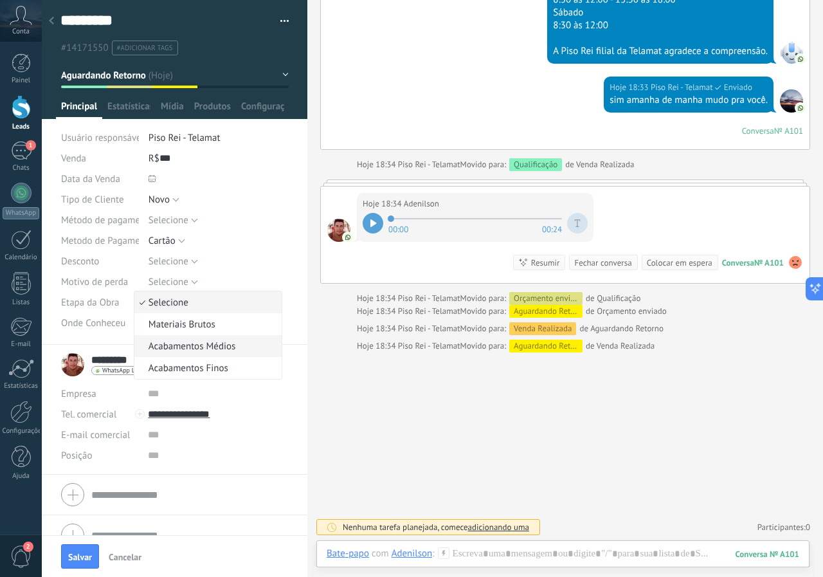
click at [202, 342] on span "Acabamentos Médios" at bounding box center [205, 346] width 143 height 12
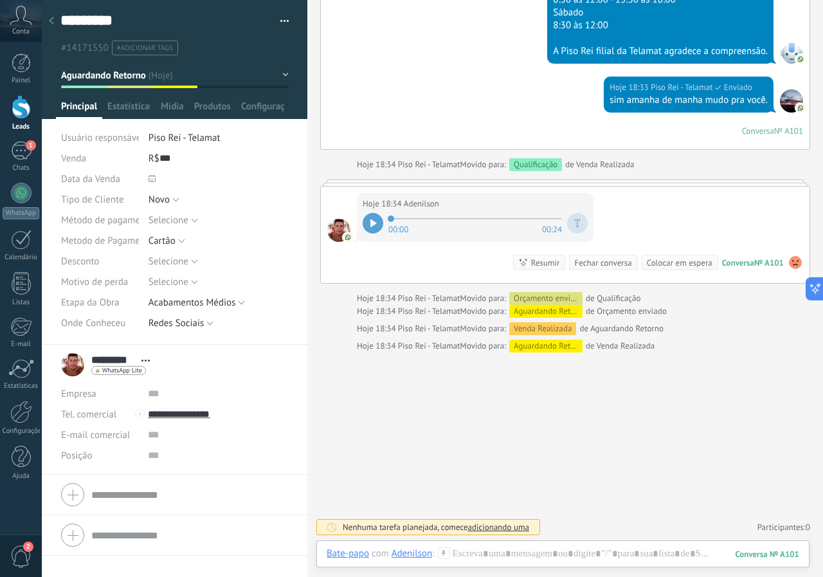
click at [215, 327] on div "Selecione Redes Sociais Indicação Cliente Antigo Redes Sociais" at bounding box center [219, 323] width 140 height 21
click at [28, 108] on div at bounding box center [21, 107] width 19 height 24
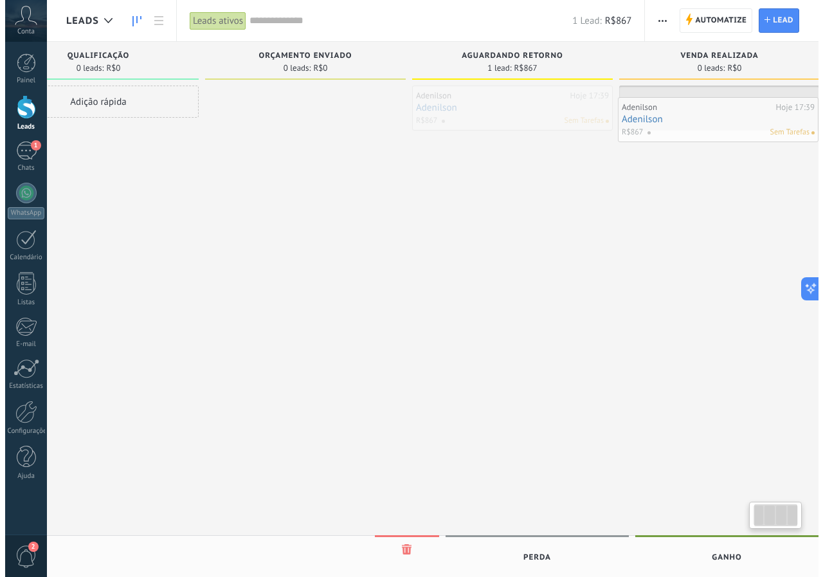
scroll to position [0, 89]
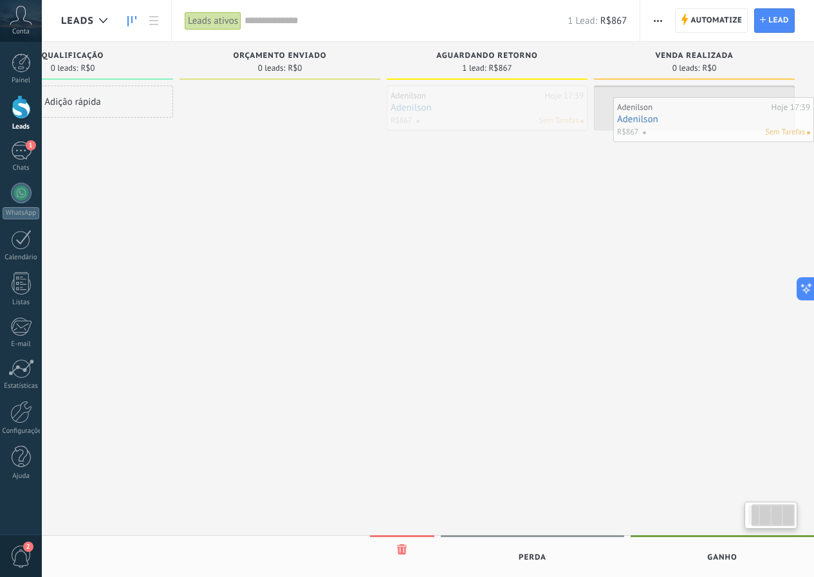
drag, startPoint x: 571, startPoint y: 105, endPoint x: 729, endPoint y: 117, distance: 158.6
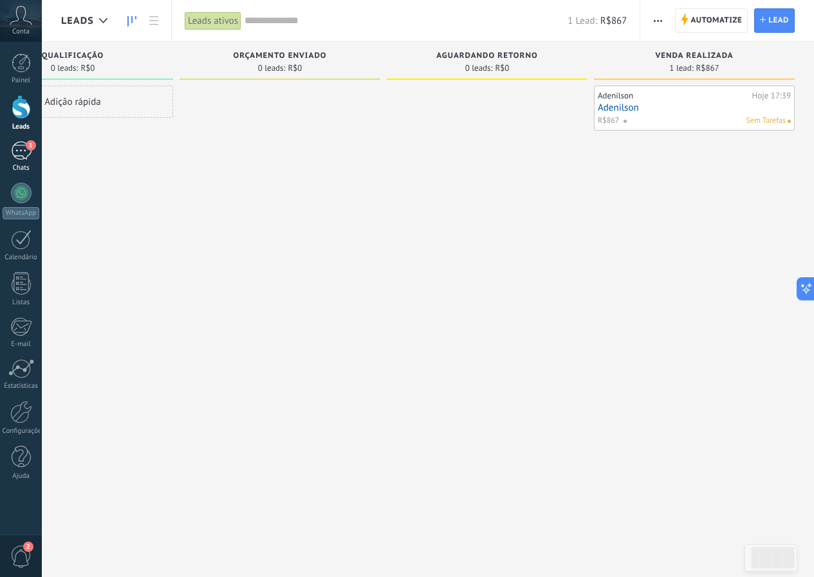
click at [20, 149] on div "1" at bounding box center [21, 150] width 21 height 19
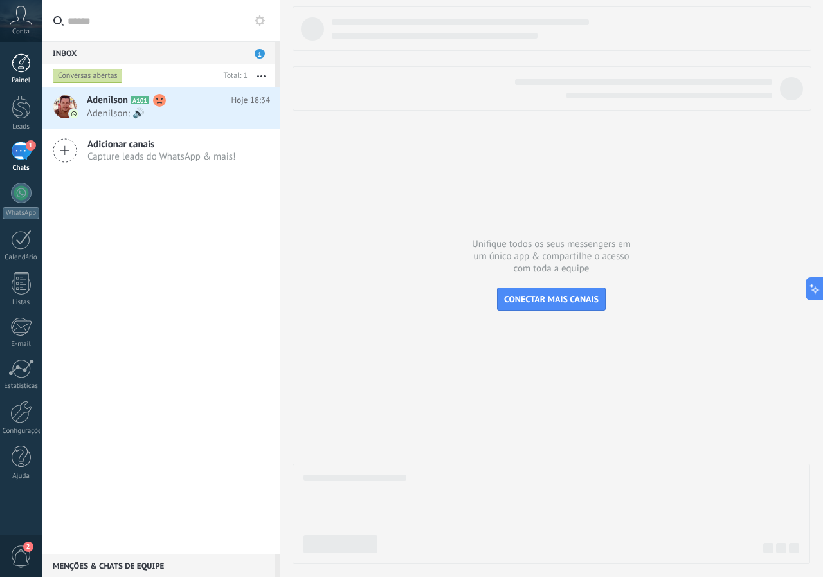
click at [22, 73] on link "Painel" at bounding box center [21, 69] width 42 height 32
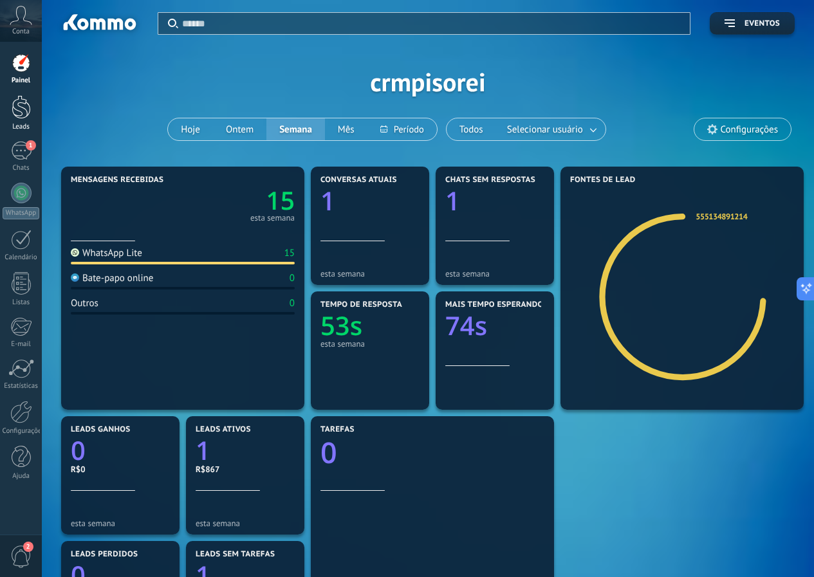
click at [18, 116] on div at bounding box center [21, 107] width 19 height 24
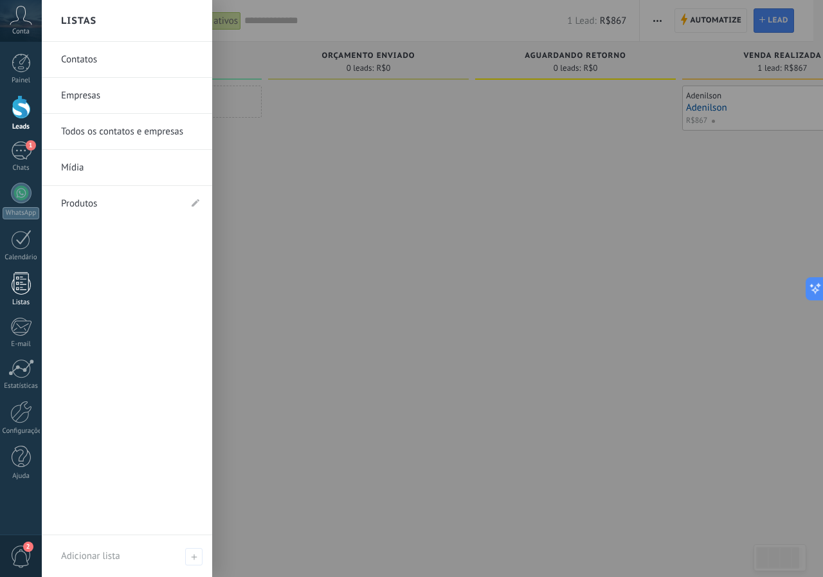
click at [28, 286] on div at bounding box center [21, 283] width 19 height 23
